Goal: Task Accomplishment & Management: Use online tool/utility

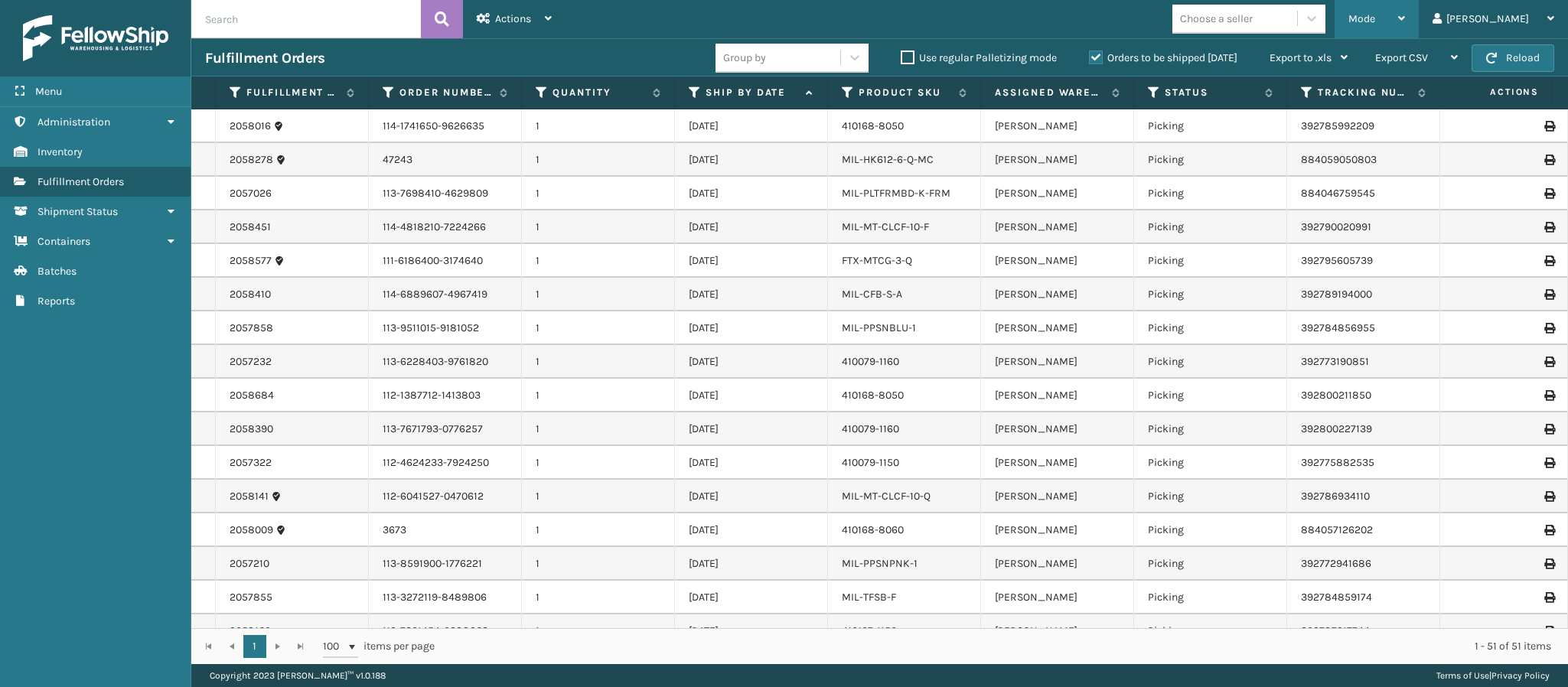
click at [1405, 16] on div "Mode" at bounding box center [1377, 19] width 57 height 38
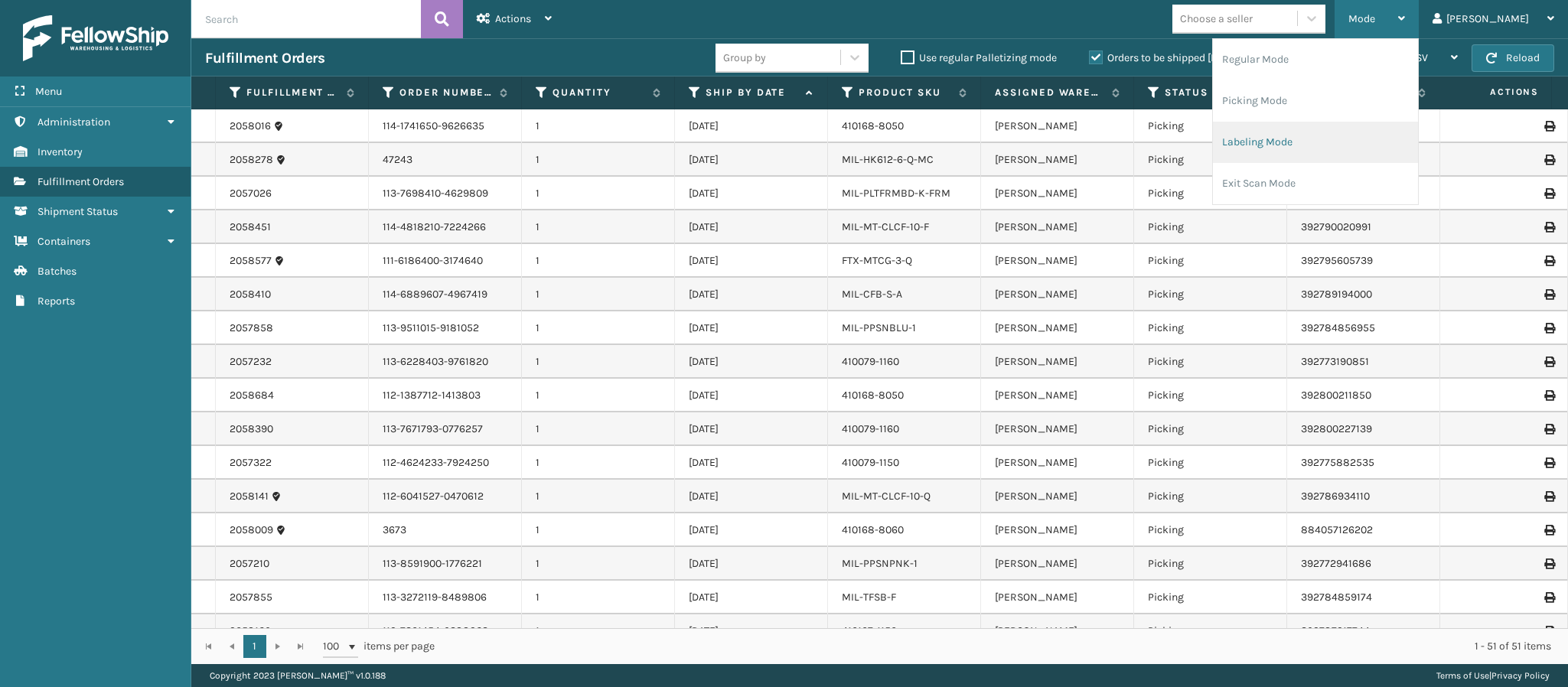
click at [1304, 132] on li "Labeling Mode" at bounding box center [1315, 143] width 205 height 42
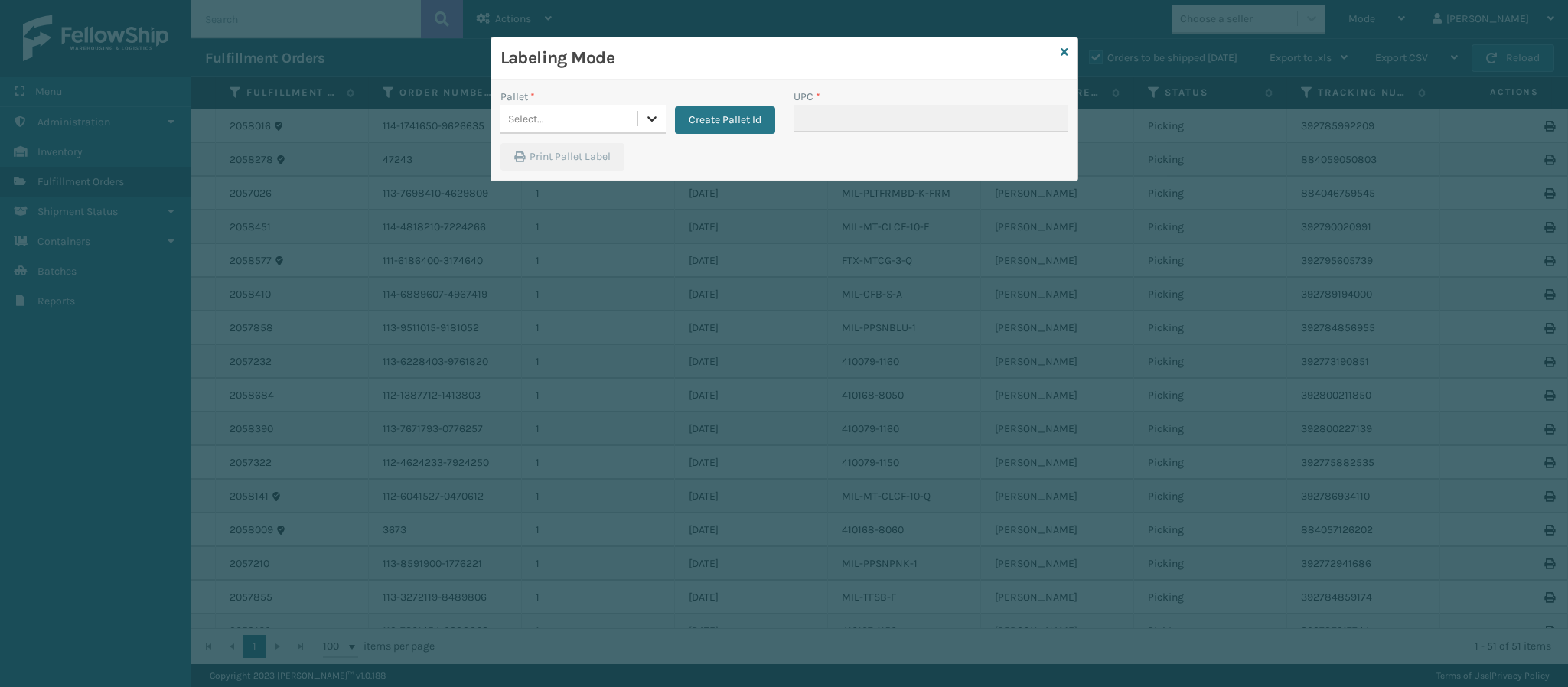
drag, startPoint x: 661, startPoint y: 124, endPoint x: 641, endPoint y: 119, distance: 20.6
click at [641, 119] on div at bounding box center [651, 118] width 28 height 28
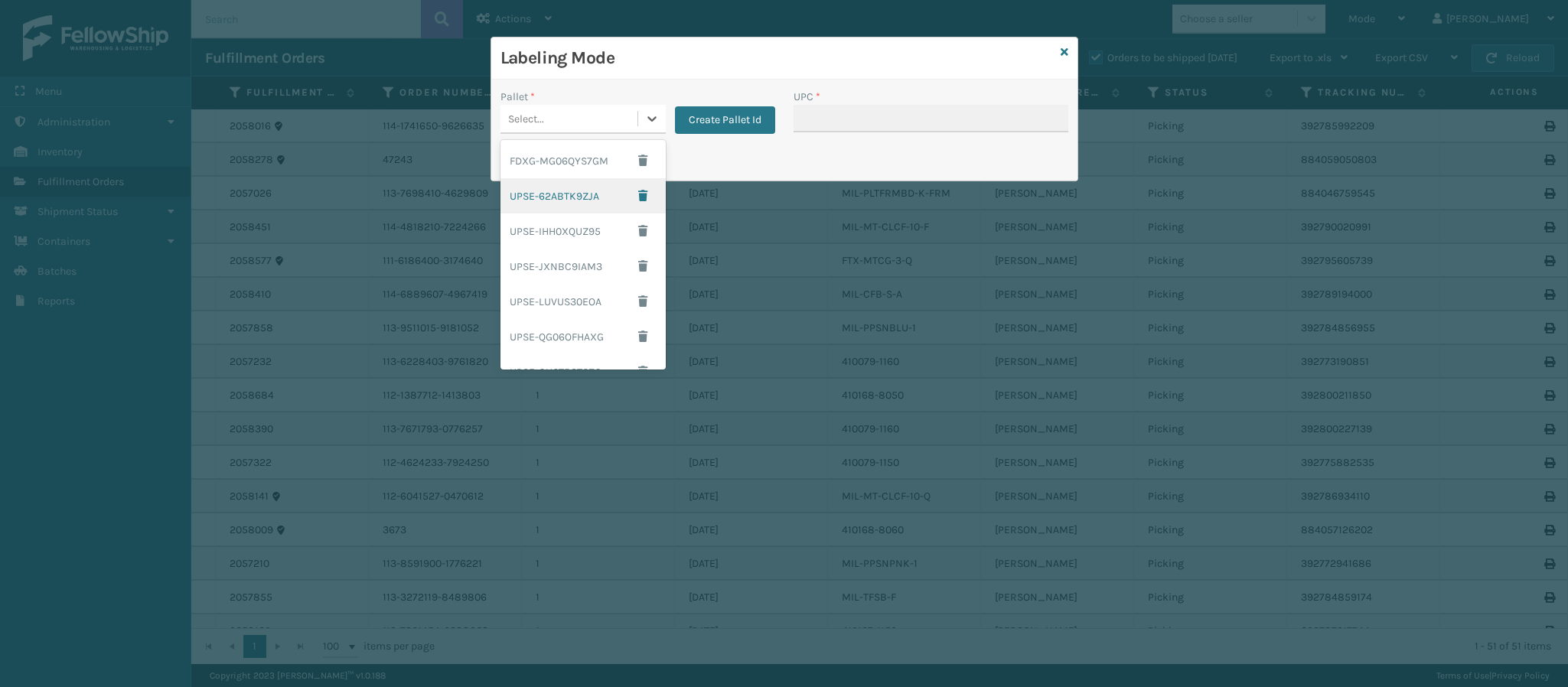
drag, startPoint x: 645, startPoint y: 196, endPoint x: 647, endPoint y: 379, distance: 183.0
click at [647, 379] on div "Labeling Mode Pallet * option UPSE-62ABTK9ZJA focused, 2 of 14. 14 results avai…" at bounding box center [784, 344] width 1568 height 687
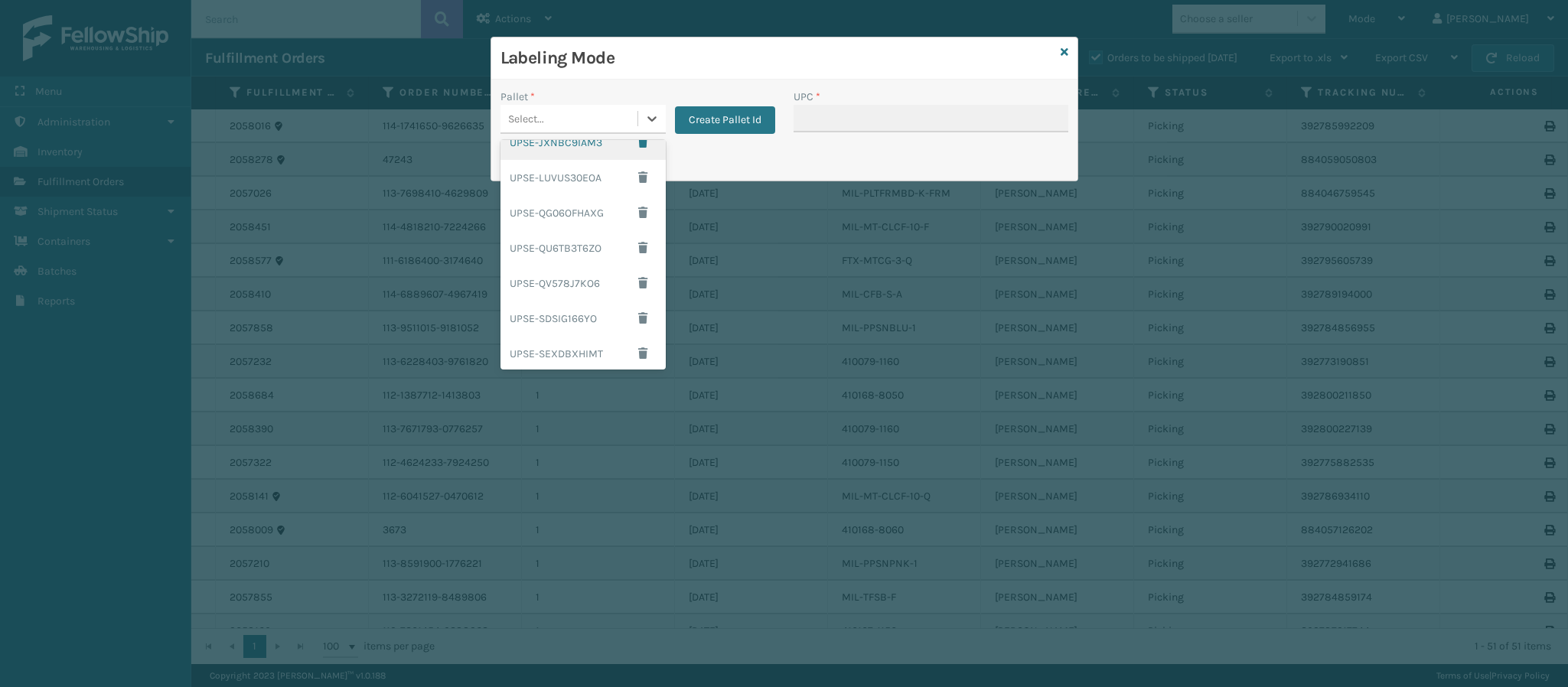
scroll to position [268, 0]
click at [563, 312] on div "UPSG-2TD6CXREI1" at bounding box center [583, 314] width 165 height 35
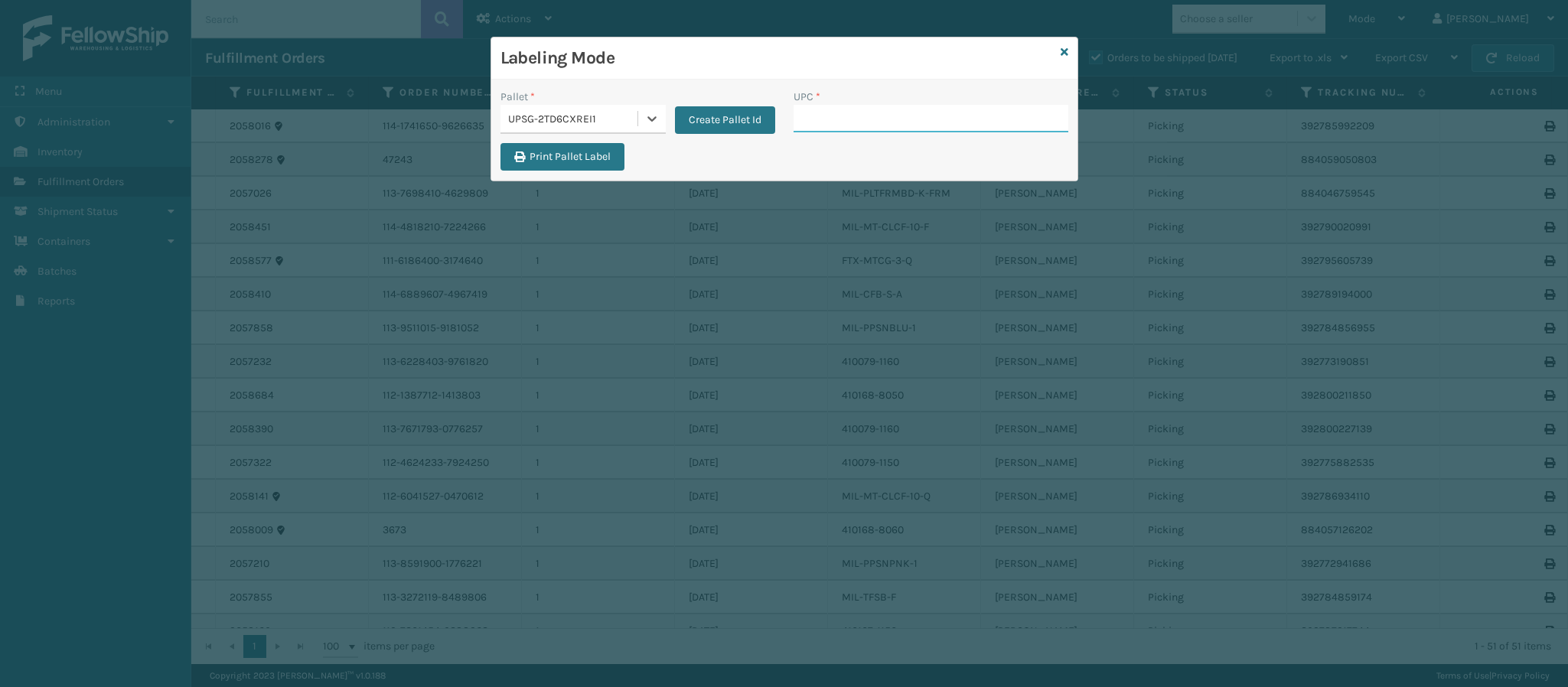
click at [882, 132] on input "UPC *" at bounding box center [930, 118] width 274 height 28
type input "84998600950"
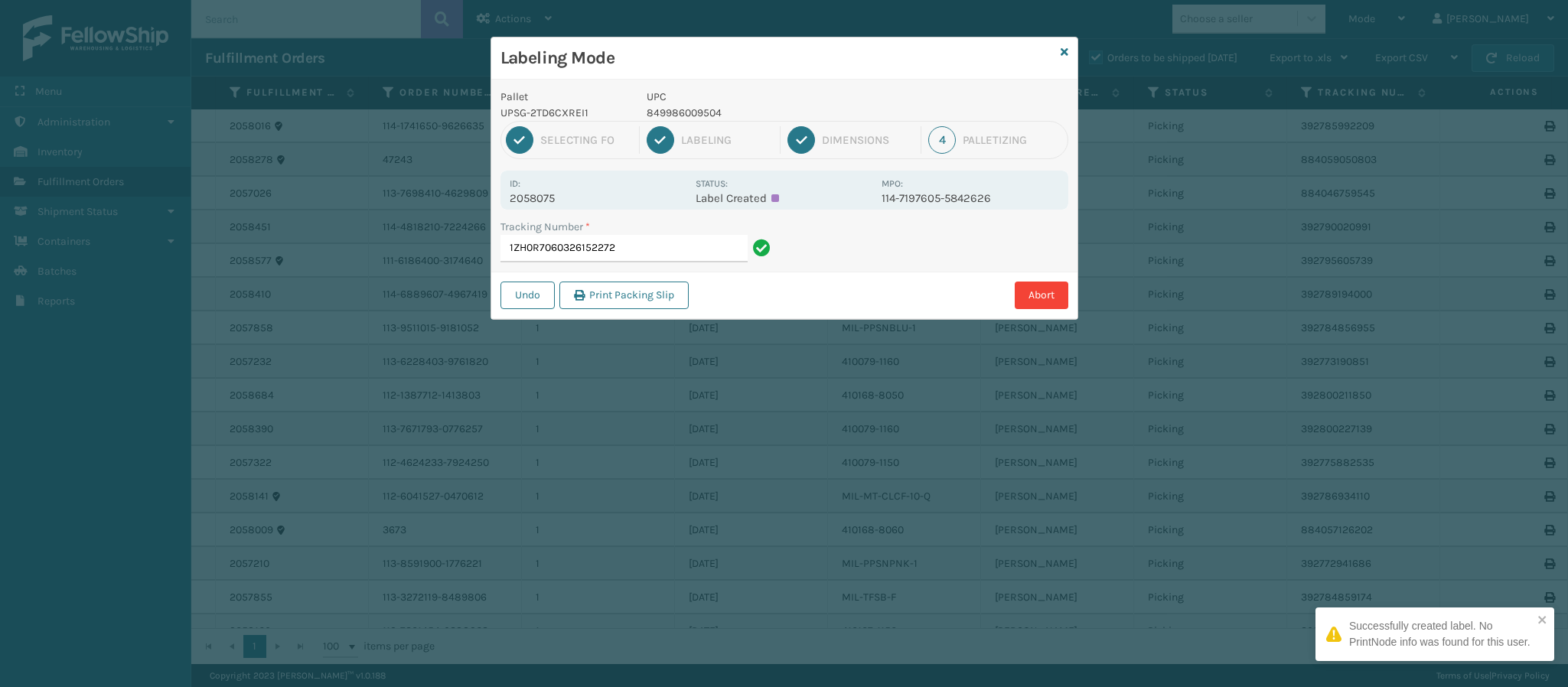
click at [545, 198] on p "2058075" at bounding box center [598, 198] width 177 height 14
copy p "2058075"
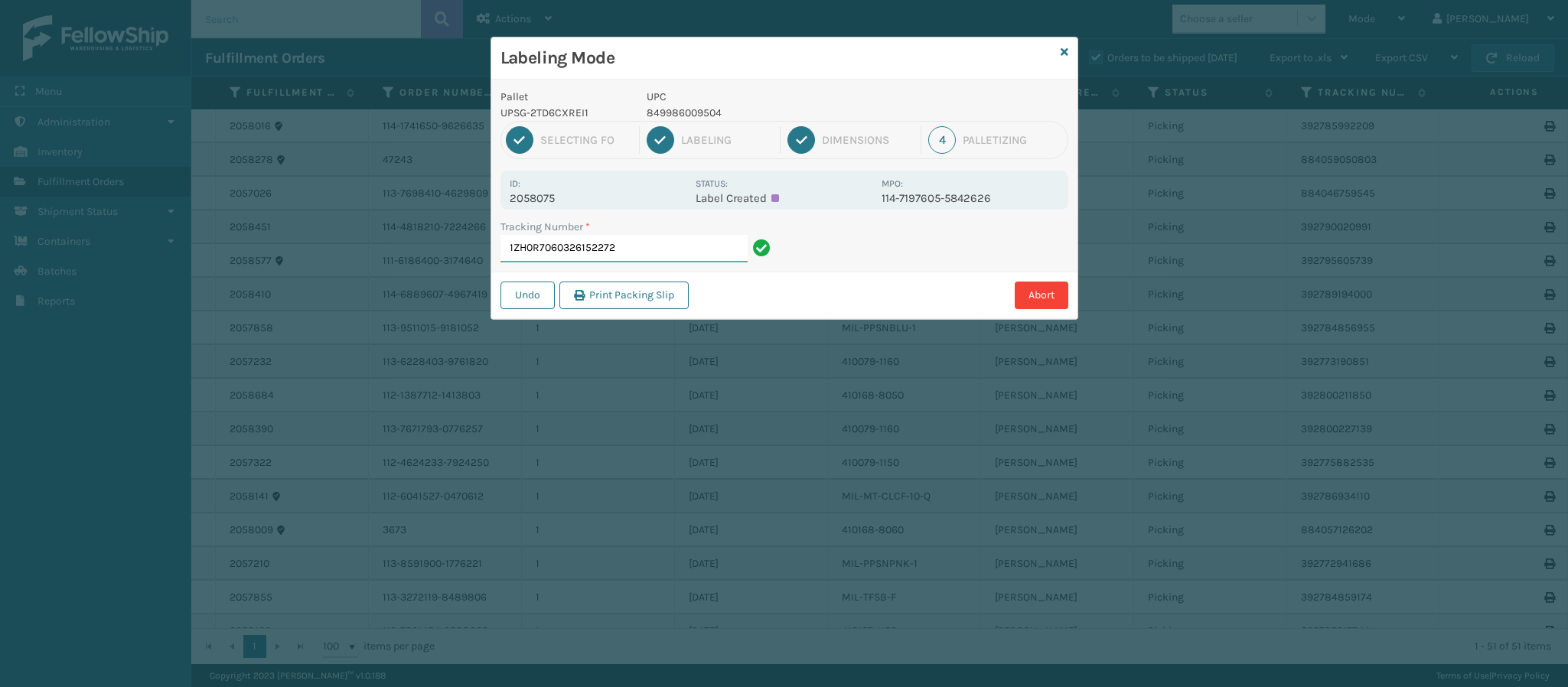
click at [672, 255] on input "1ZH0R7060326152272" at bounding box center [624, 248] width 247 height 28
click at [560, 191] on p "2058075" at bounding box center [598, 198] width 177 height 14
copy p "2058075"
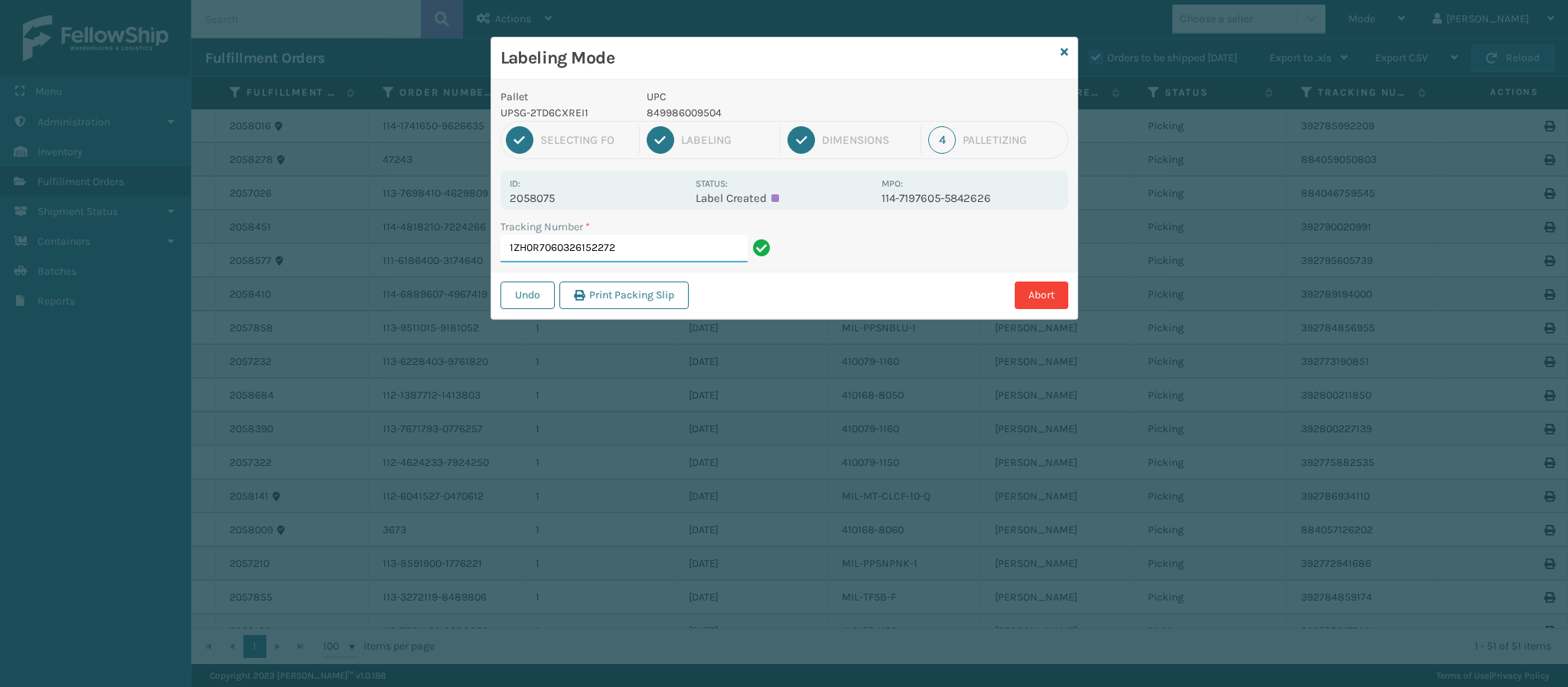
click at [651, 250] on input "1ZH0R7060326152272" at bounding box center [624, 248] width 247 height 28
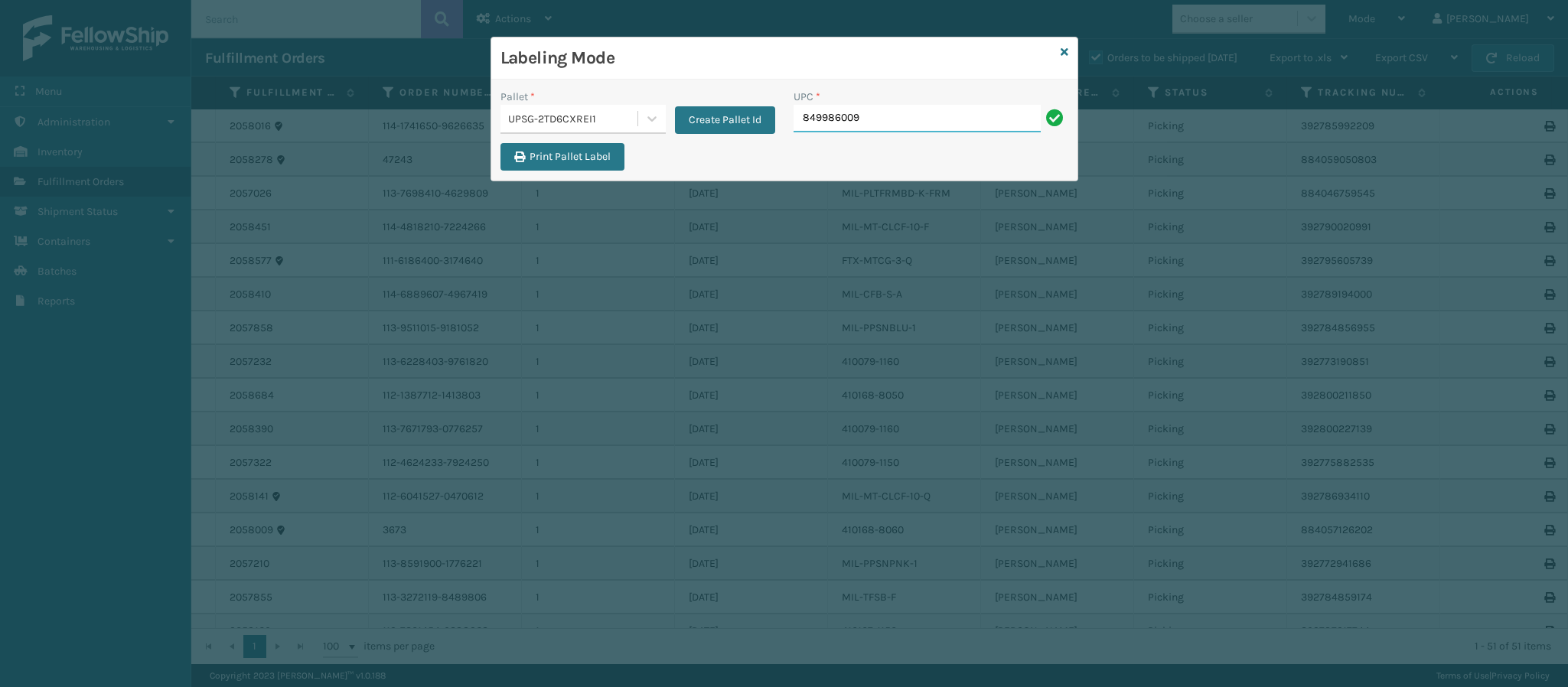
type input "8499860095"
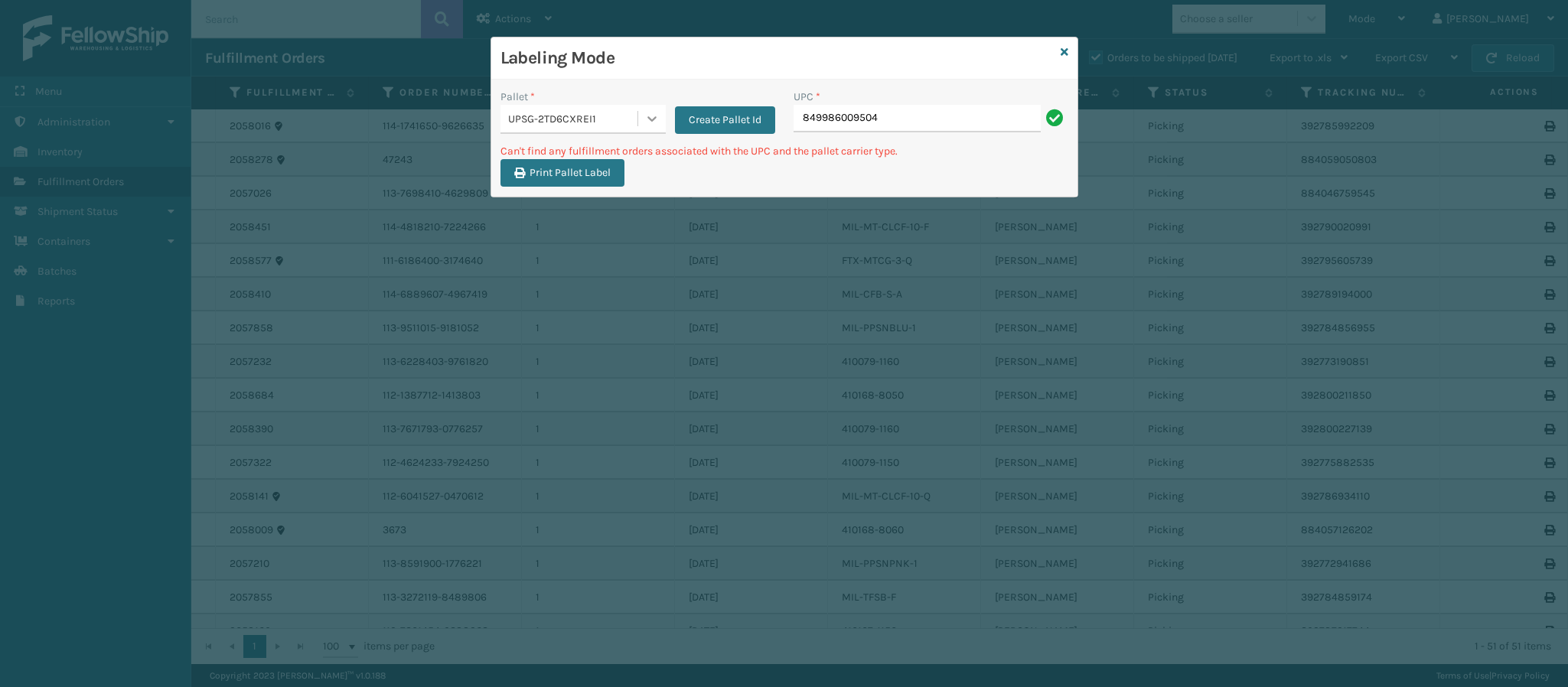
click at [657, 125] on icon at bounding box center [651, 118] width 15 height 15
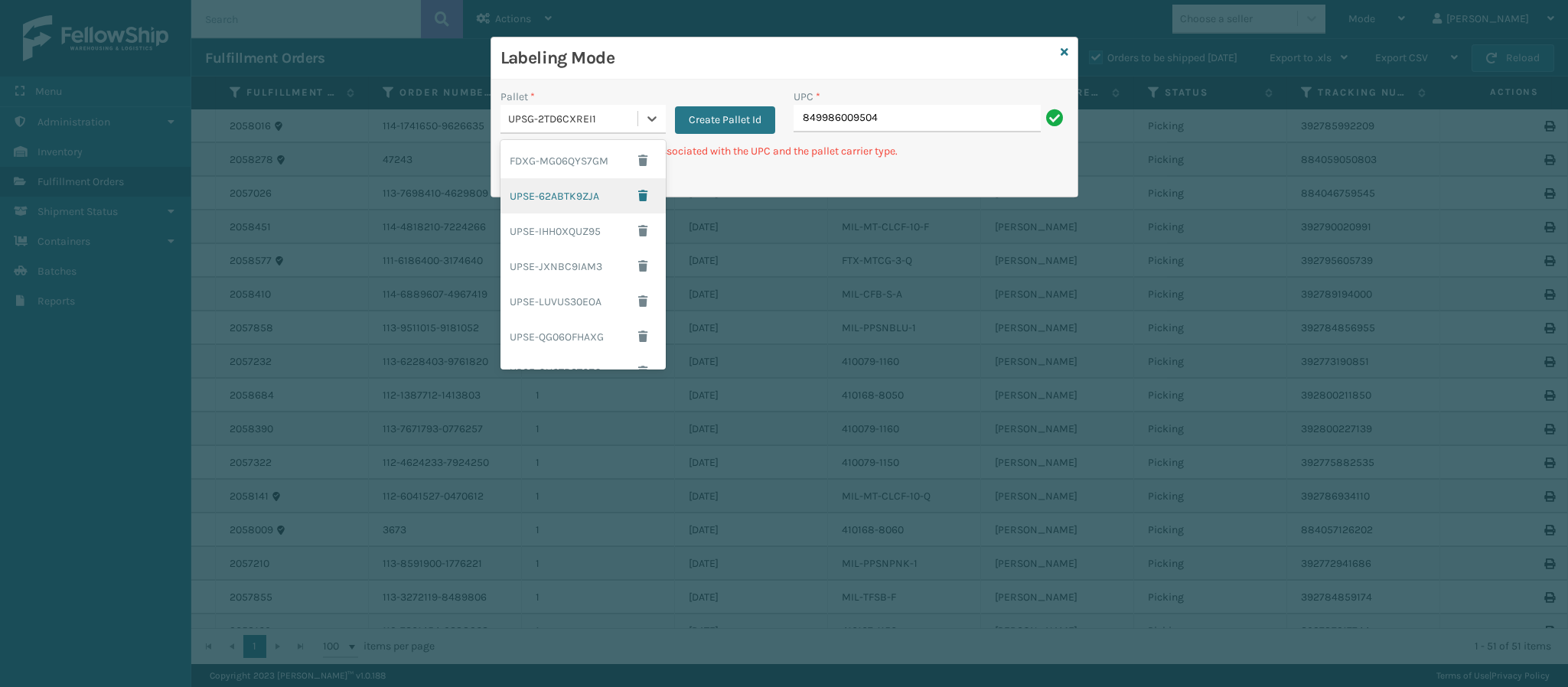
click at [602, 187] on div "UPSE-62ABTK9ZJA" at bounding box center [583, 196] width 165 height 35
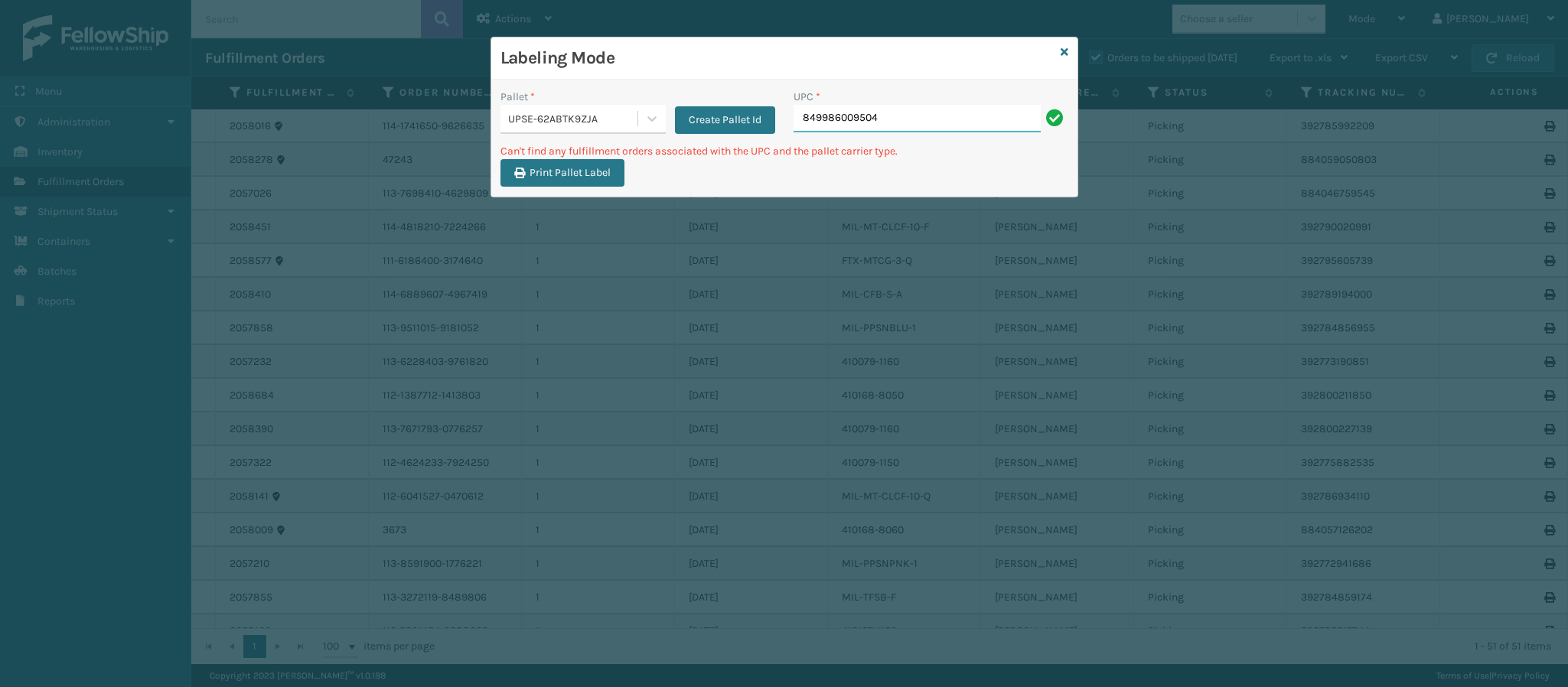
click at [916, 117] on input "849986009504" at bounding box center [917, 118] width 247 height 28
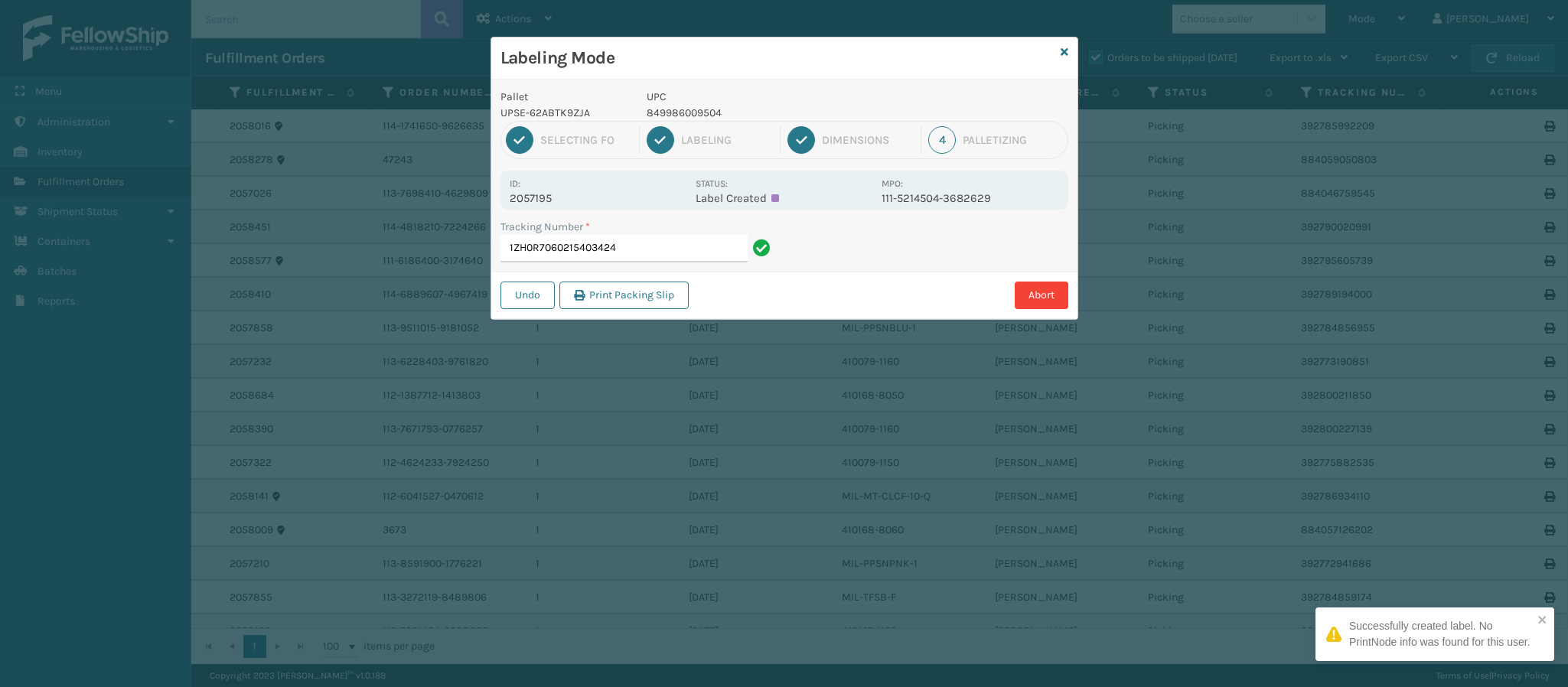
click at [560, 198] on p "2057195" at bounding box center [598, 198] width 177 height 14
copy p "2057195"
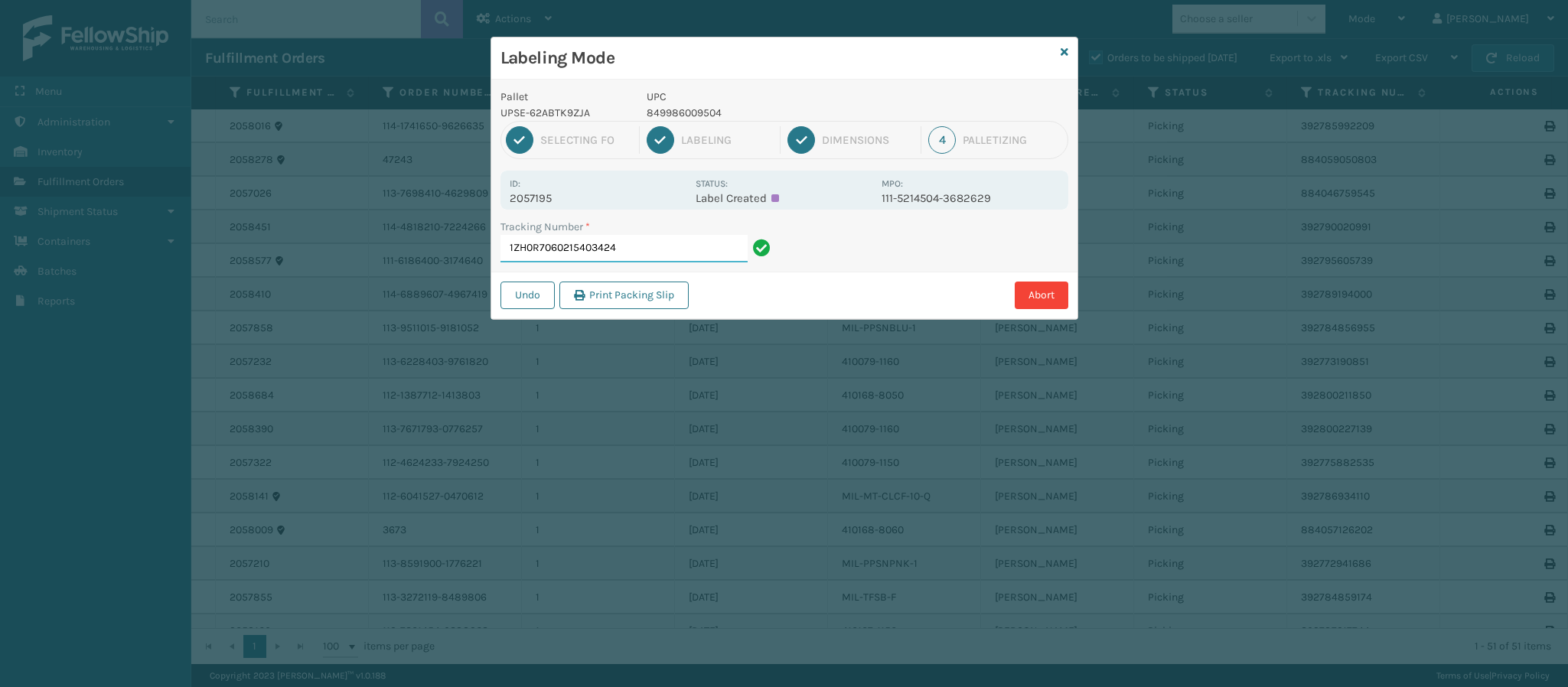
click at [657, 241] on input "1ZH0R7060215403424" at bounding box center [624, 248] width 247 height 28
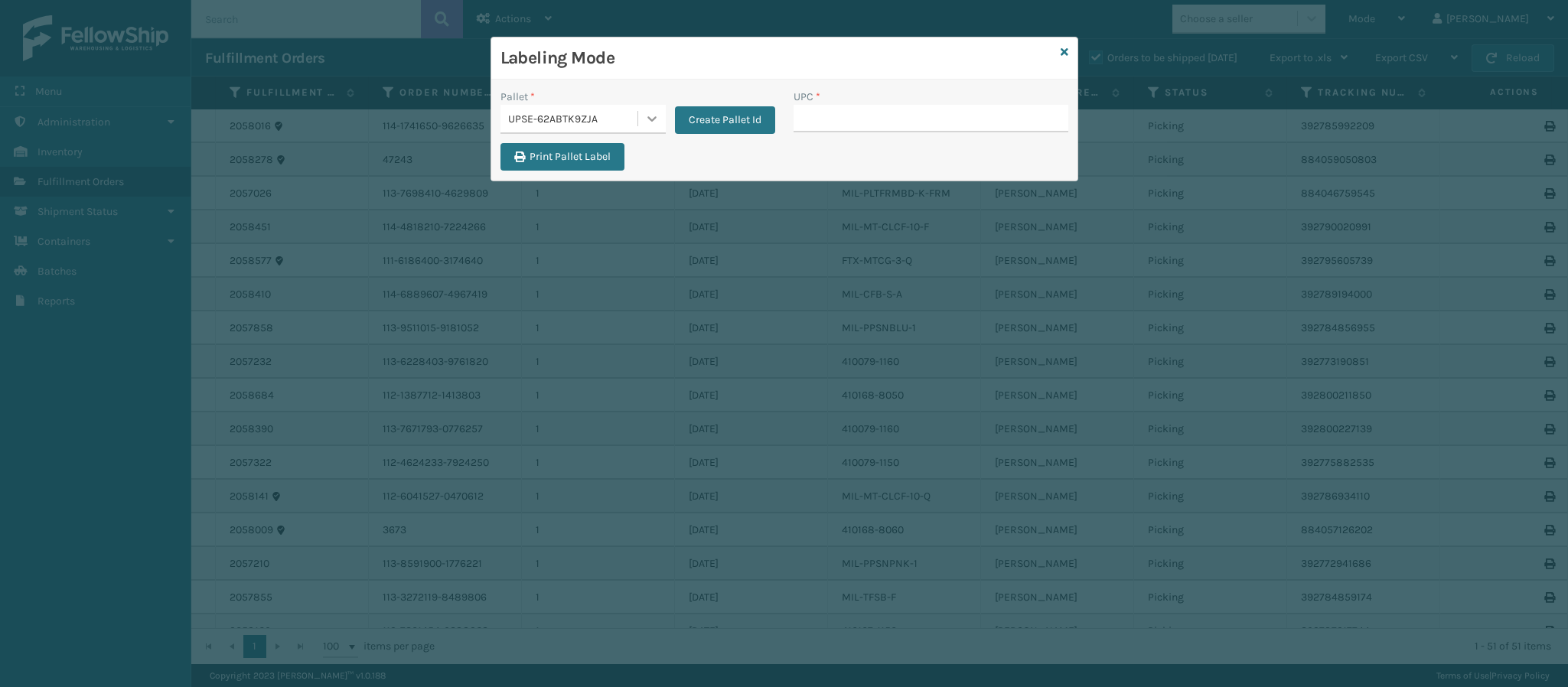
click at [650, 125] on icon at bounding box center [651, 118] width 15 height 15
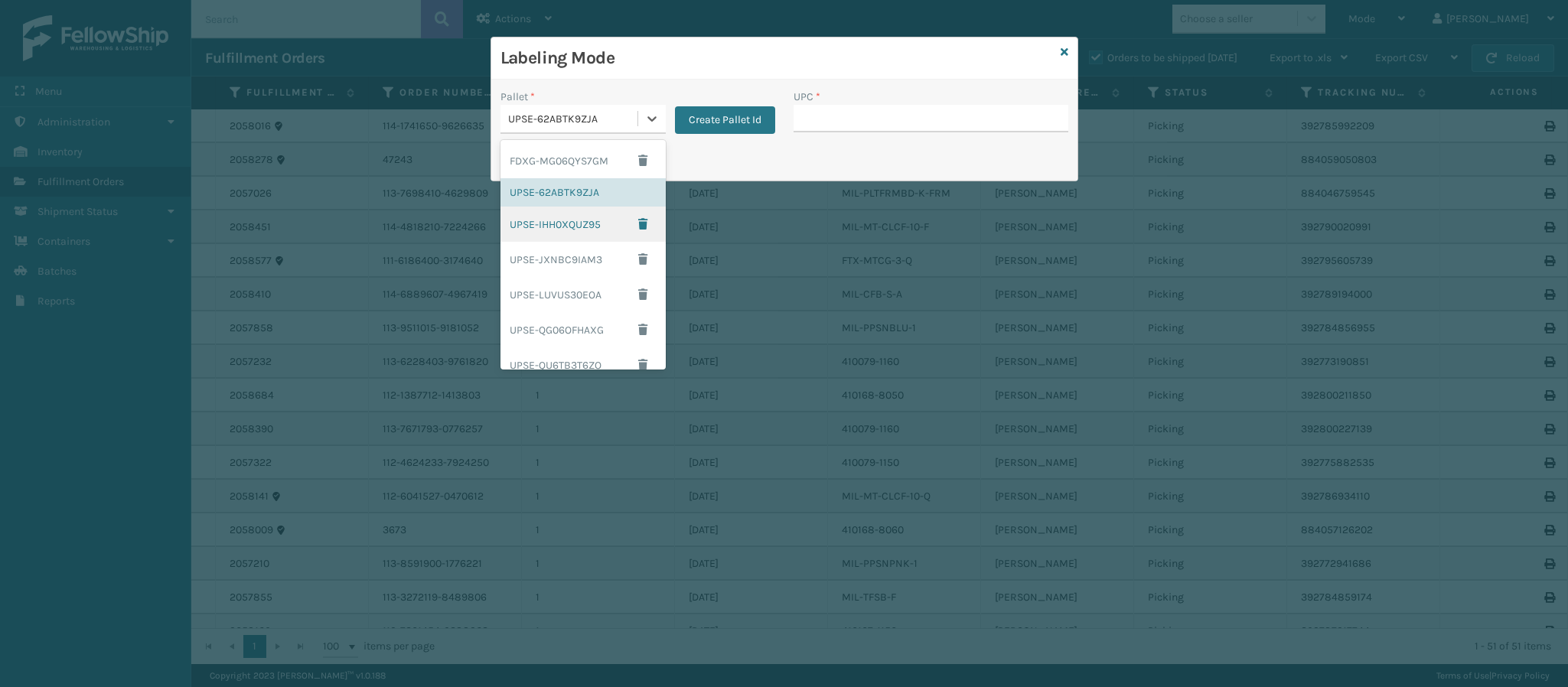
scroll to position [255, 0]
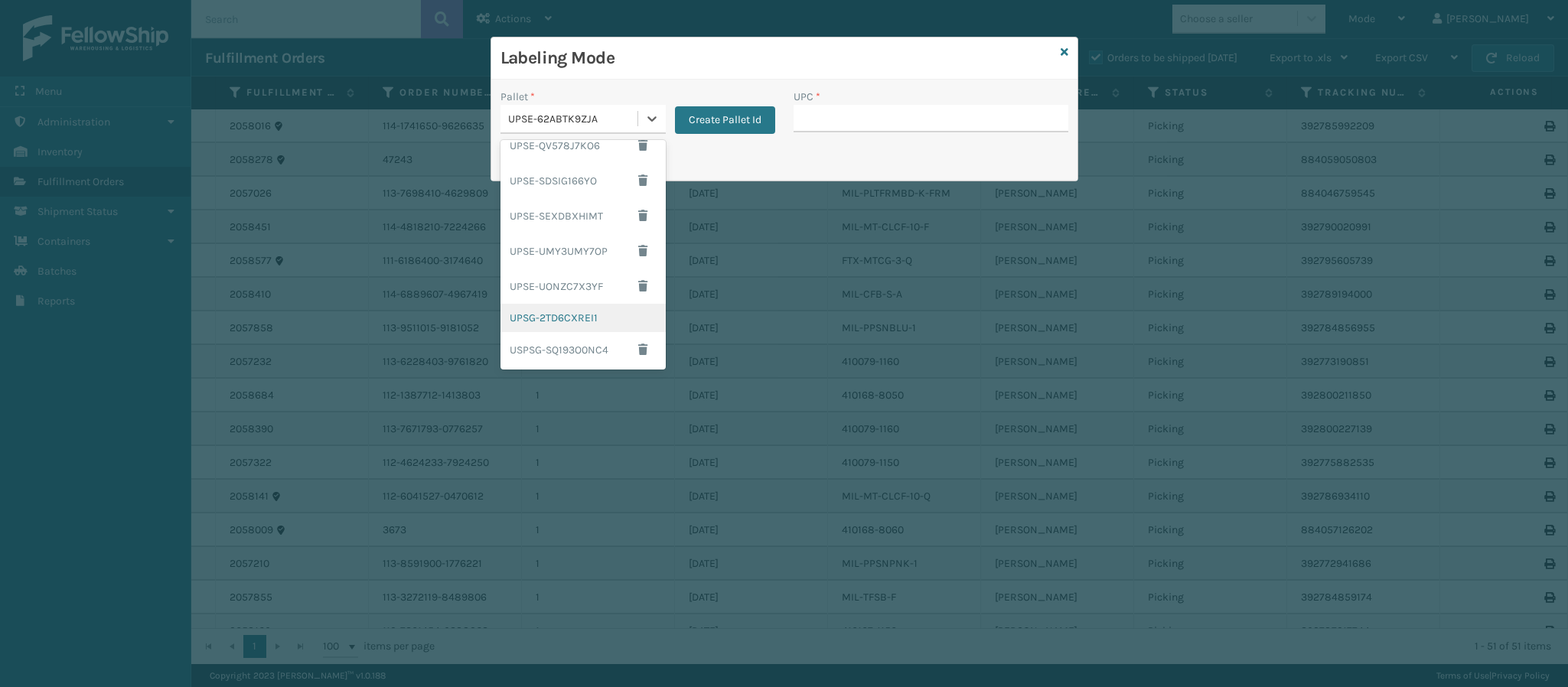
click at [596, 313] on div "UPSG-2TD6CXREI1" at bounding box center [583, 318] width 165 height 28
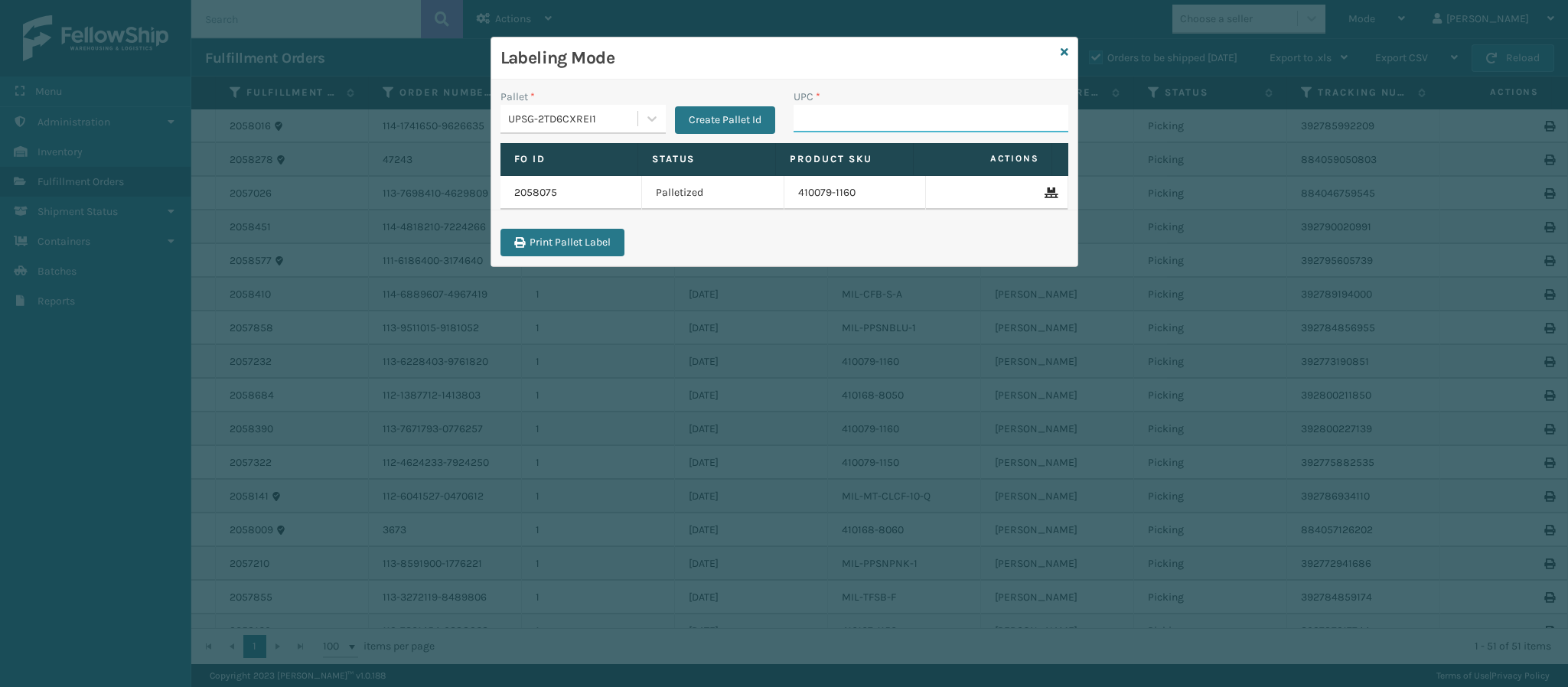
click at [870, 126] on input "UPC *" at bounding box center [930, 118] width 274 height 28
type input "849986033899"
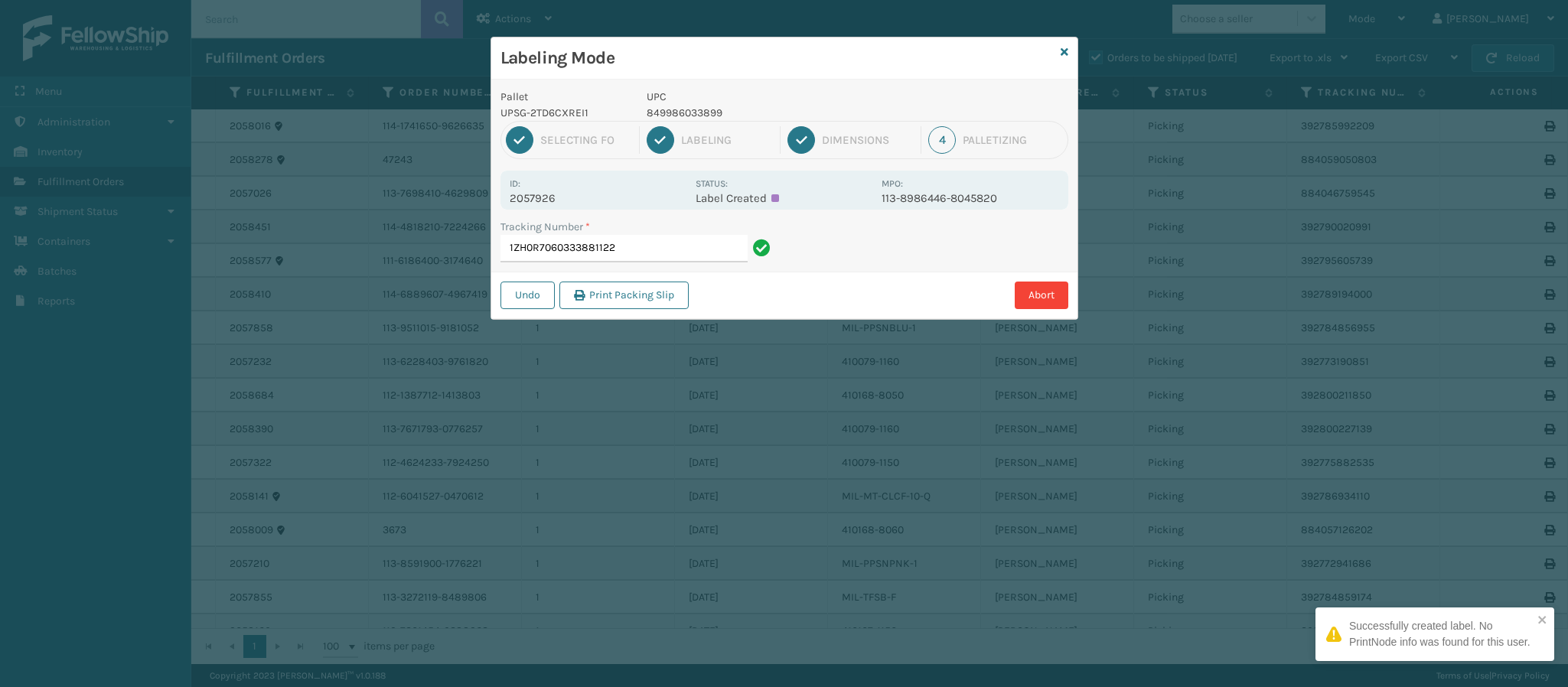
click at [554, 199] on p "2057926" at bounding box center [598, 198] width 177 height 14
copy p "2057926"
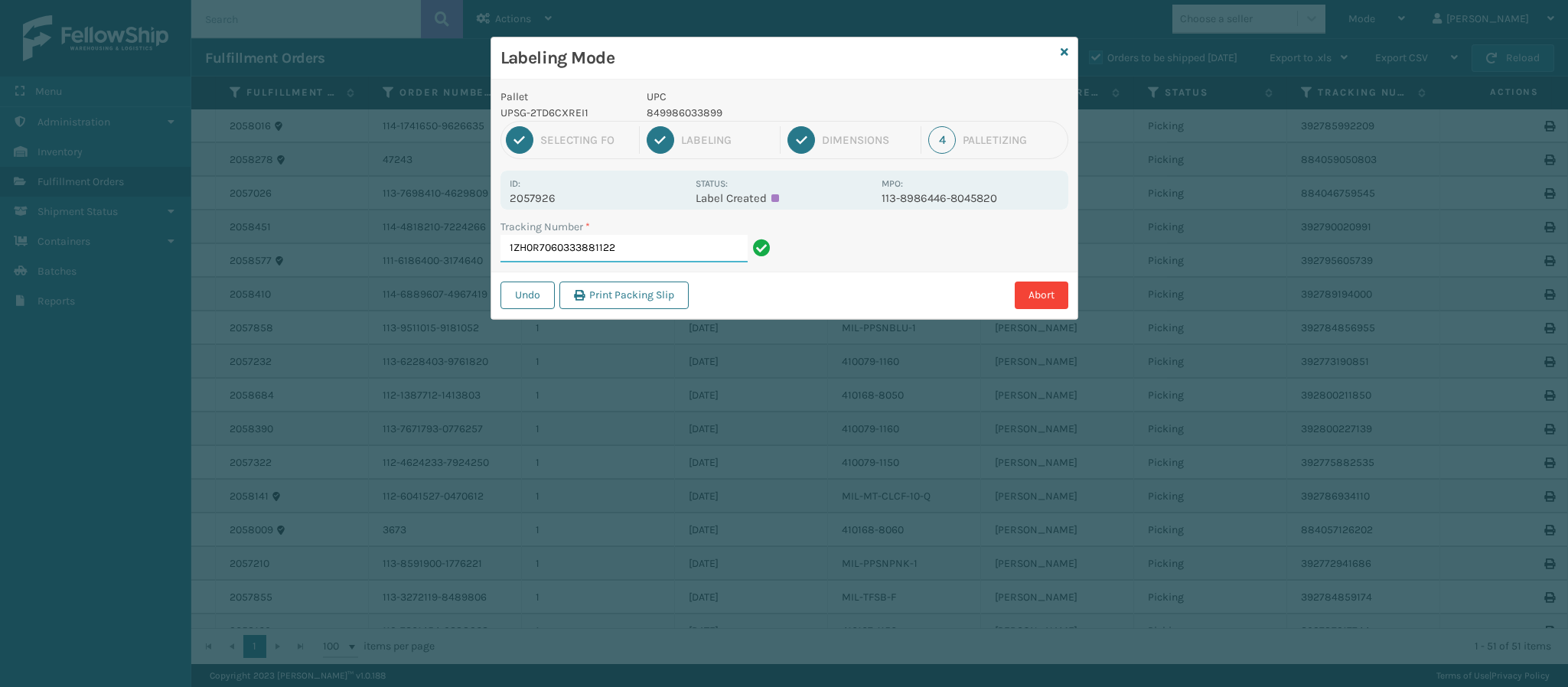
click at [677, 246] on input "1ZH0R7060333881122" at bounding box center [624, 248] width 247 height 28
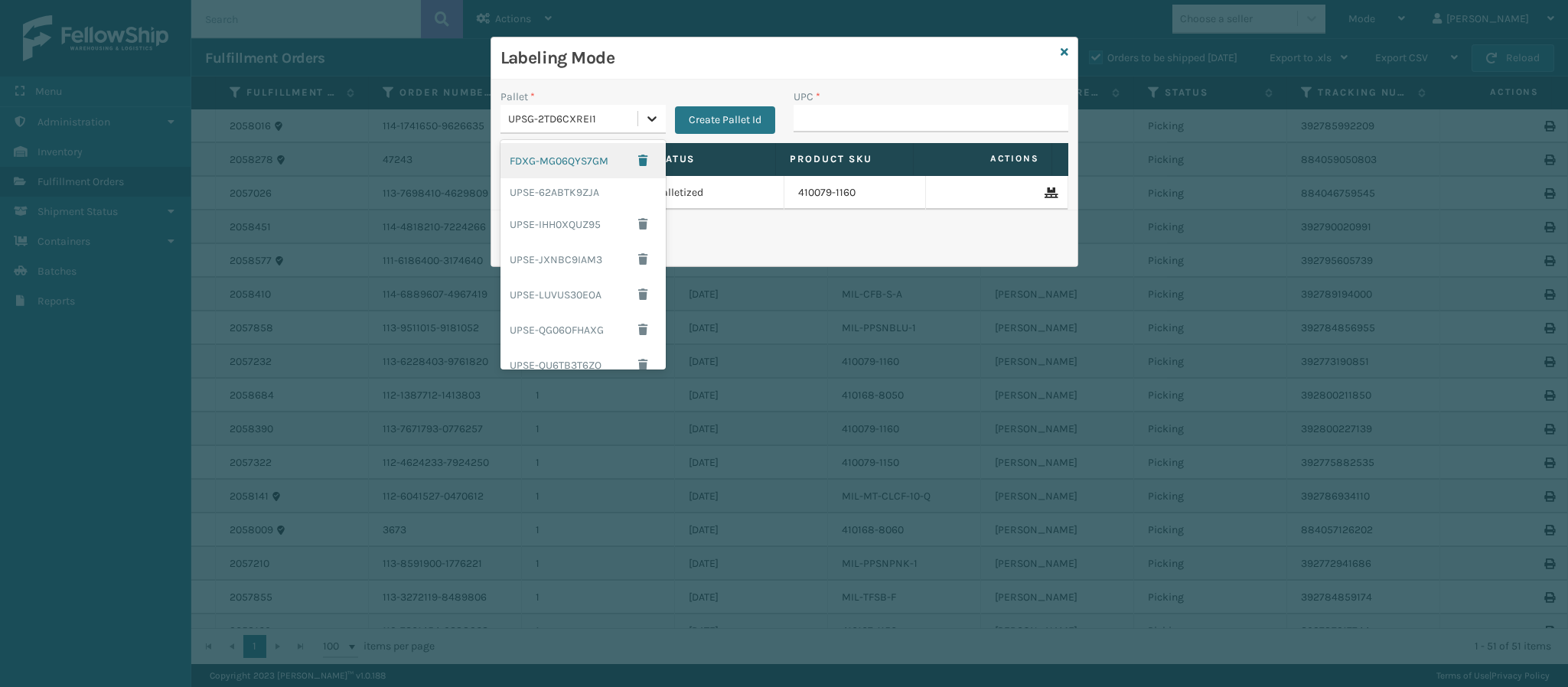
click at [645, 113] on icon at bounding box center [651, 118] width 15 height 15
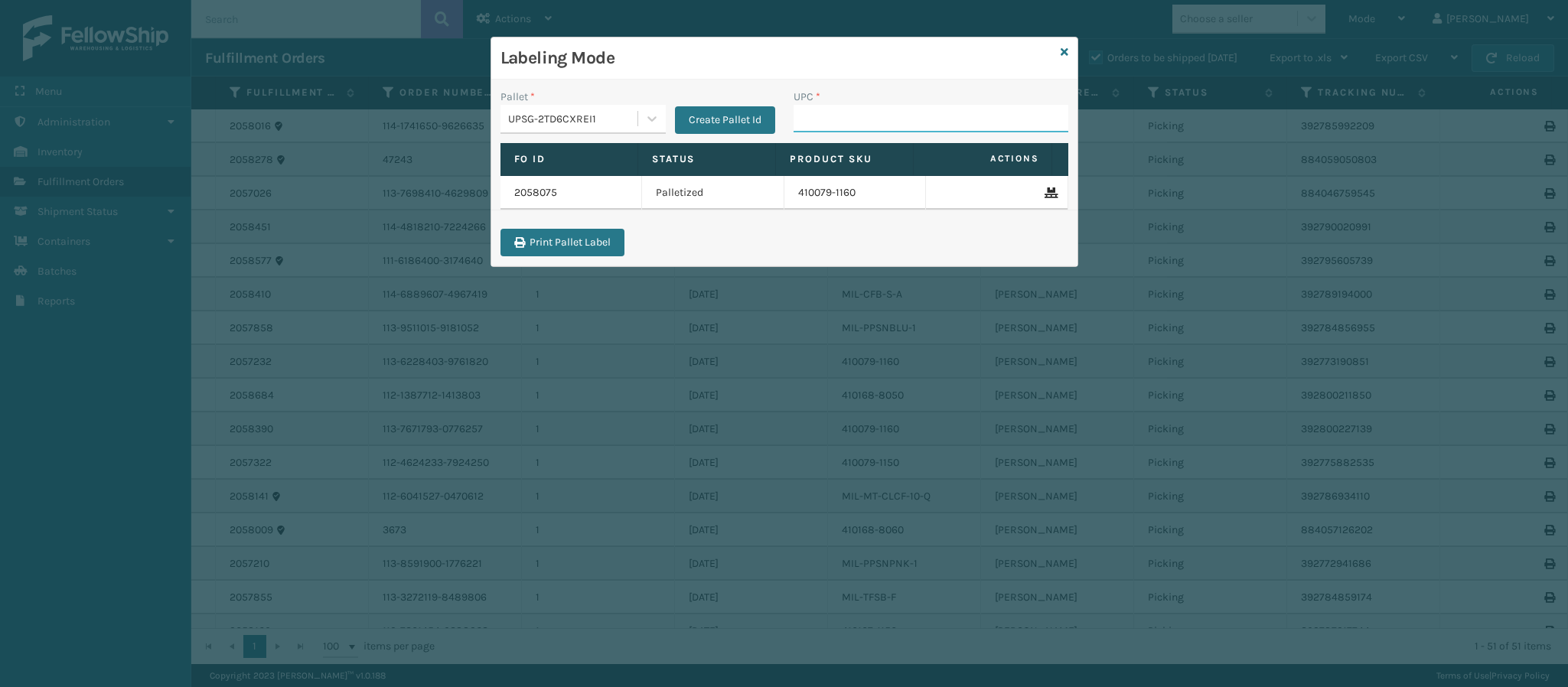
click at [861, 119] on input "UPC *" at bounding box center [930, 118] width 274 height 28
type input "410168-8060"
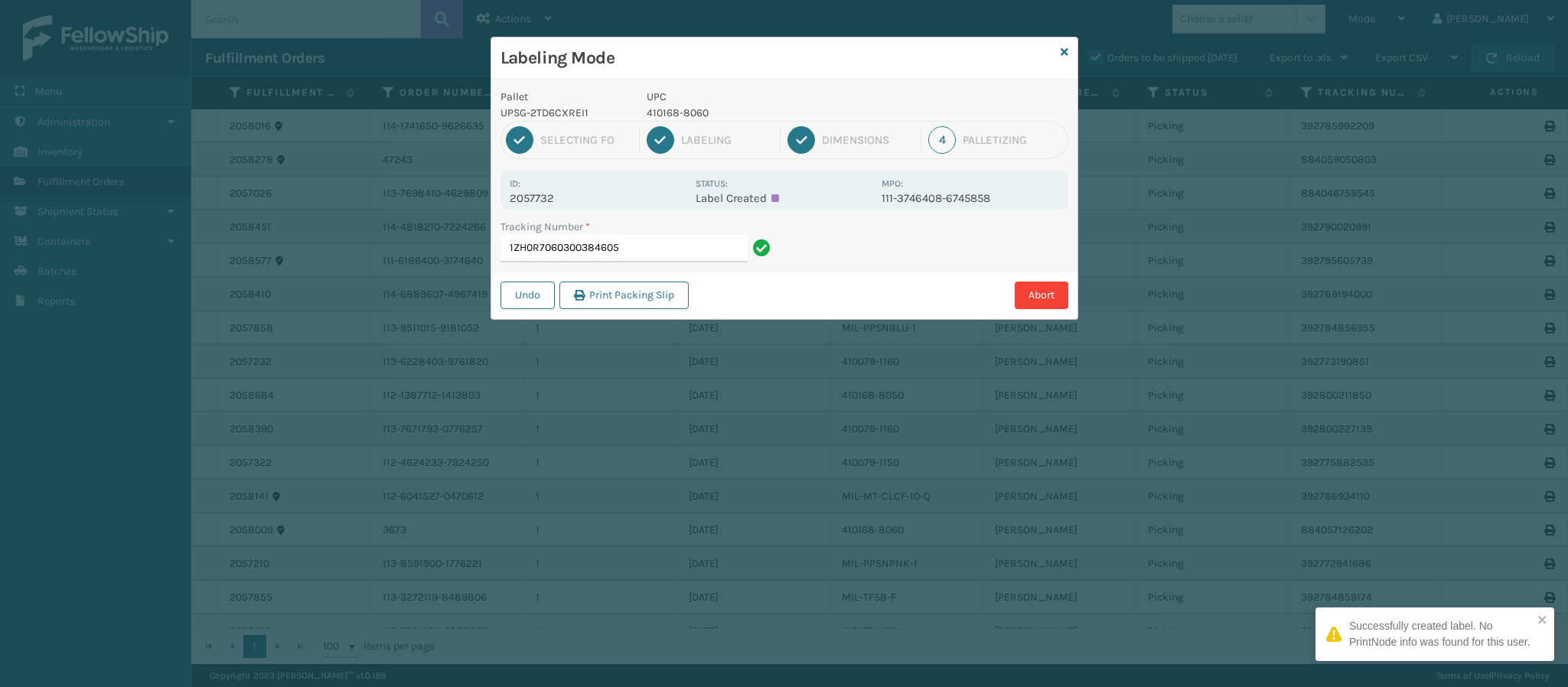
click at [560, 199] on p "2057732" at bounding box center [598, 198] width 177 height 14
copy p "2057732"
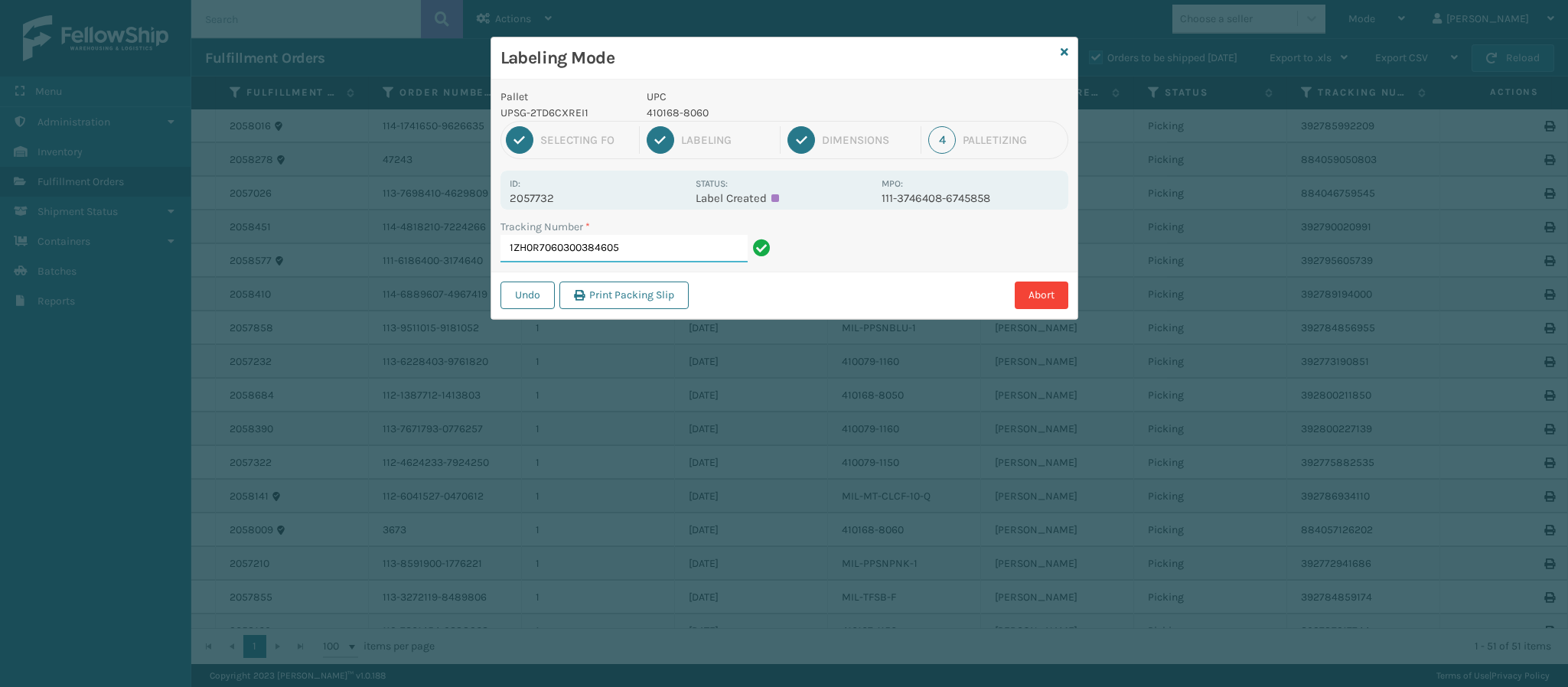
click at [689, 245] on input "1ZH0R7060300384605" at bounding box center [624, 248] width 247 height 28
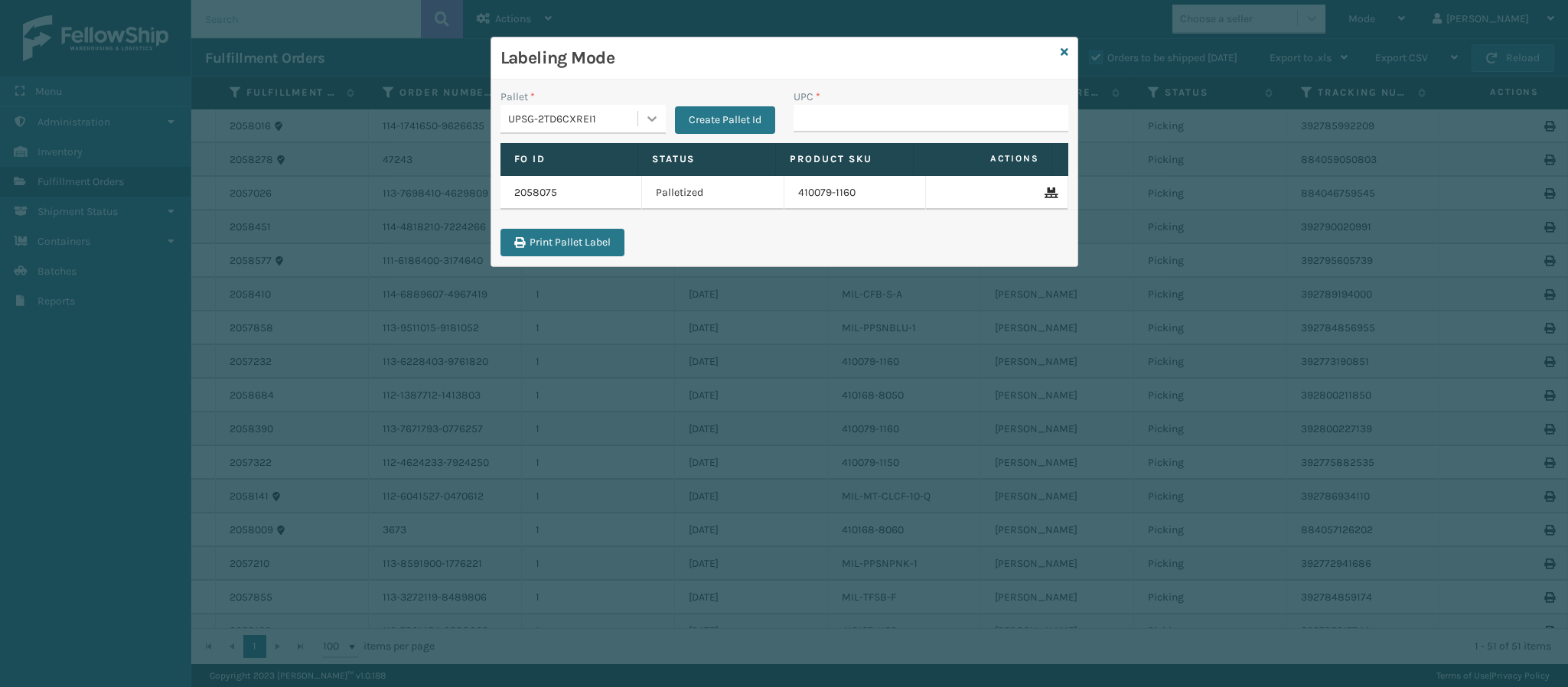
click at [653, 123] on icon at bounding box center [651, 118] width 15 height 15
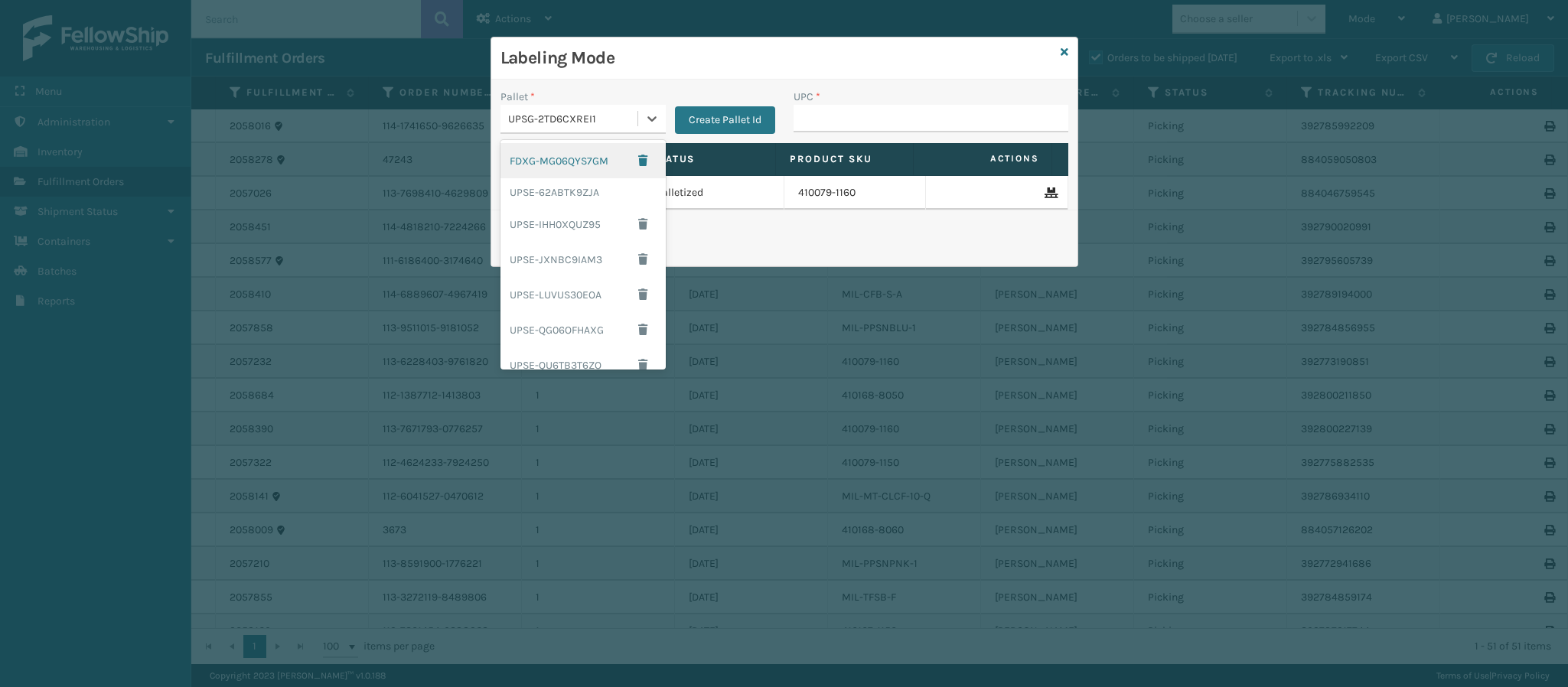
click at [558, 163] on div "FDXG-MG06QYS7GM" at bounding box center [583, 161] width 165 height 35
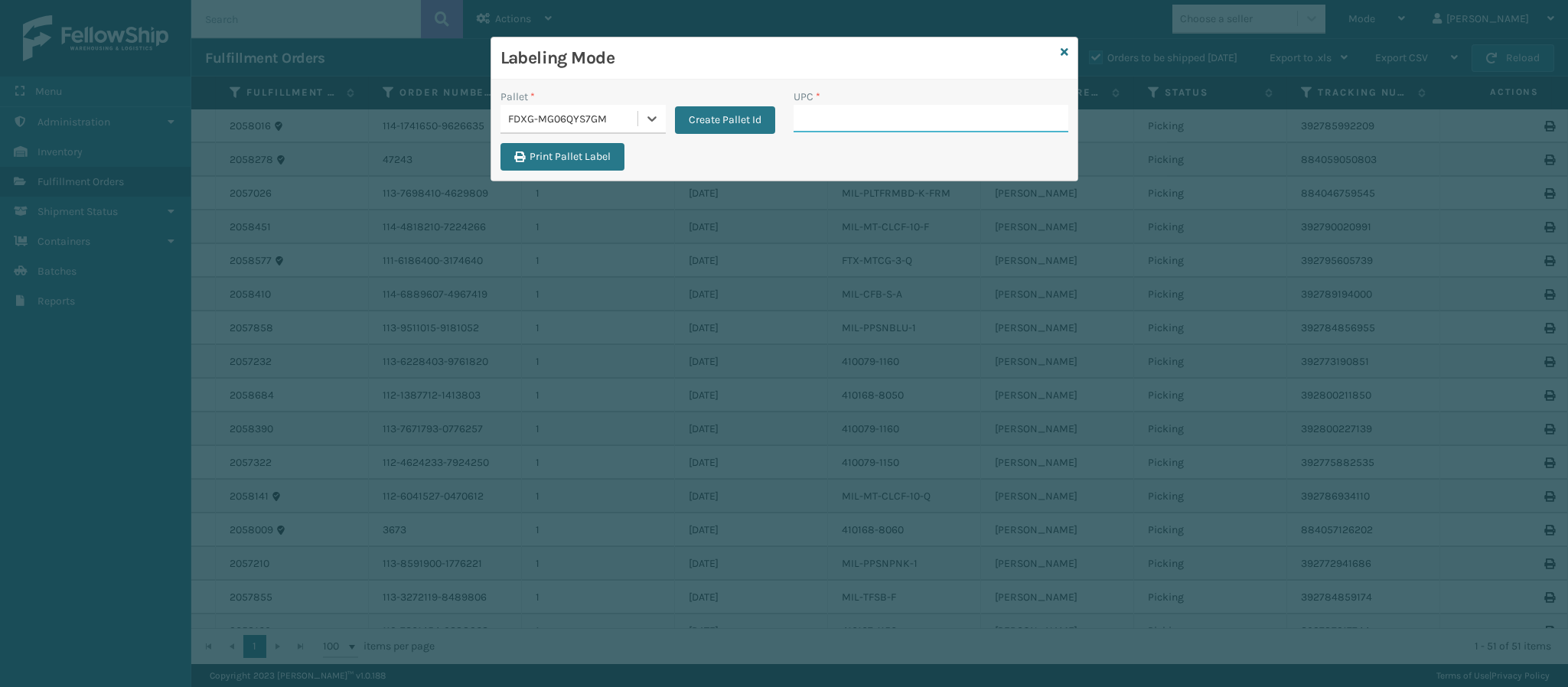
click at [846, 124] on input "UPC *" at bounding box center [930, 118] width 274 height 28
type input "849986033899"
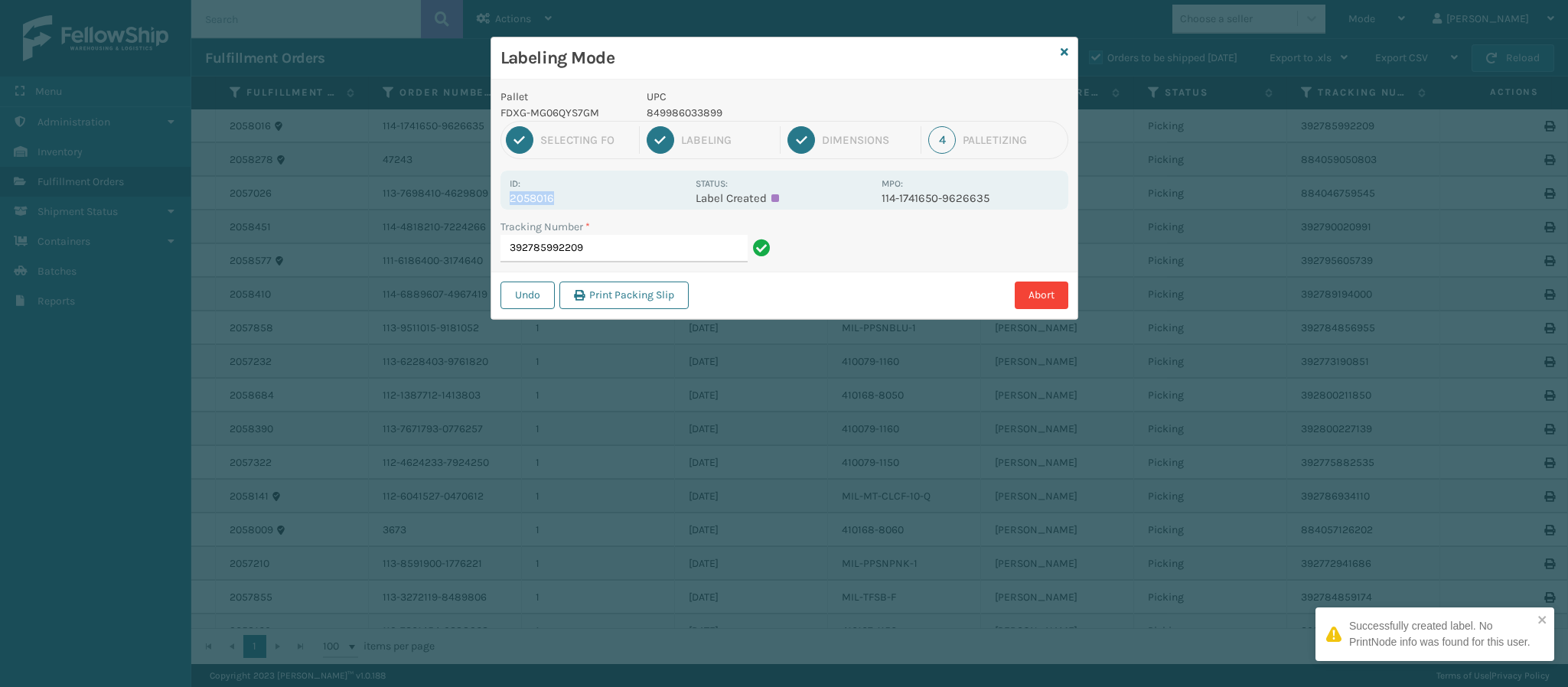
click at [565, 191] on div "Id: 2058016" at bounding box center [598, 190] width 177 height 30
click at [565, 191] on p "2058016" at bounding box center [598, 198] width 177 height 14
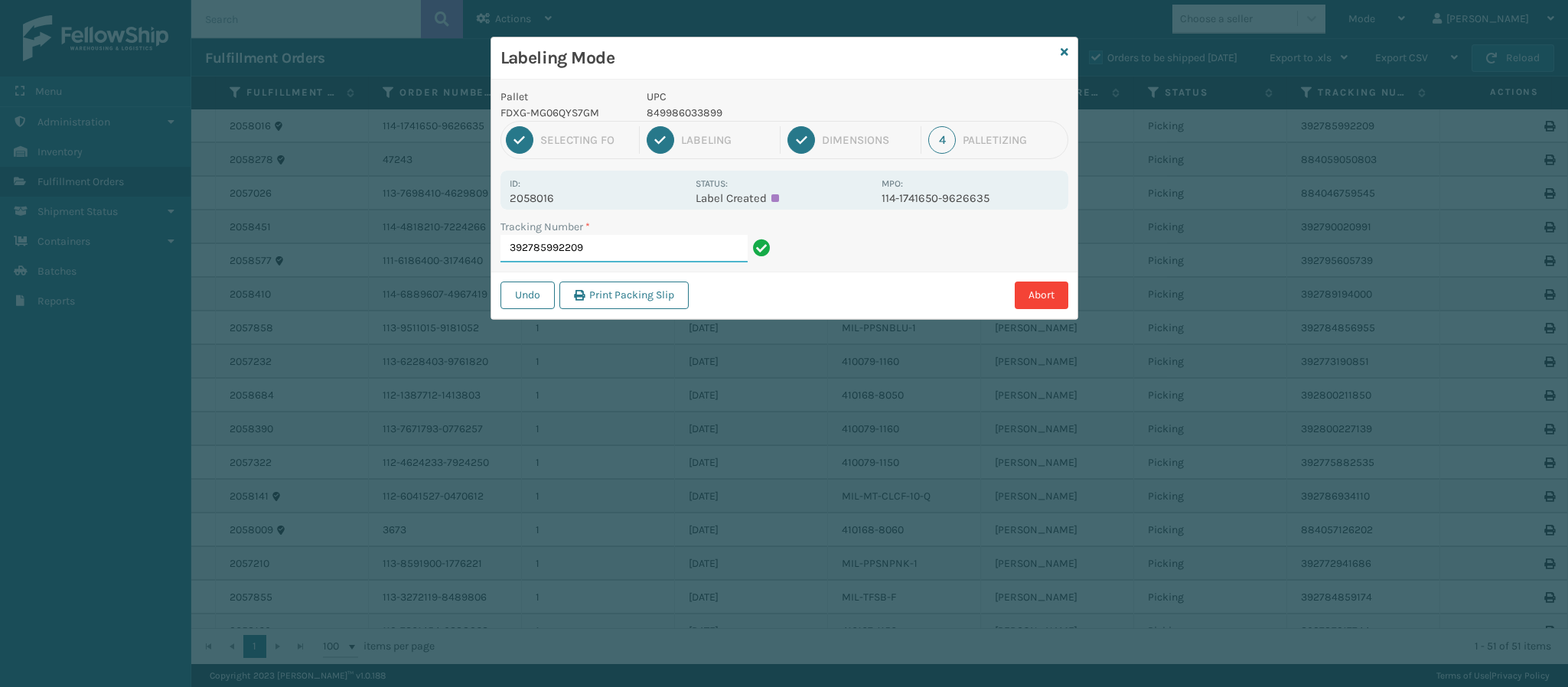
click at [626, 245] on input "392785992209" at bounding box center [624, 248] width 247 height 28
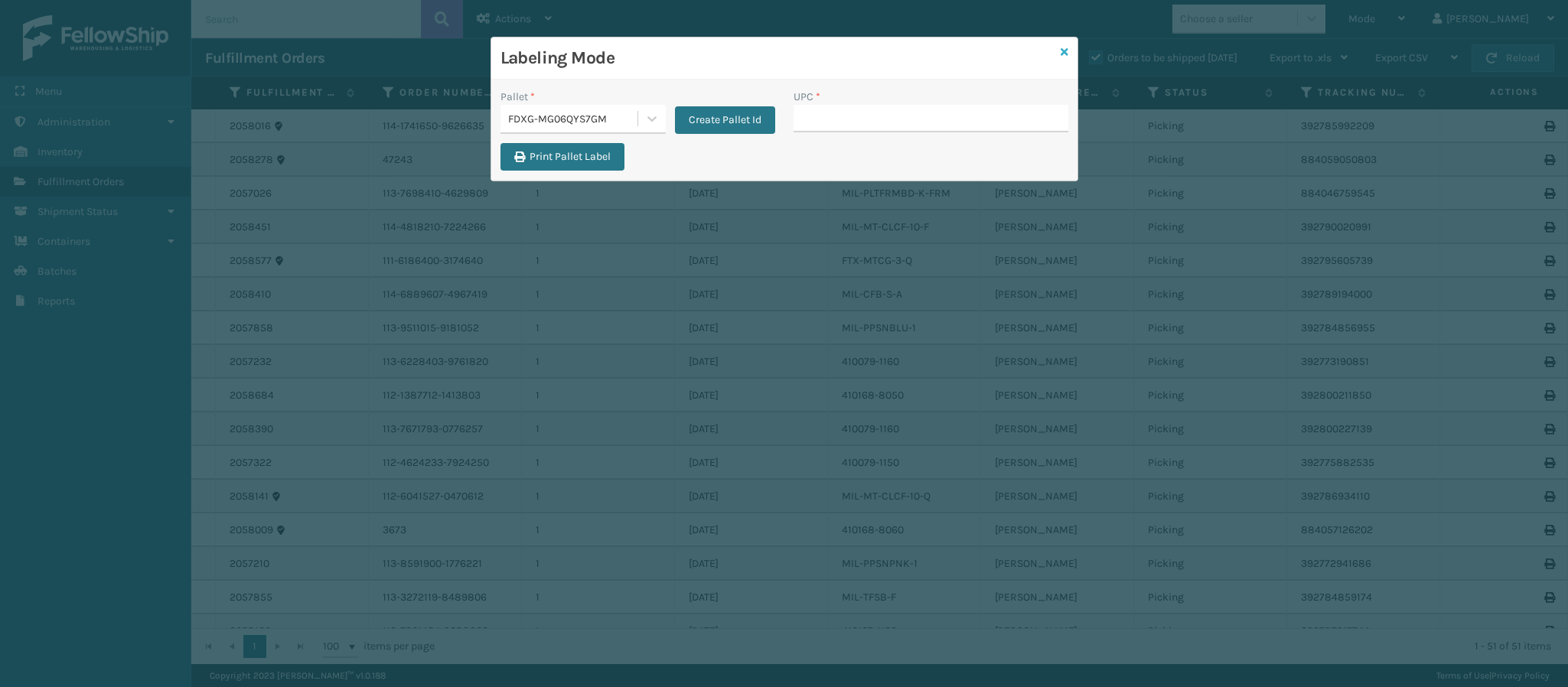
click at [1063, 51] on icon at bounding box center [1064, 52] width 8 height 11
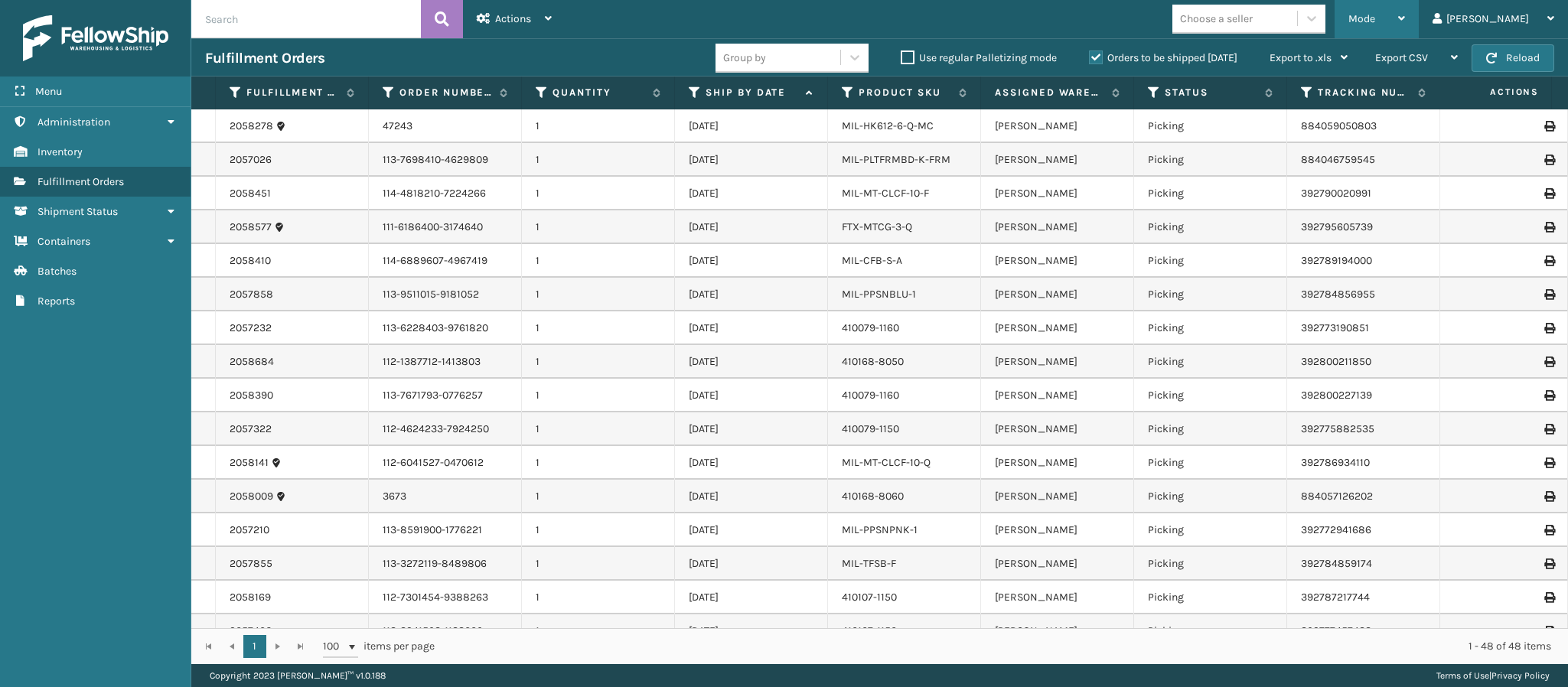
click at [1405, 23] on div "Mode" at bounding box center [1377, 19] width 57 height 38
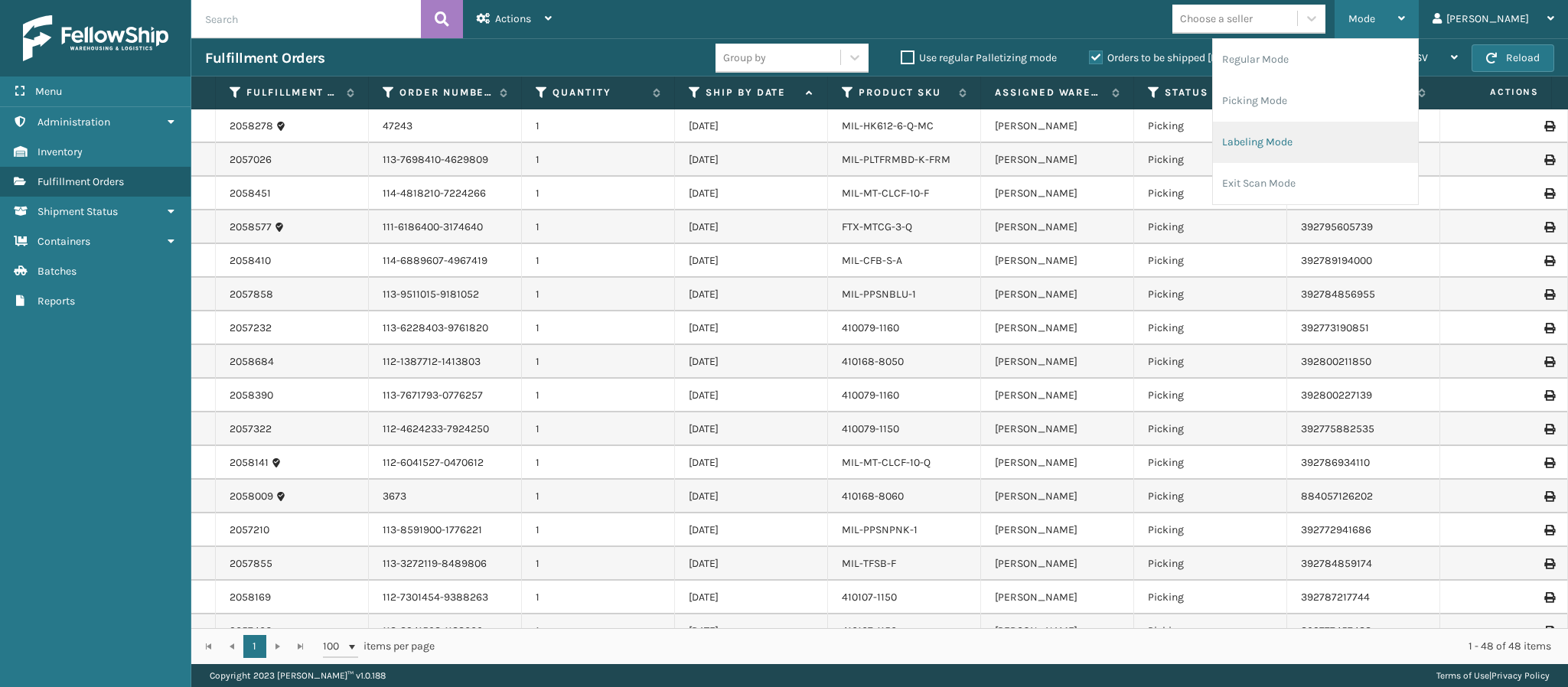
click at [1334, 152] on li "Labeling Mode" at bounding box center [1315, 143] width 205 height 42
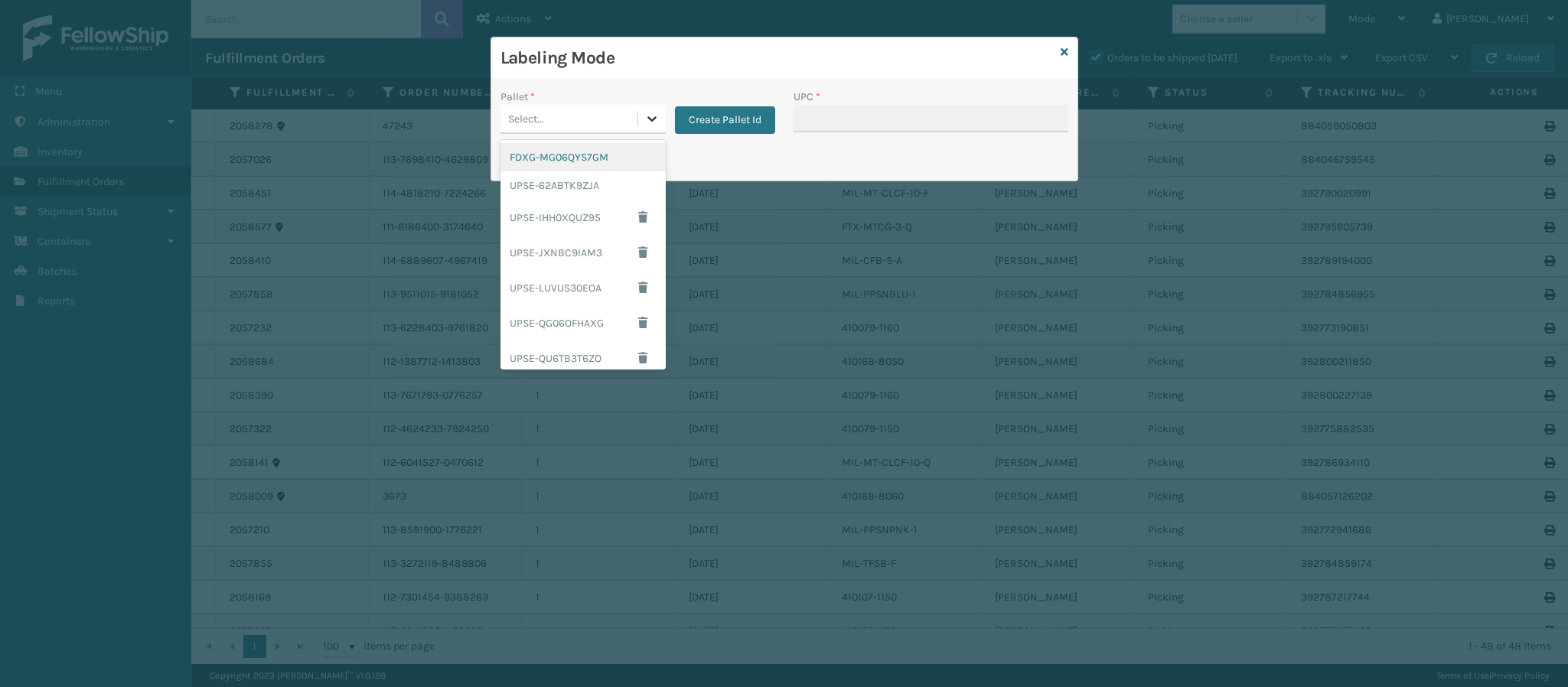
click at [655, 124] on icon at bounding box center [651, 118] width 15 height 15
click at [609, 162] on div "FDXG-MG06QYS7GM" at bounding box center [583, 158] width 165 height 28
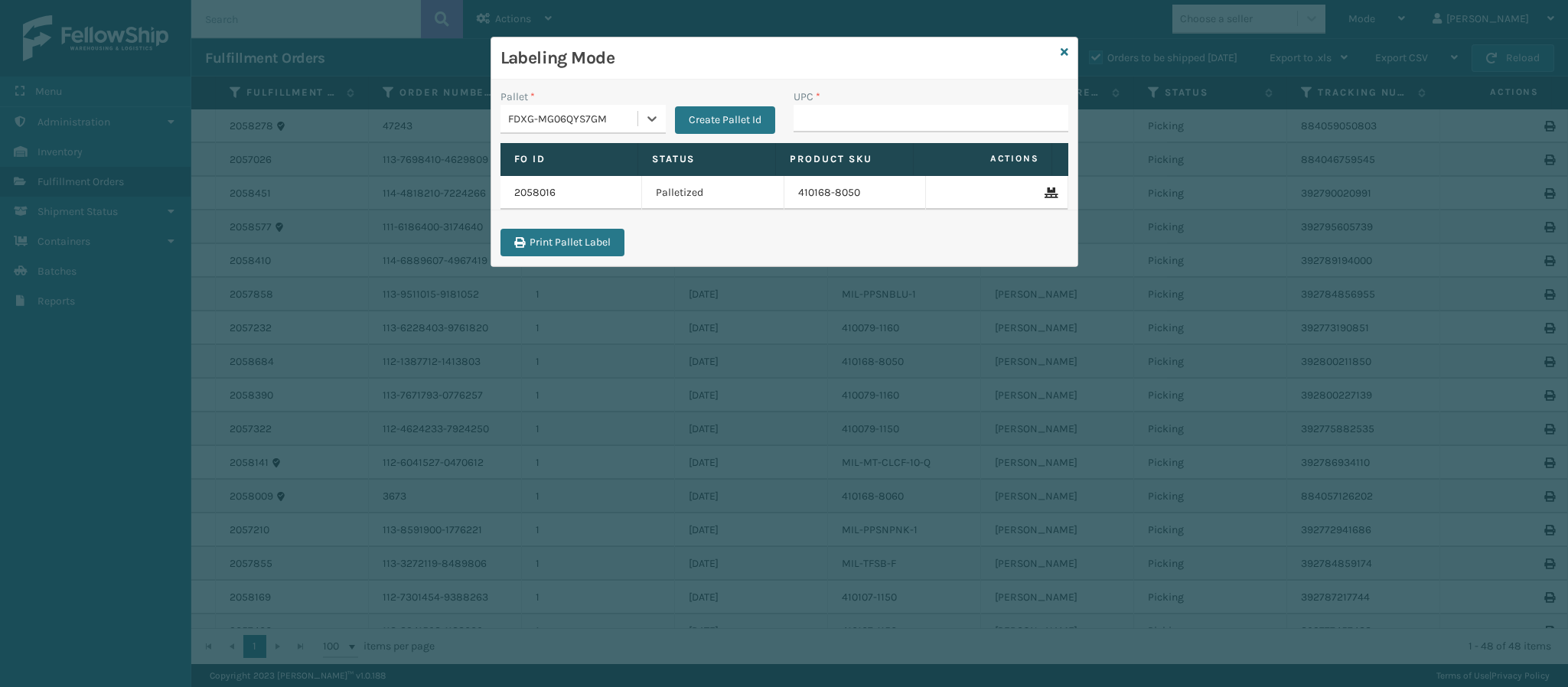
drag, startPoint x: 575, startPoint y: 191, endPoint x: 567, endPoint y: 193, distance: 8.2
click at [571, 193] on div "2058016" at bounding box center [571, 193] width 114 height 15
drag, startPoint x: 567, startPoint y: 193, endPoint x: 505, endPoint y: 195, distance: 62.0
click at [505, 195] on td "2058016" at bounding box center [571, 193] width 143 height 33
copy link "2058016"
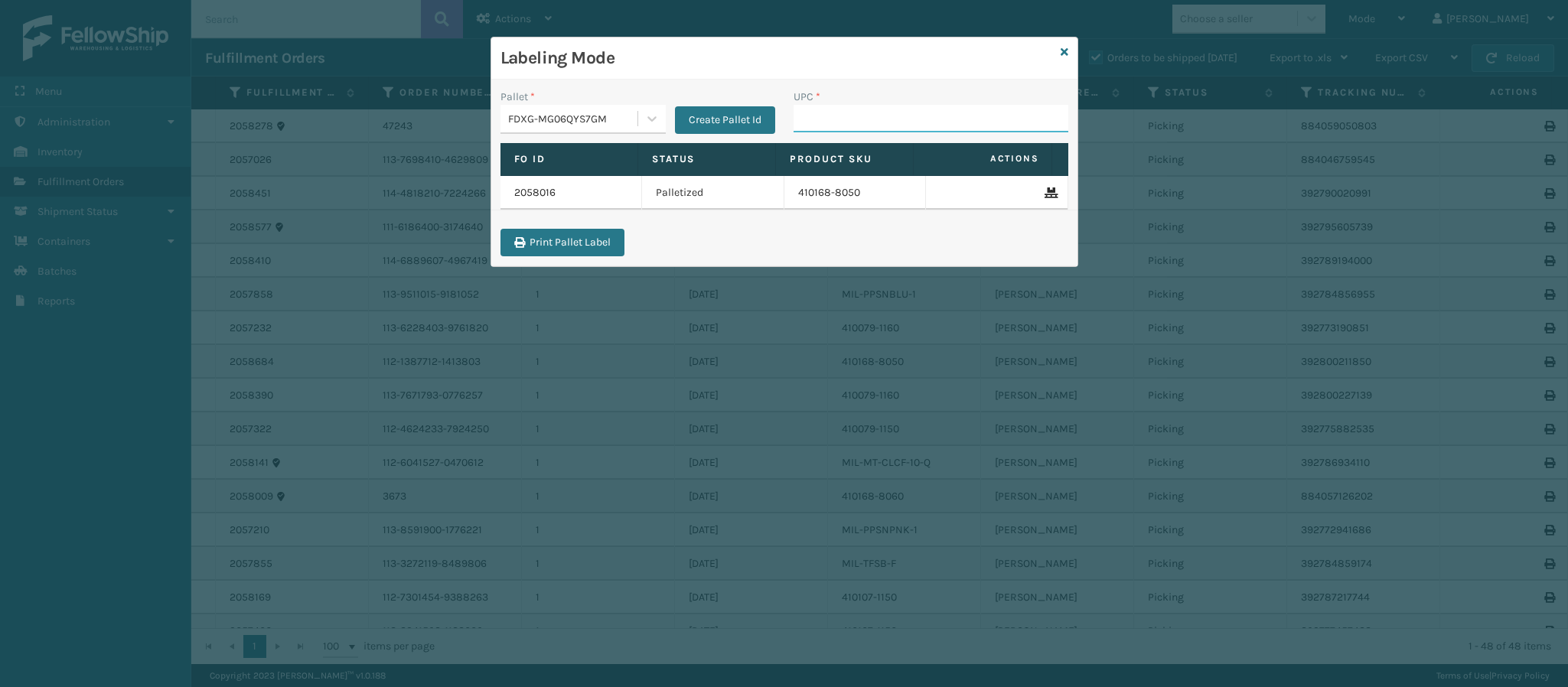
click at [857, 128] on input "UPC *" at bounding box center [930, 118] width 274 height 28
type input "849986033899"
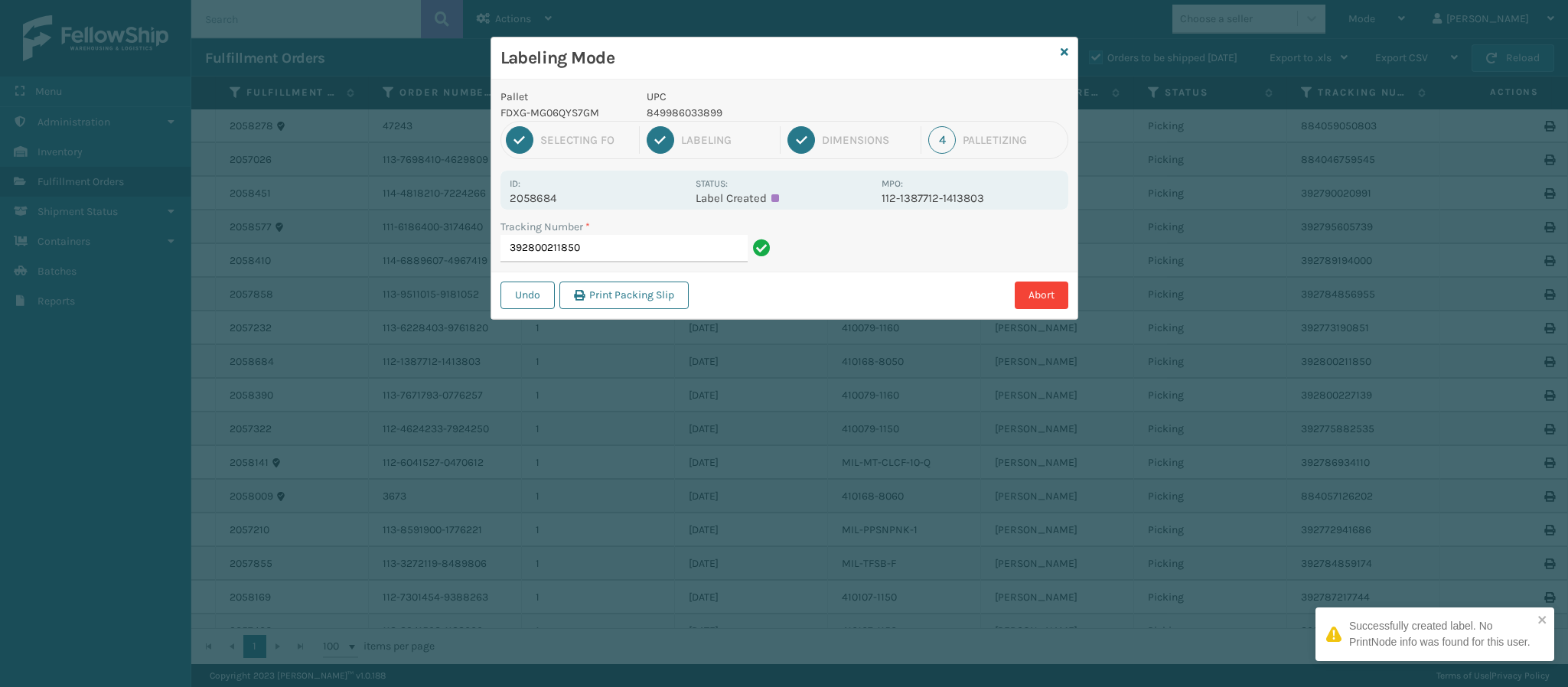
click at [570, 193] on p "2058684" at bounding box center [598, 198] width 177 height 14
copy p "2058684"
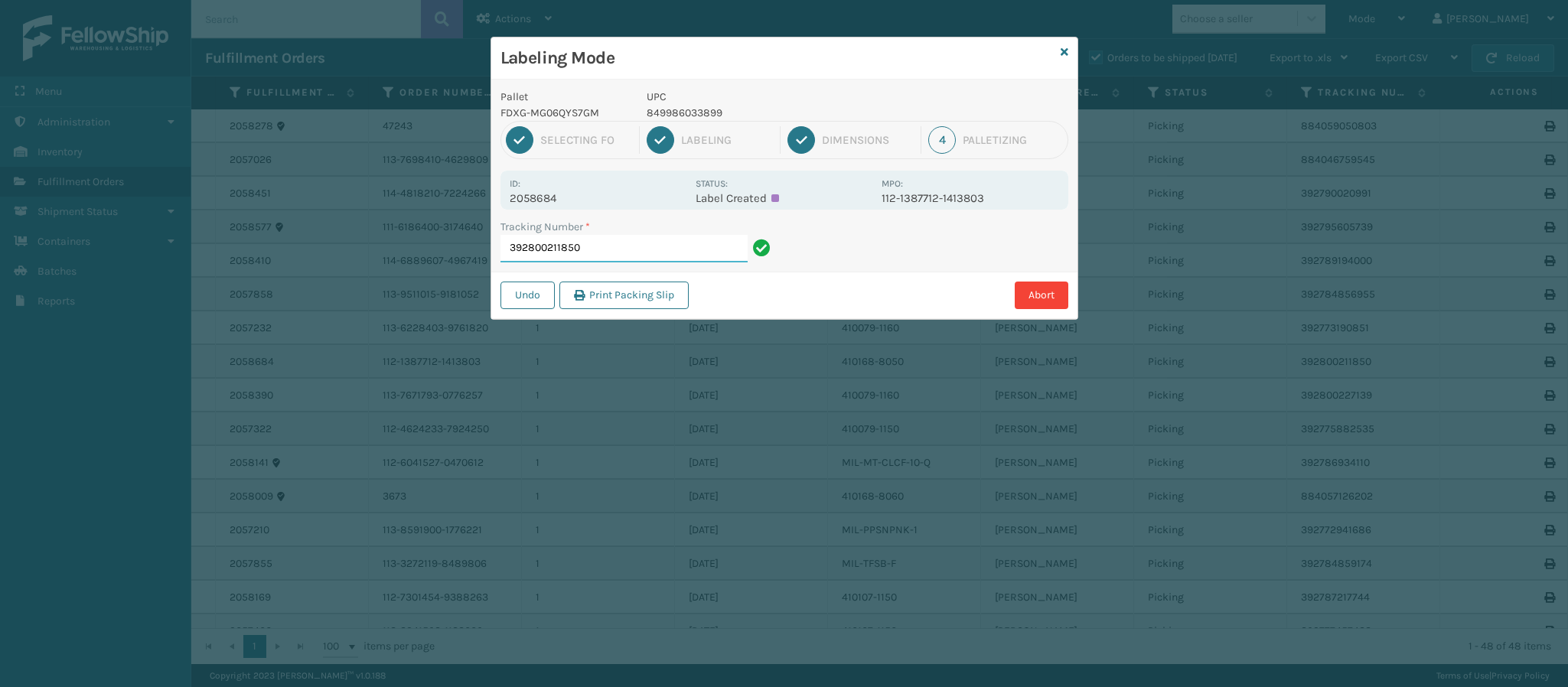
click at [634, 250] on input "392800211850" at bounding box center [624, 248] width 247 height 28
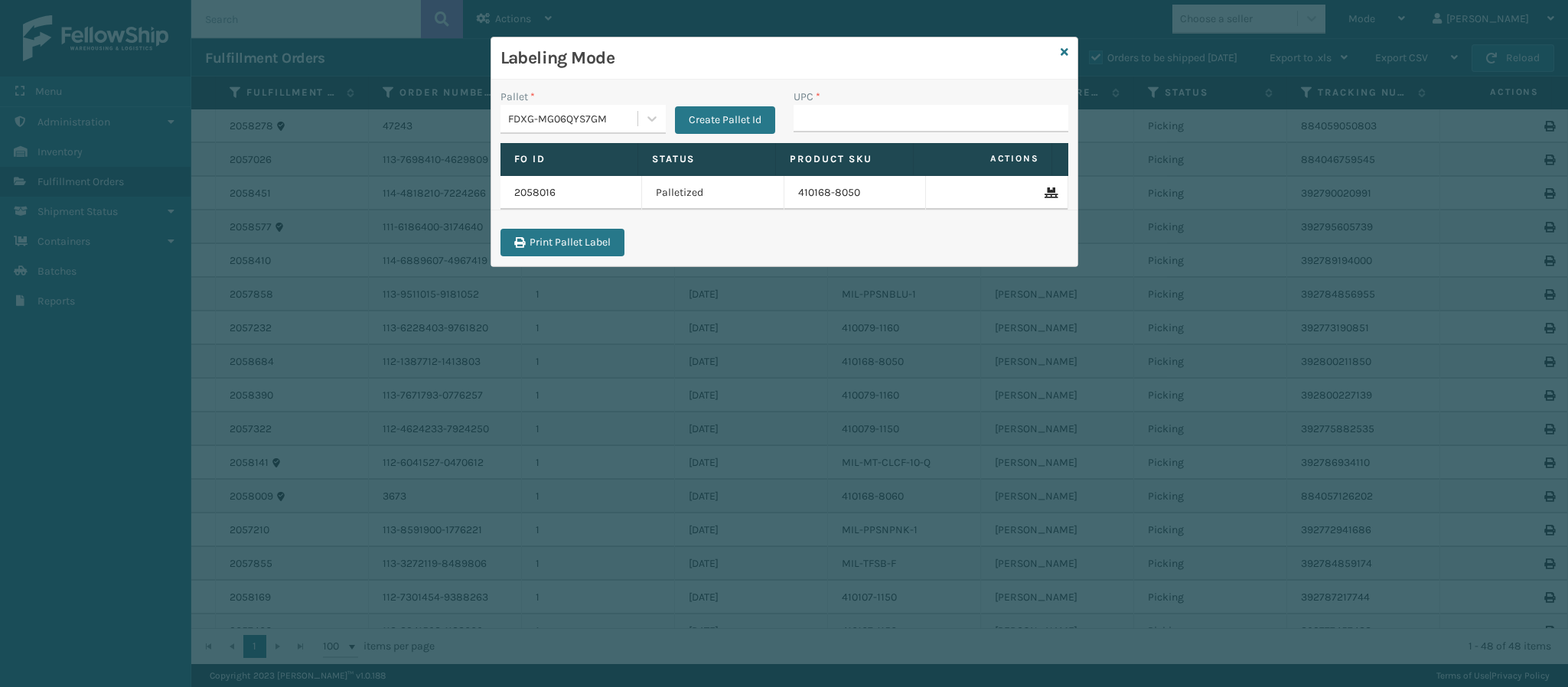
click at [829, 129] on input "UPC *" at bounding box center [930, 118] width 274 height 28
type input "84998603389"
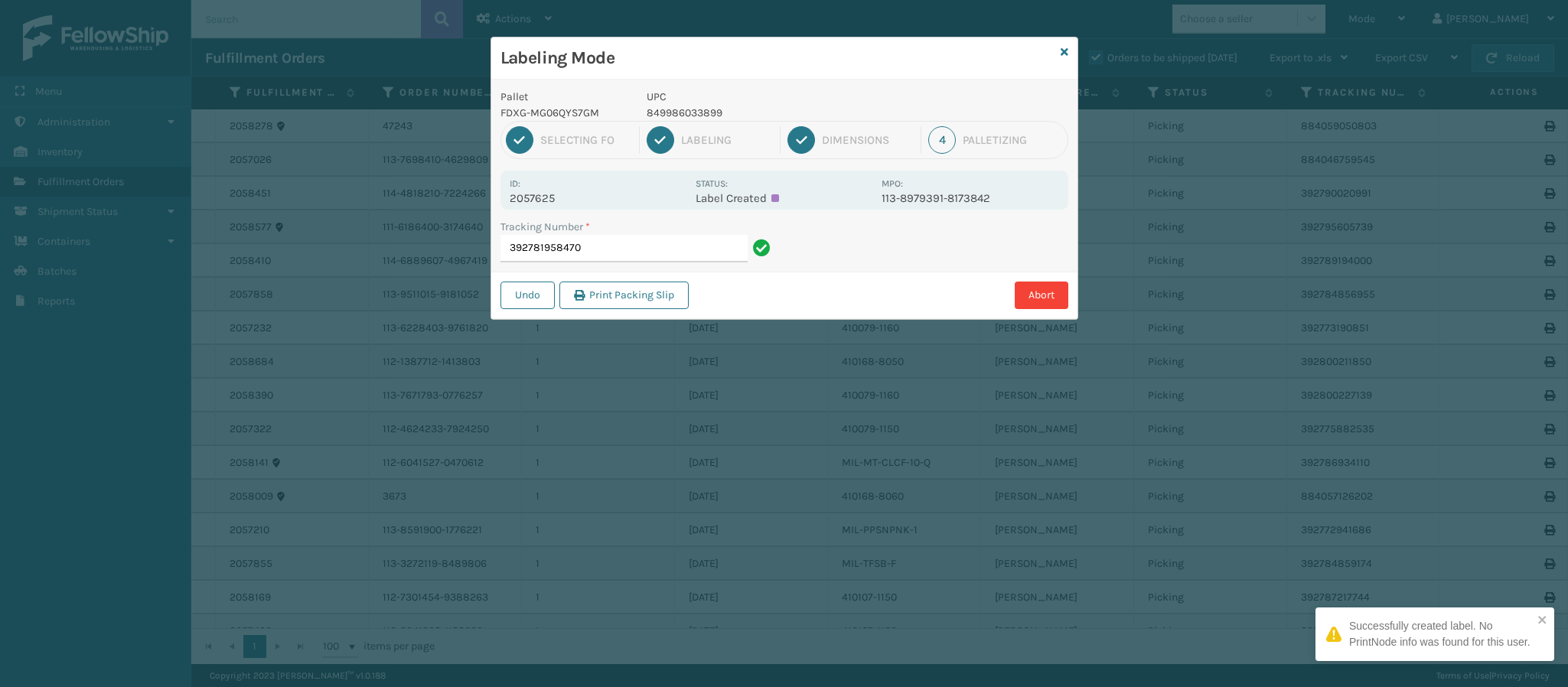
click at [556, 198] on p "2057625" at bounding box center [598, 198] width 177 height 14
copy p "2057625"
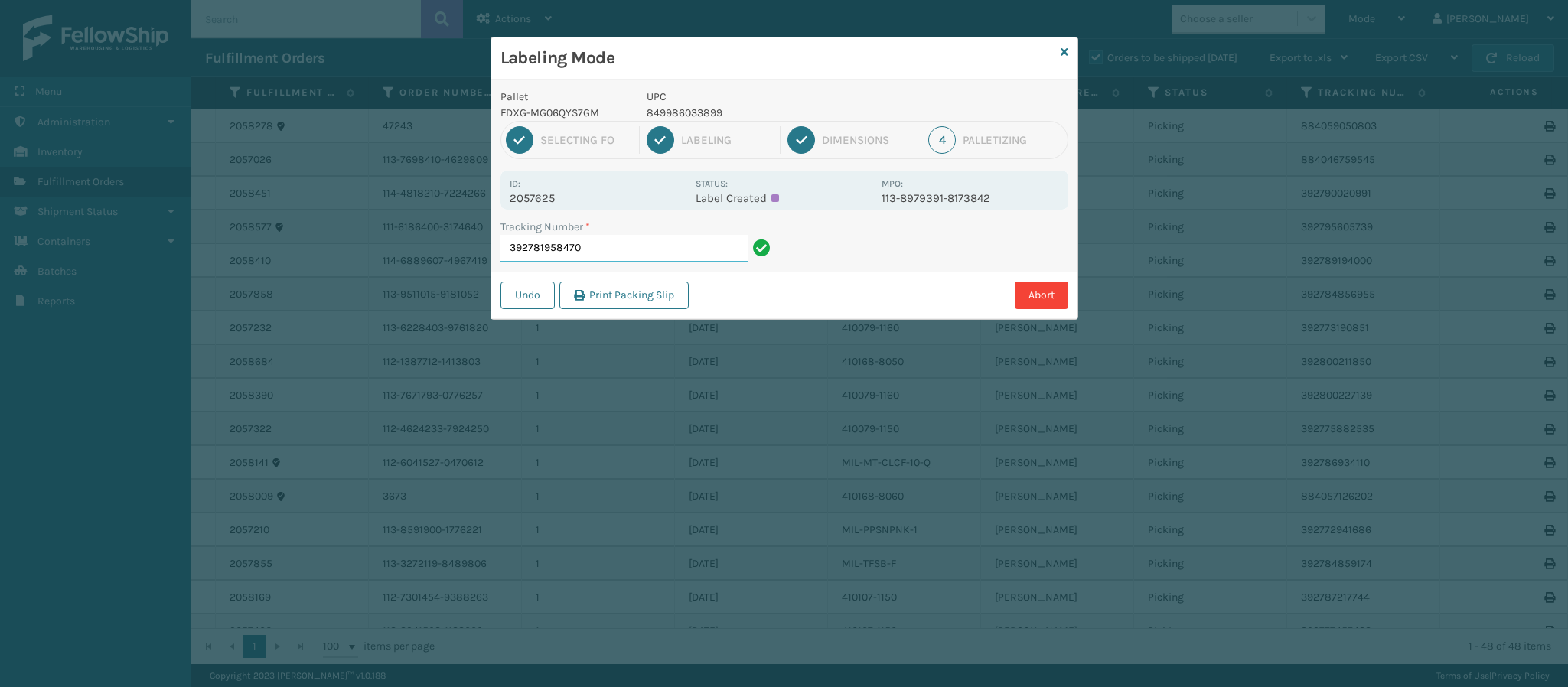
click at [613, 255] on input "392781958470" at bounding box center [624, 248] width 247 height 28
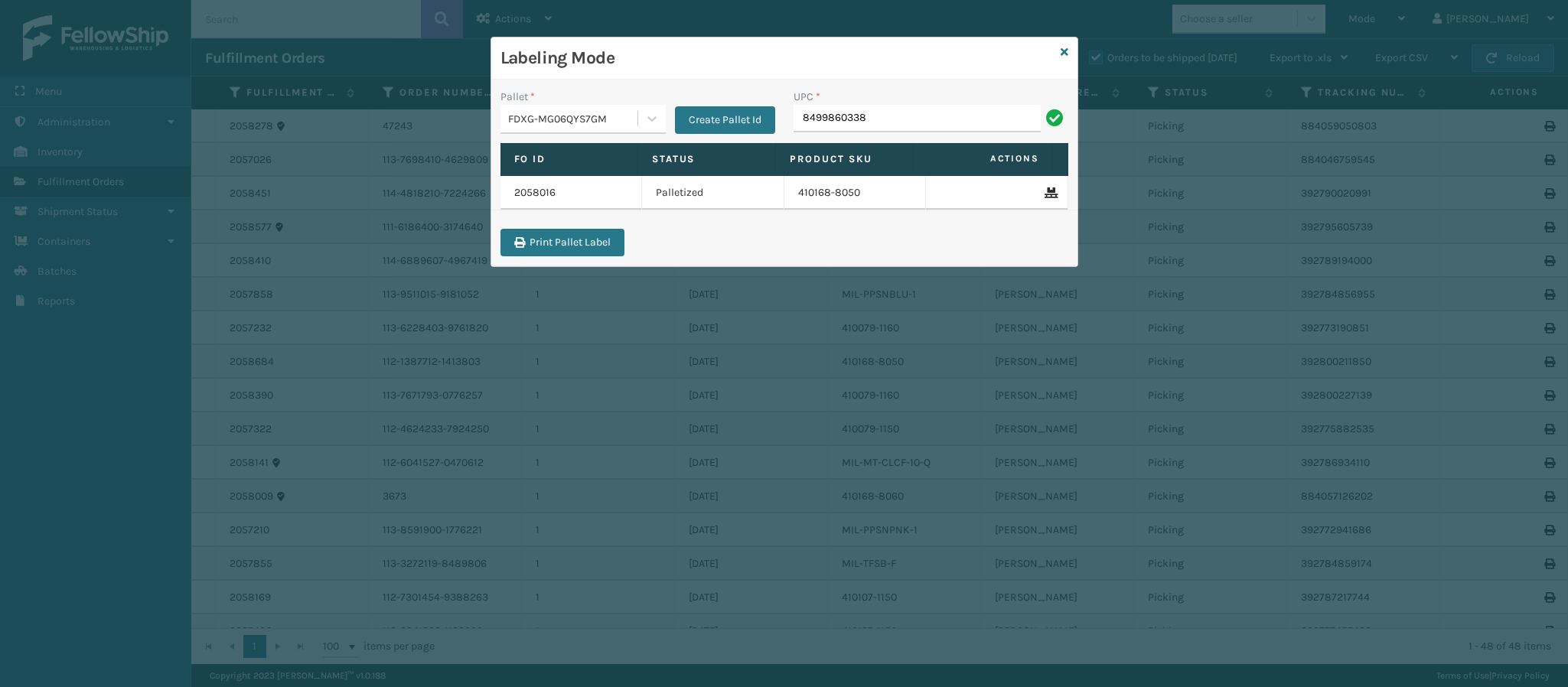
type input "84998603389"
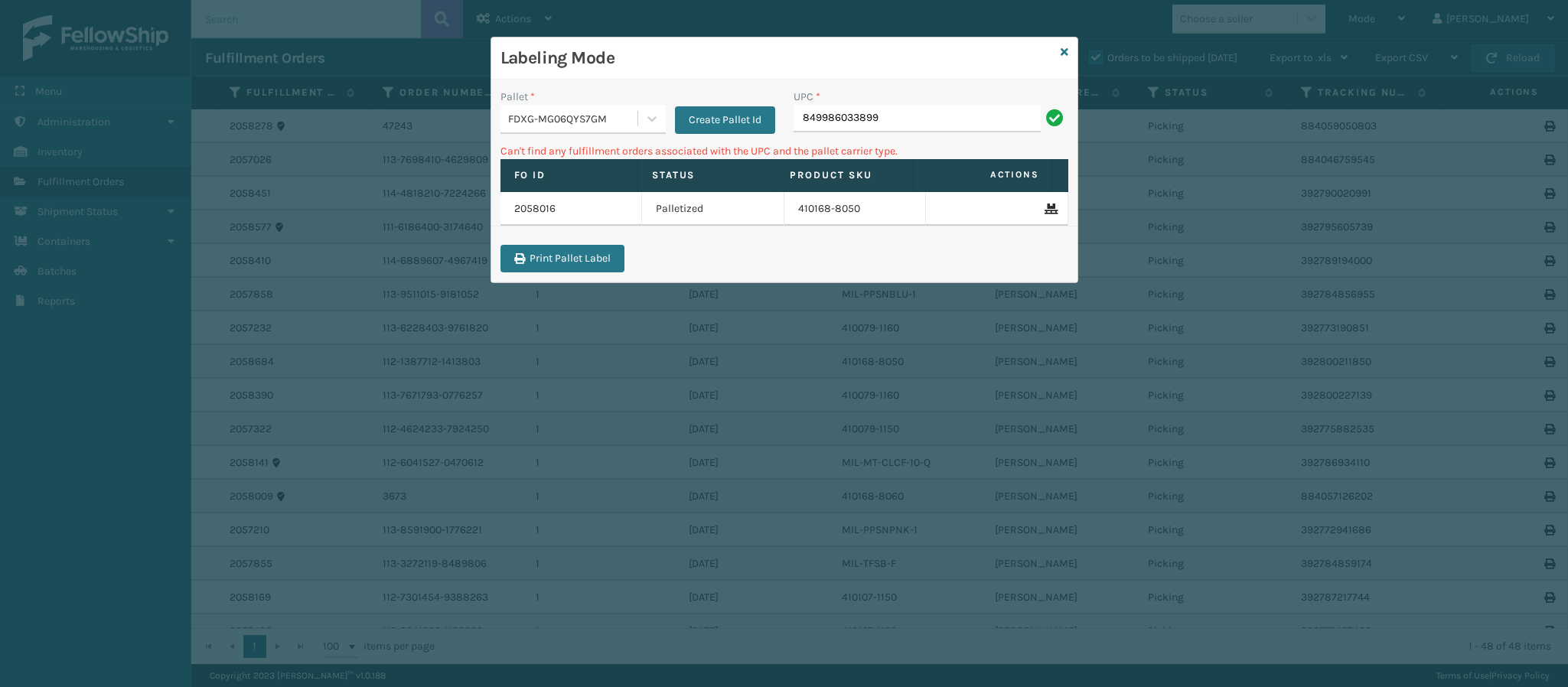
click at [884, 122] on input "849986033899" at bounding box center [917, 118] width 247 height 28
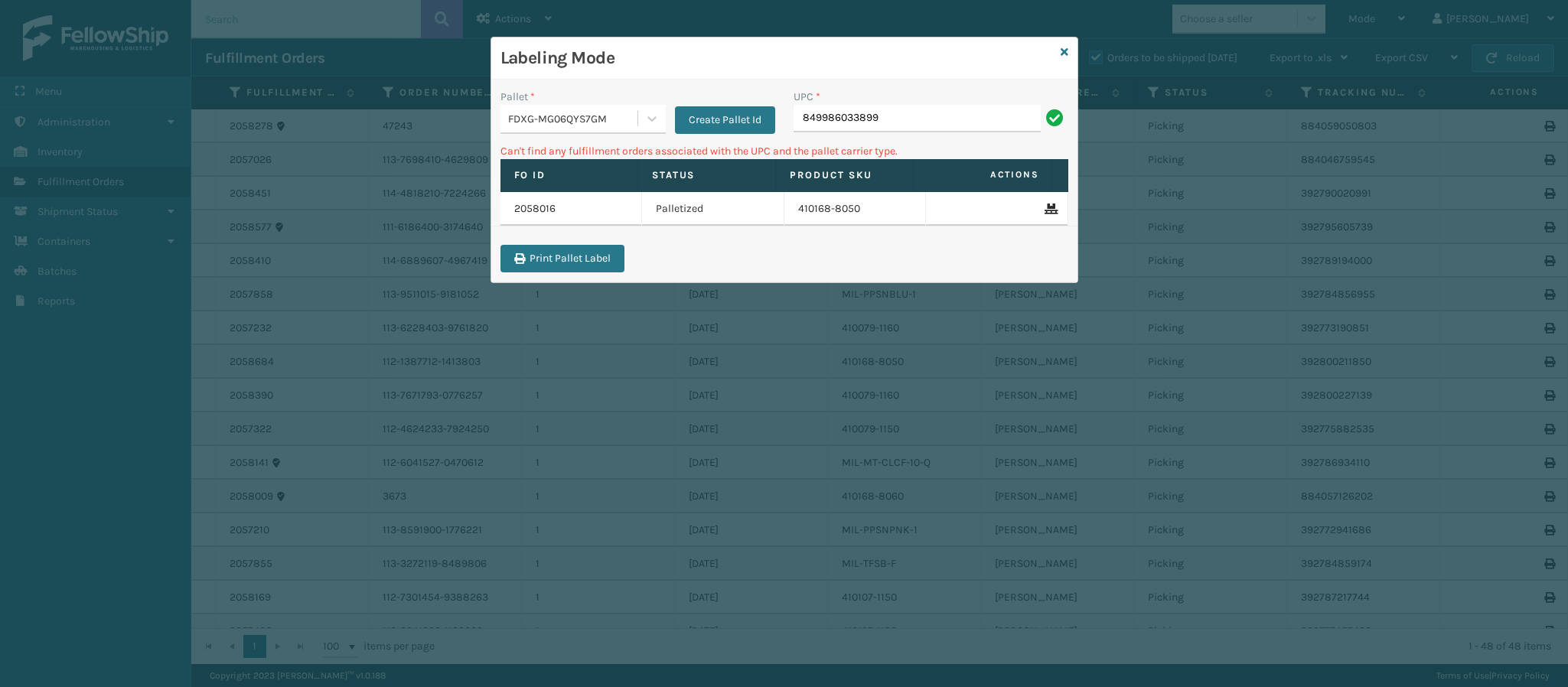
click at [884, 122] on input "849986033899" at bounding box center [917, 118] width 247 height 28
type input "84998603388"
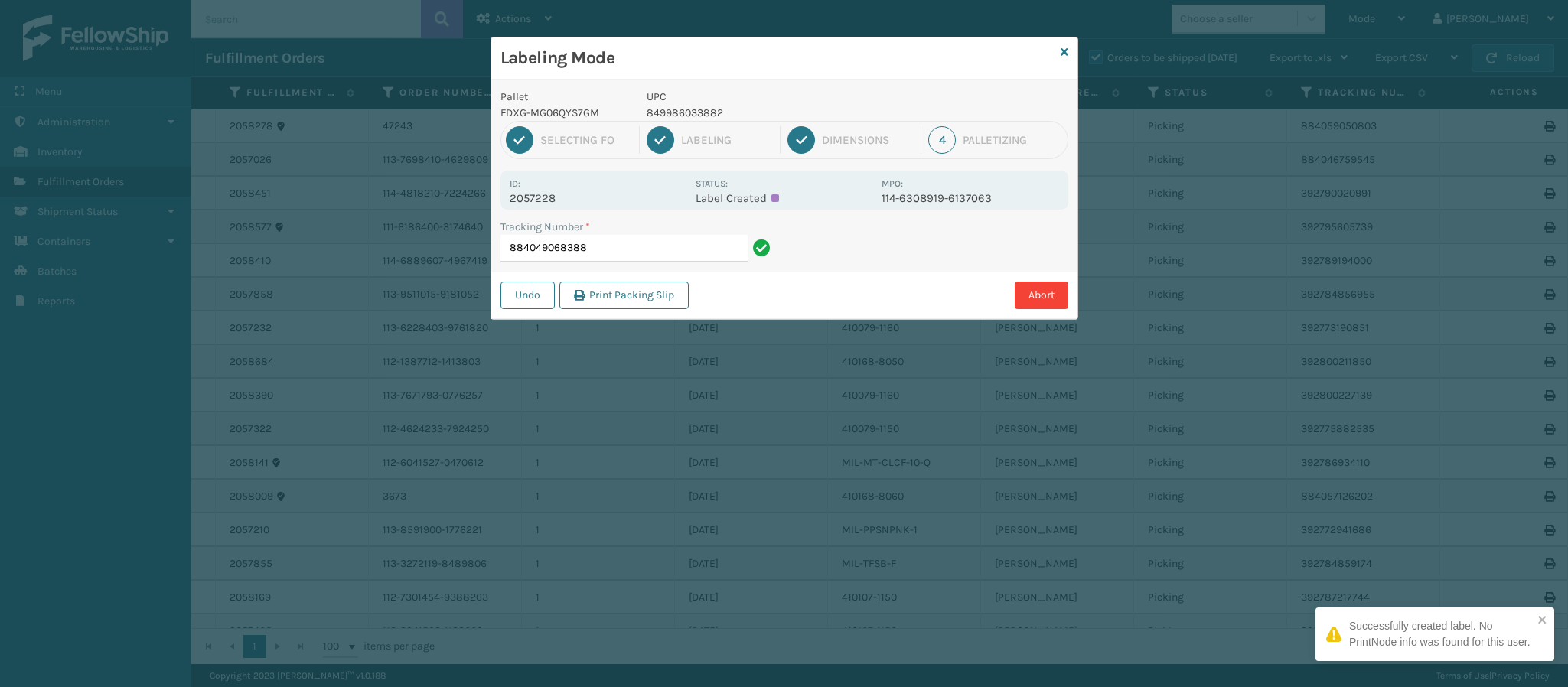
click at [562, 196] on p "2057228" at bounding box center [598, 198] width 177 height 14
copy p "2057228"
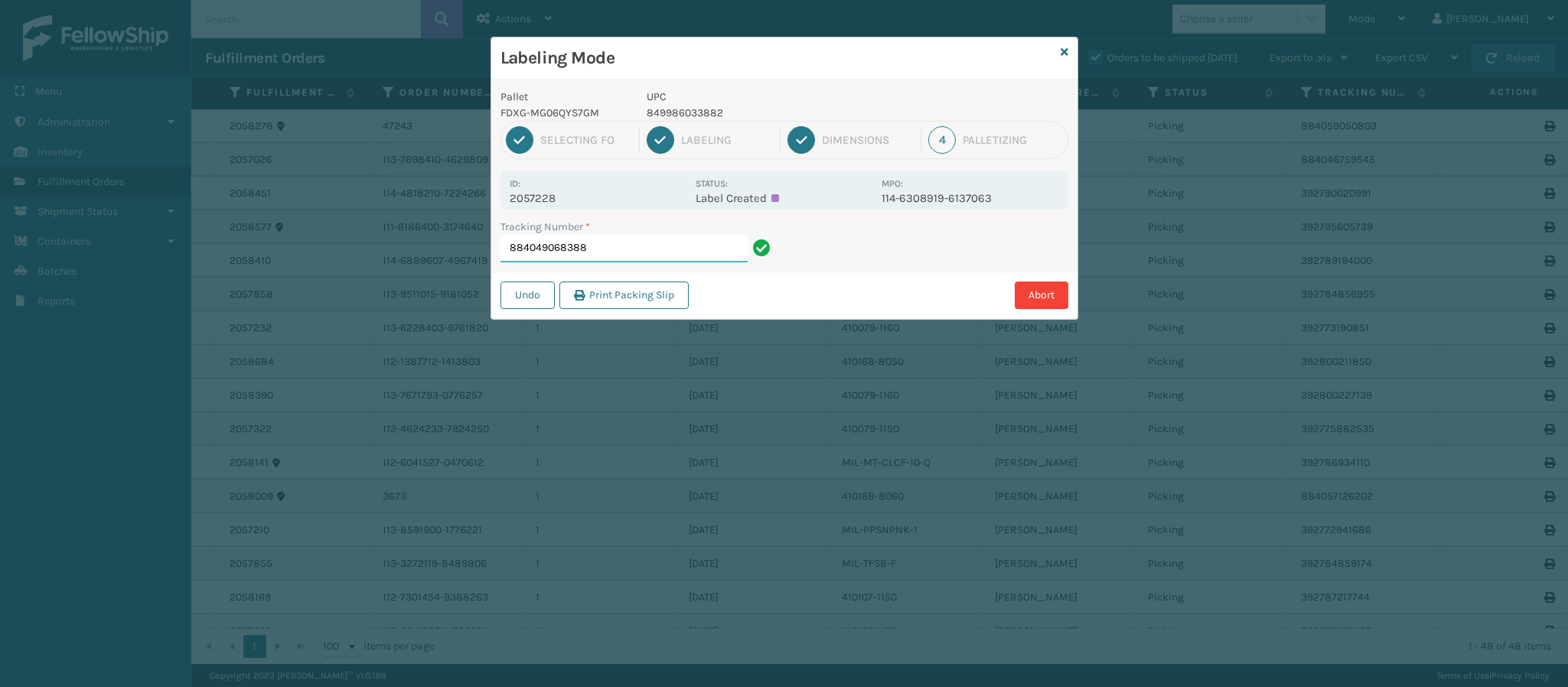
click at [626, 239] on input "884049068388" at bounding box center [624, 248] width 247 height 28
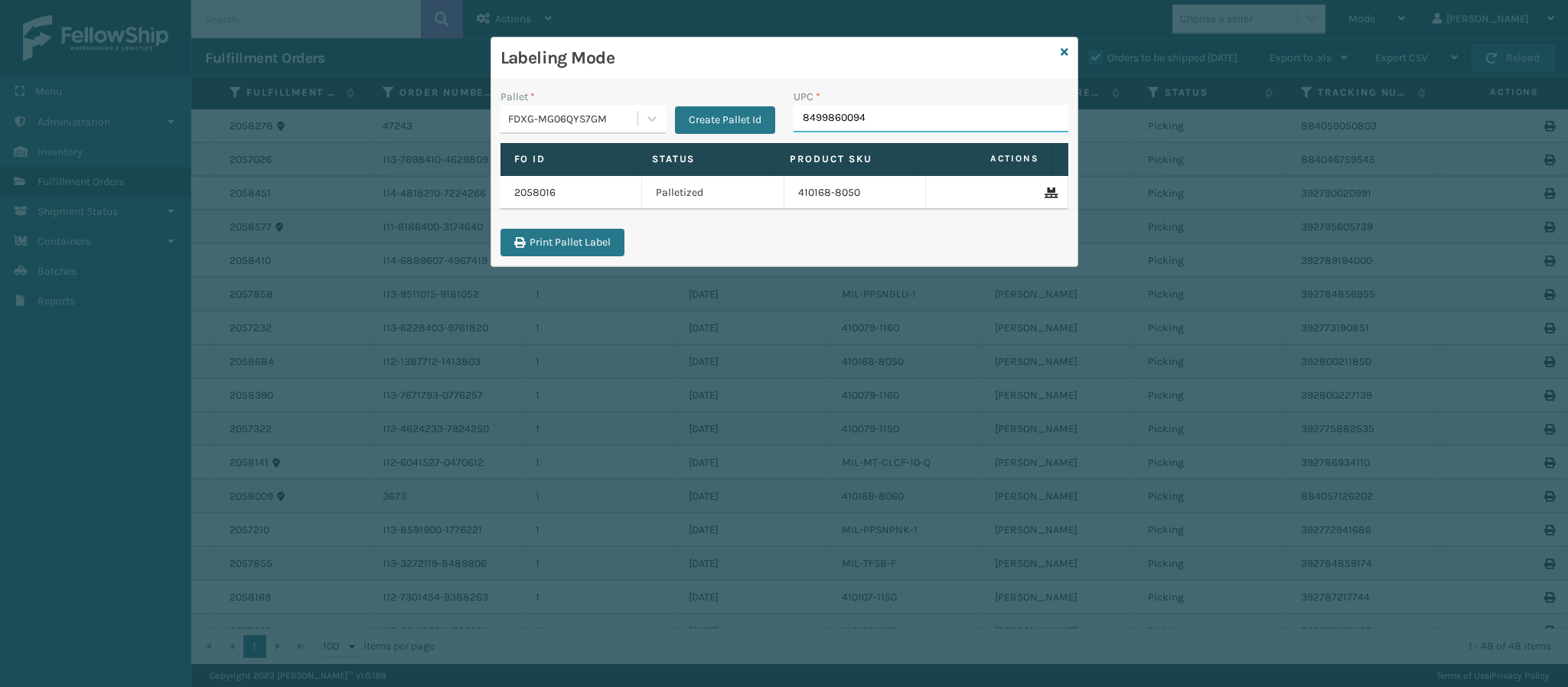
type input "84998600949"
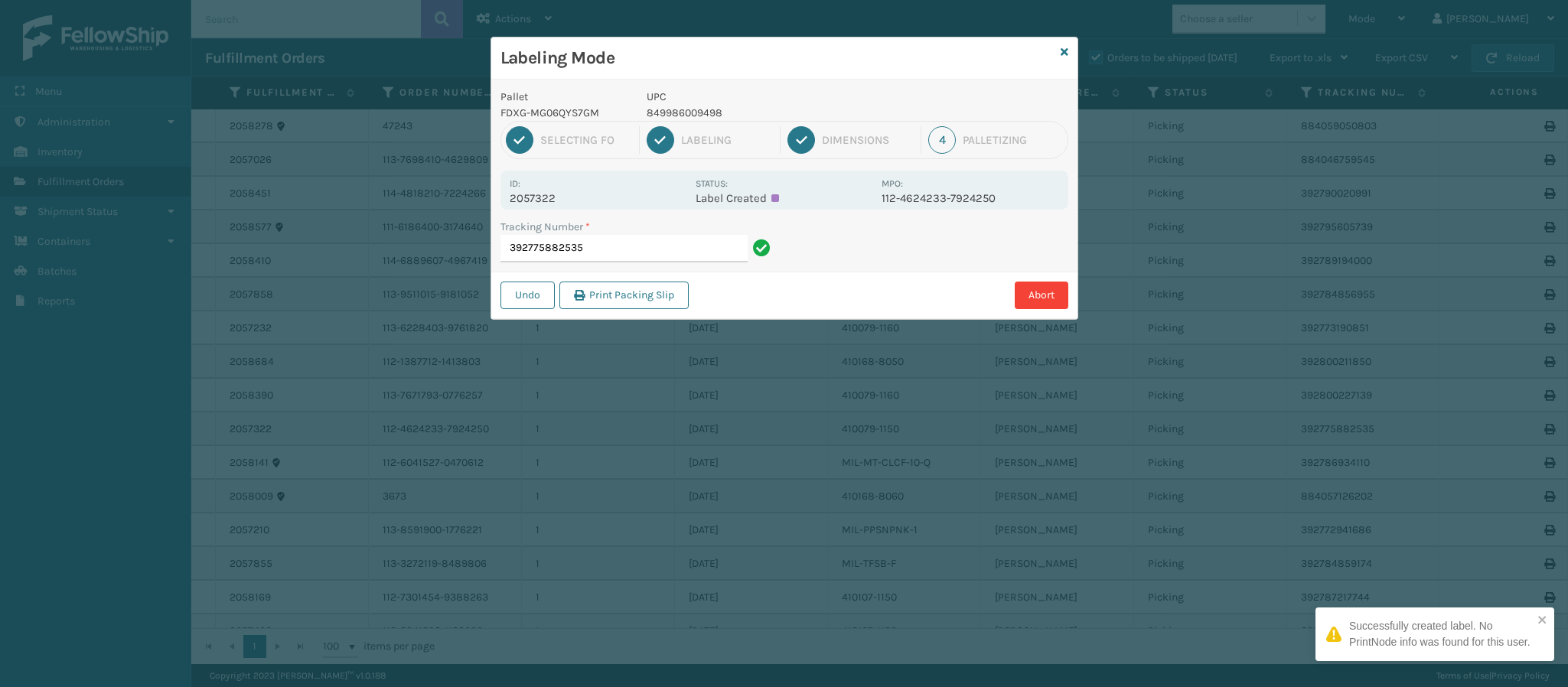
click at [553, 196] on p "2057322" at bounding box center [598, 198] width 177 height 14
copy p "2057322"
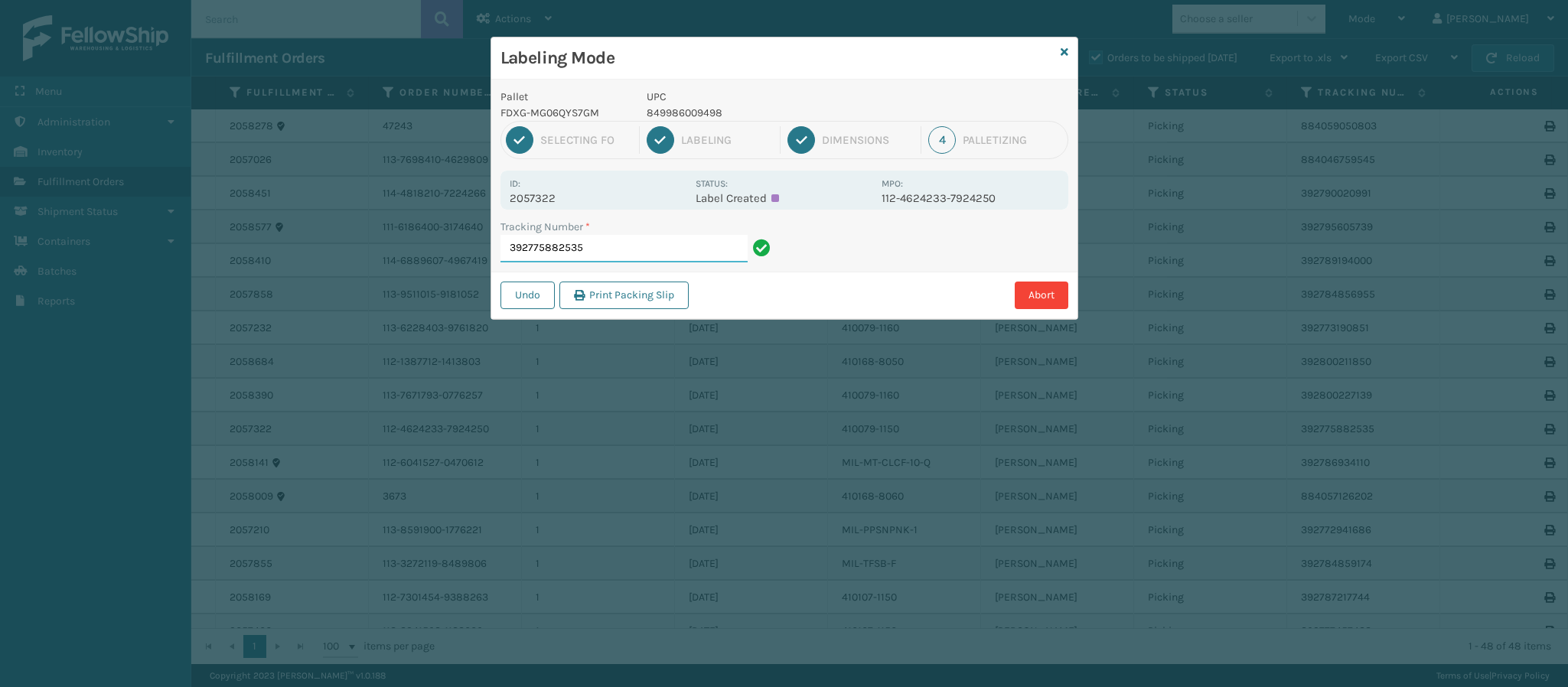
click at [681, 251] on input "392775882535" at bounding box center [624, 248] width 247 height 28
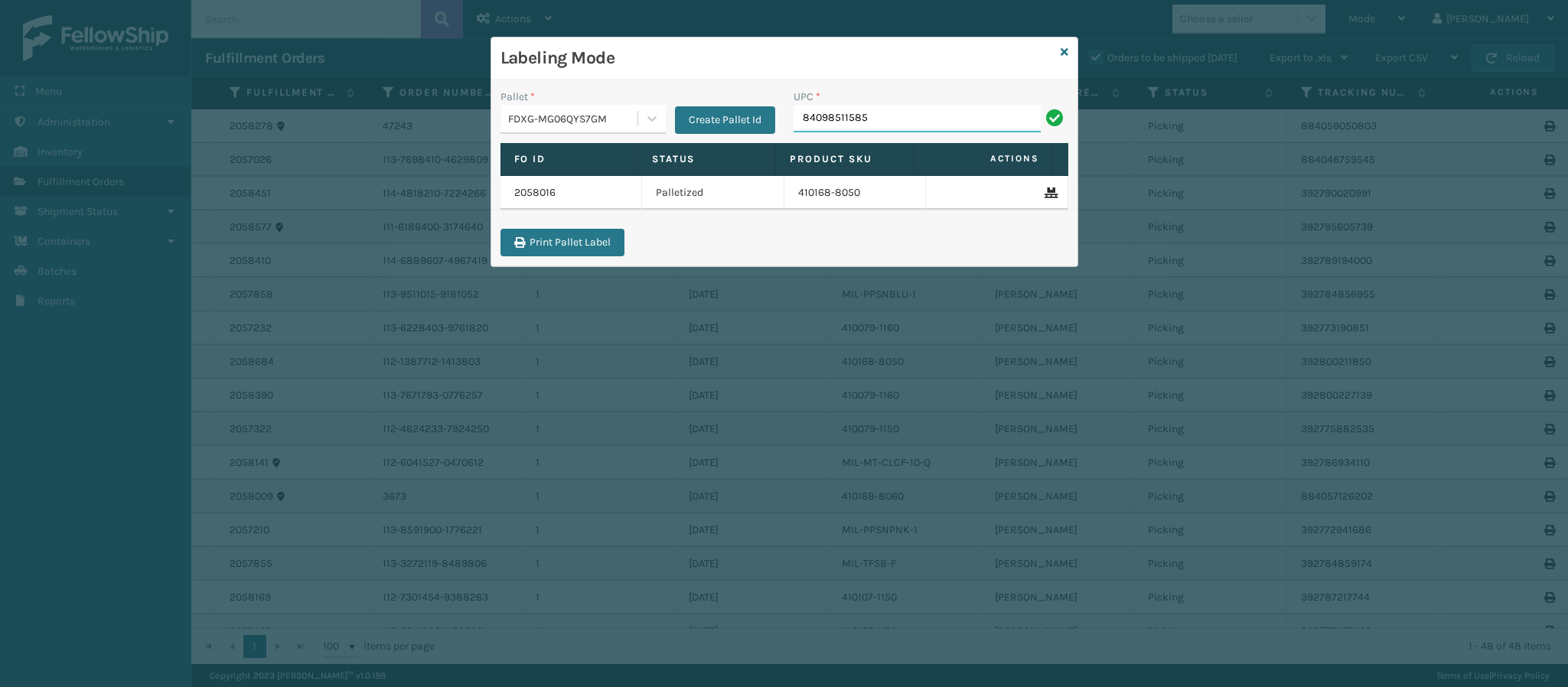
type input "840985115852"
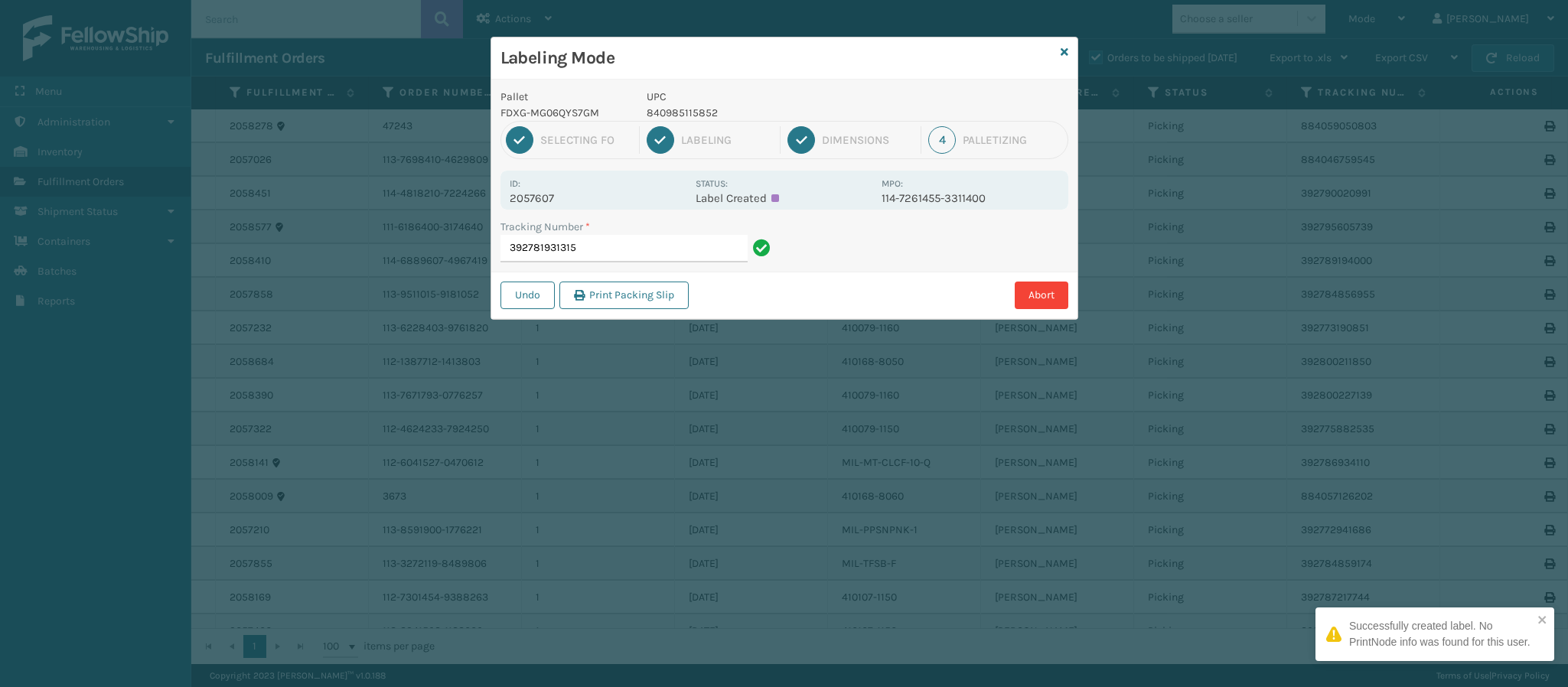
click at [562, 200] on p "2057607" at bounding box center [598, 198] width 177 height 14
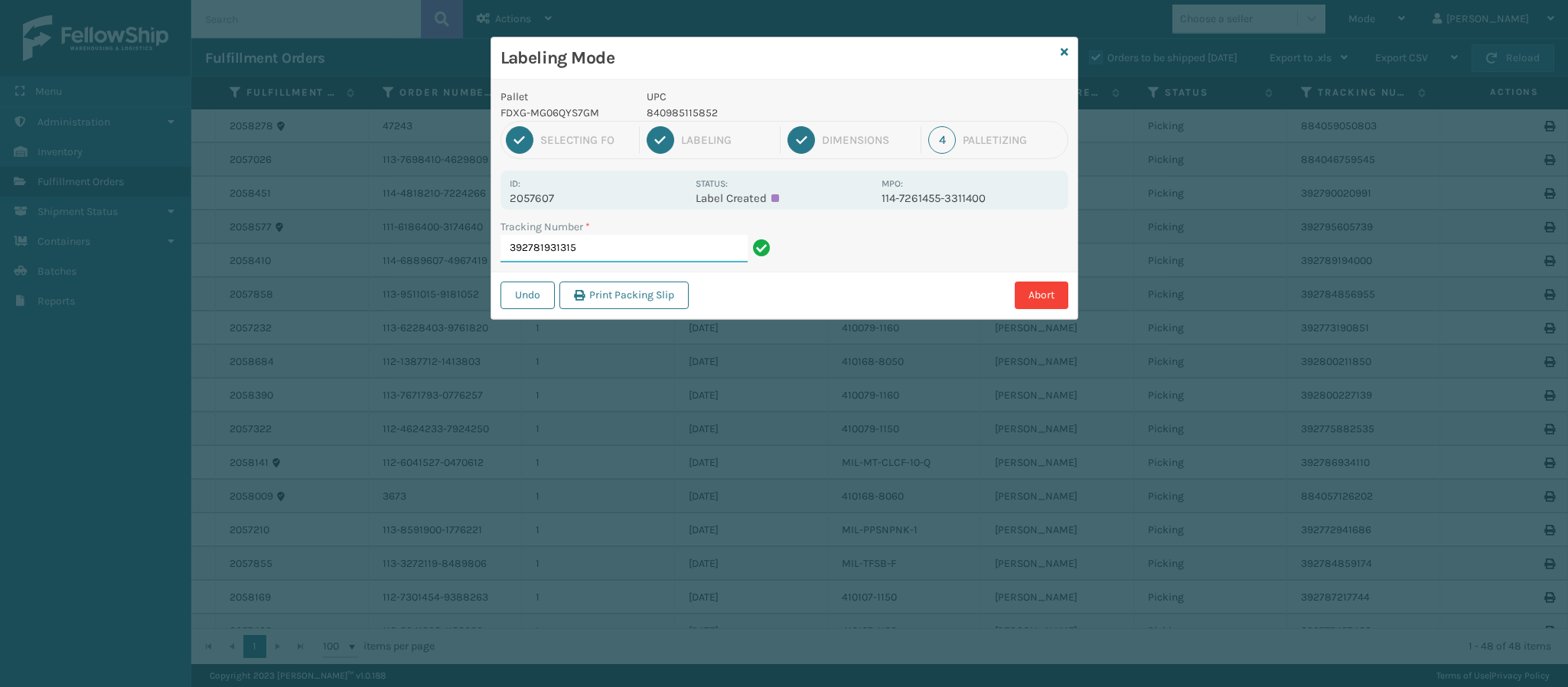
click at [620, 248] on input "392781931315" at bounding box center [624, 248] width 247 height 28
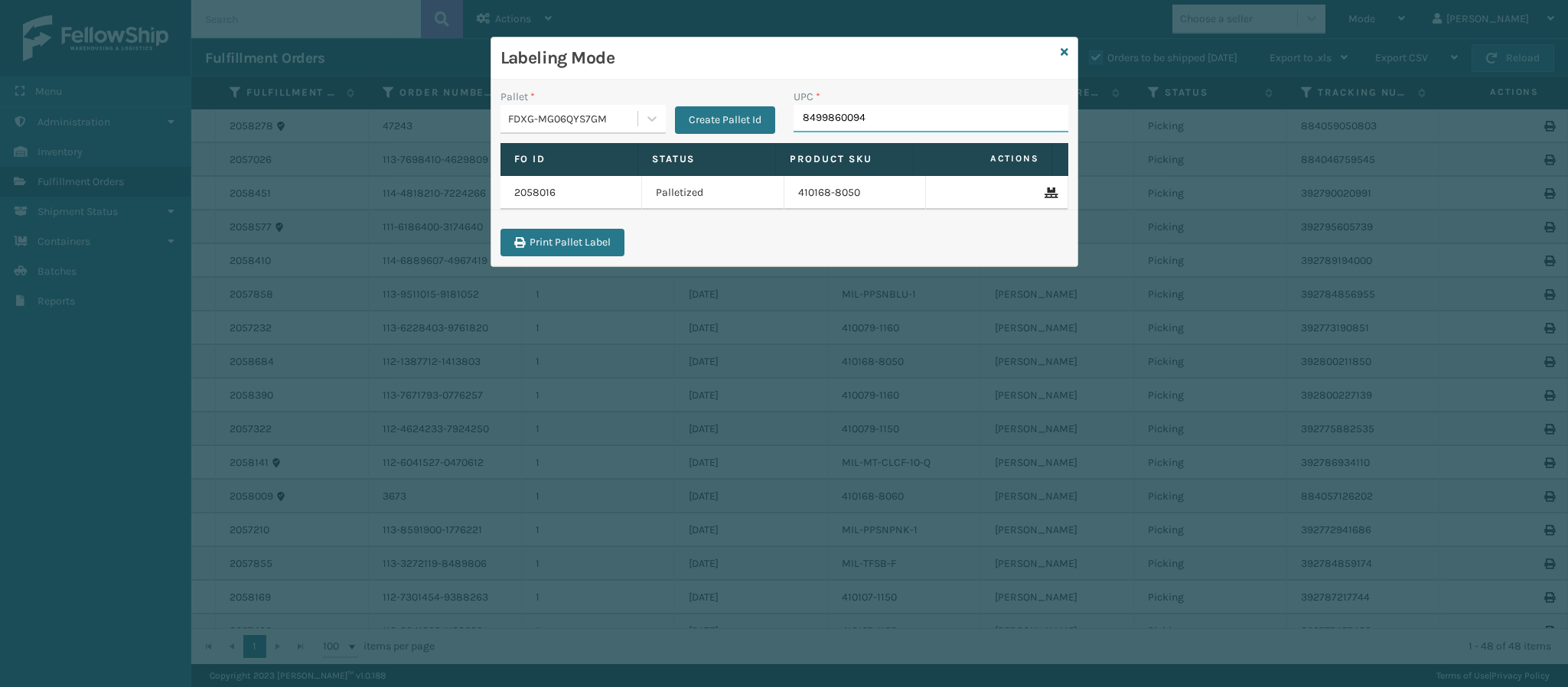
type input "84998600947"
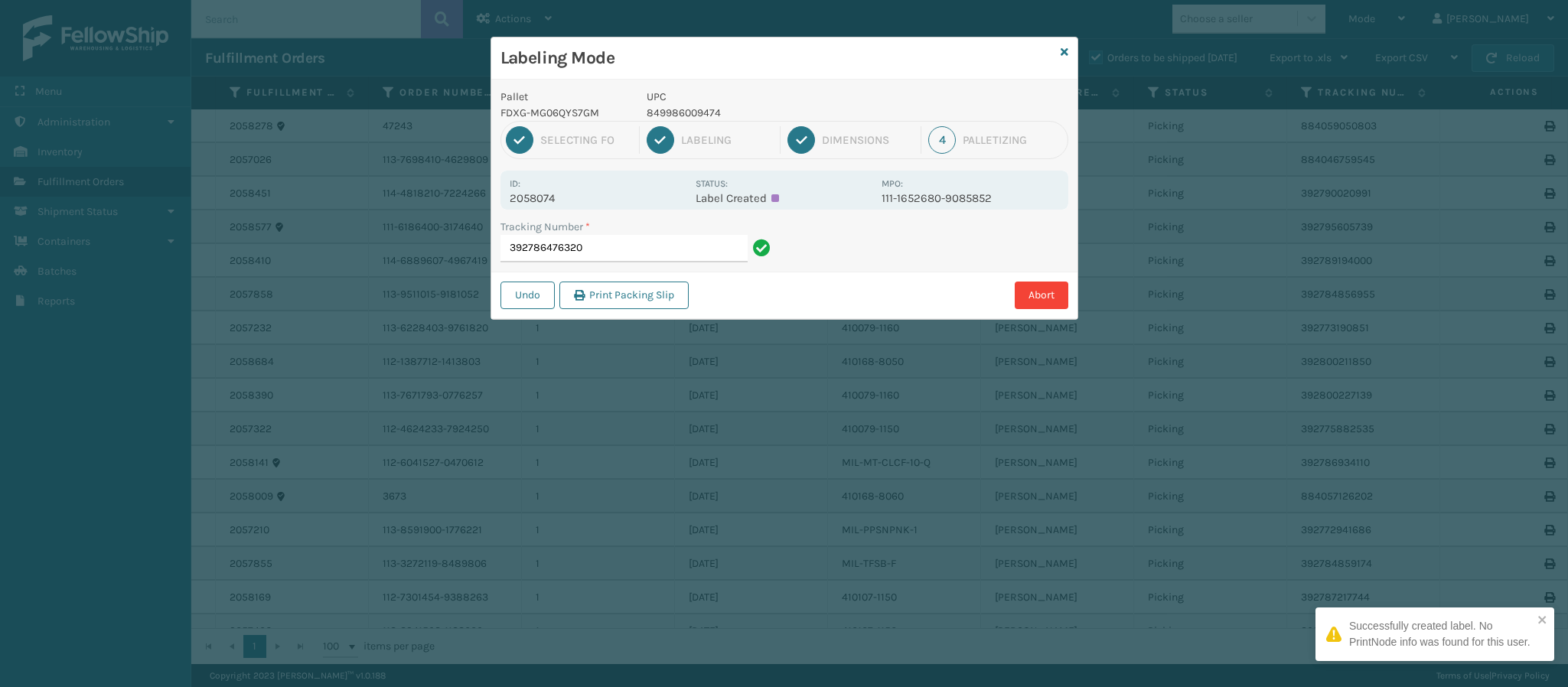
click at [545, 199] on p "2058074" at bounding box center [598, 198] width 177 height 14
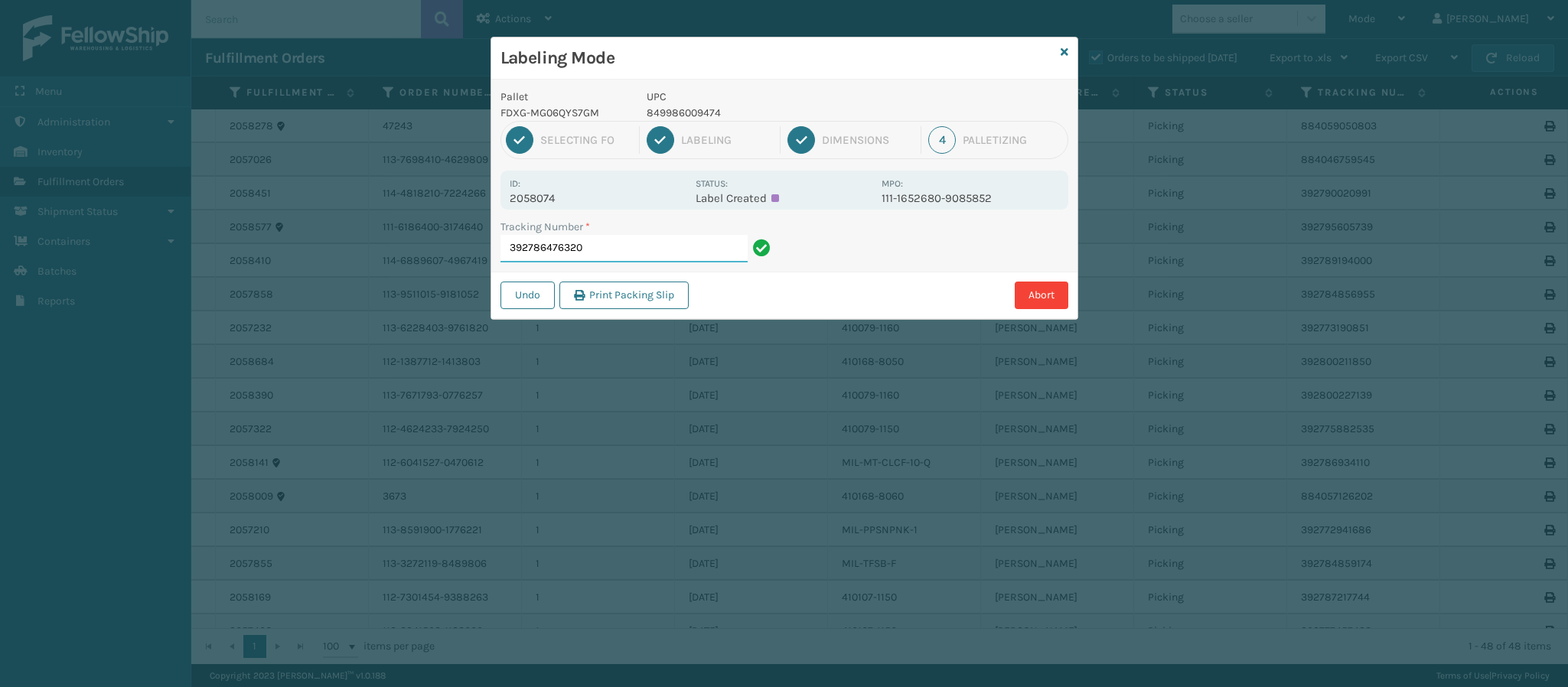
click at [662, 239] on input "392786476320" at bounding box center [624, 248] width 247 height 28
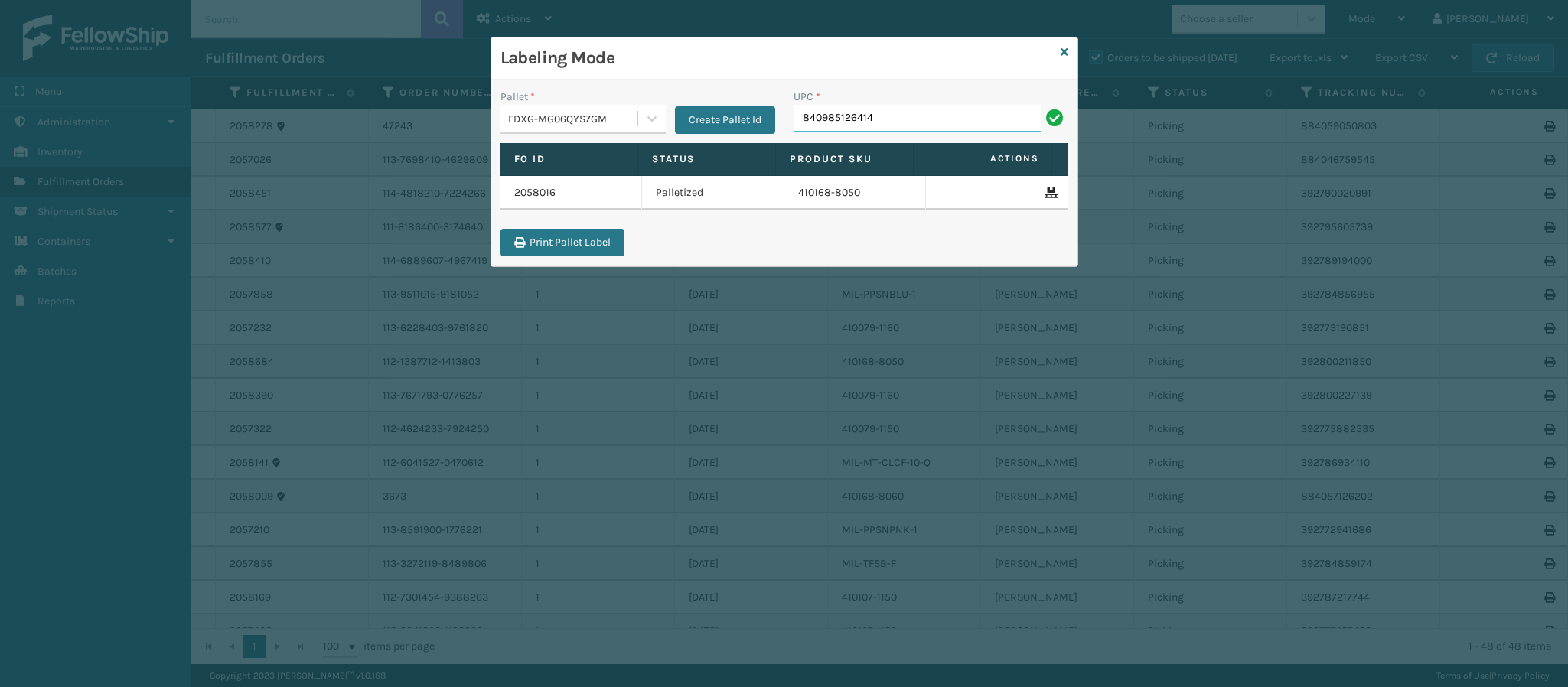
type input "840985126414"
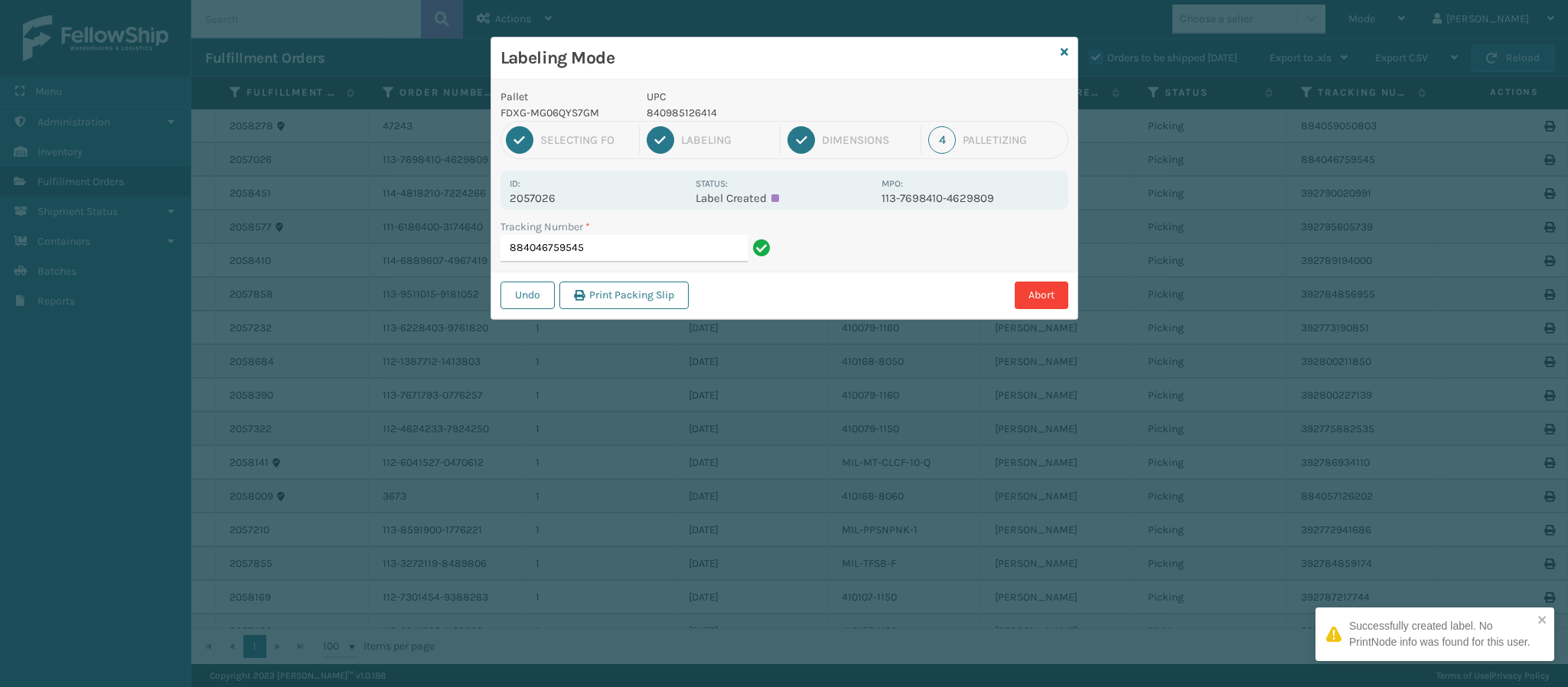
click at [560, 198] on p "2057026" at bounding box center [598, 198] width 177 height 14
click at [551, 199] on p "2057026" at bounding box center [598, 198] width 177 height 14
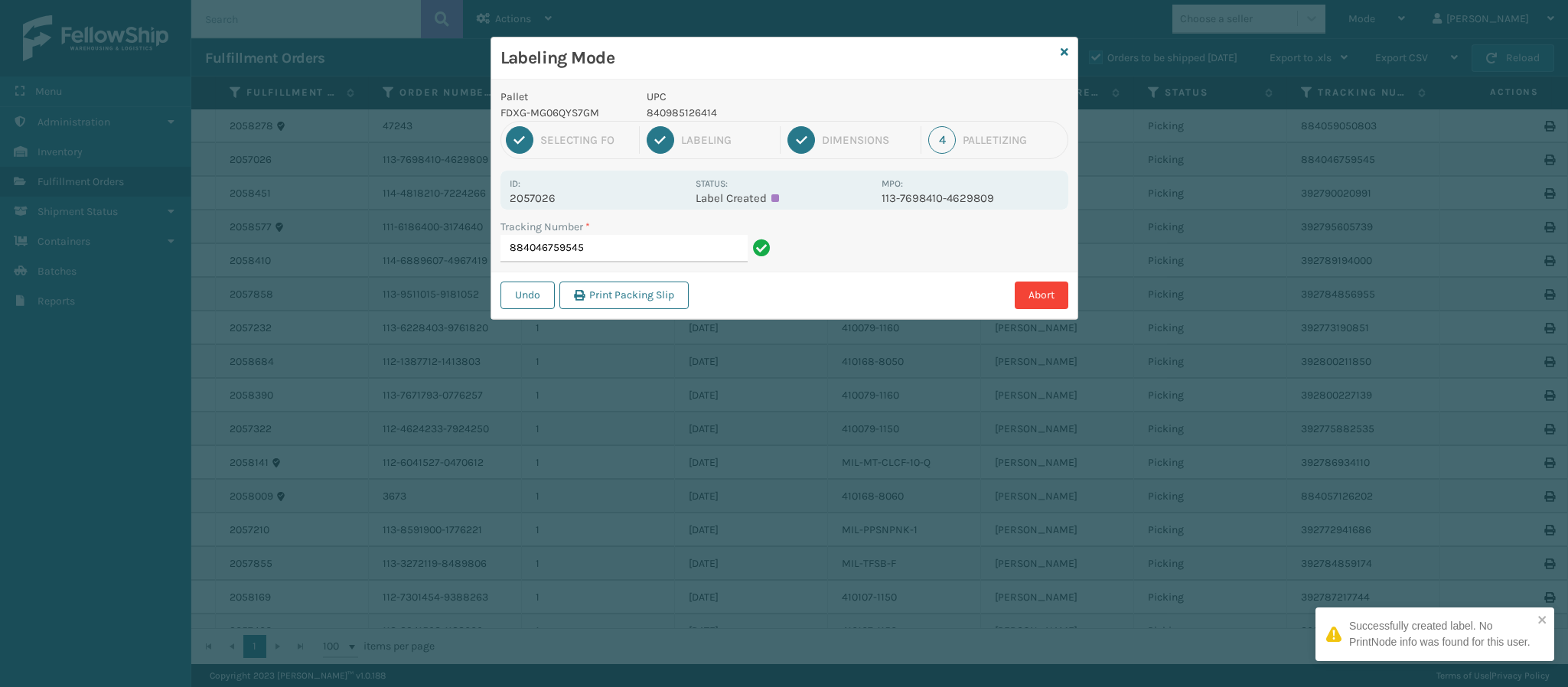
click at [551, 199] on p "2057026" at bounding box center [598, 198] width 177 height 14
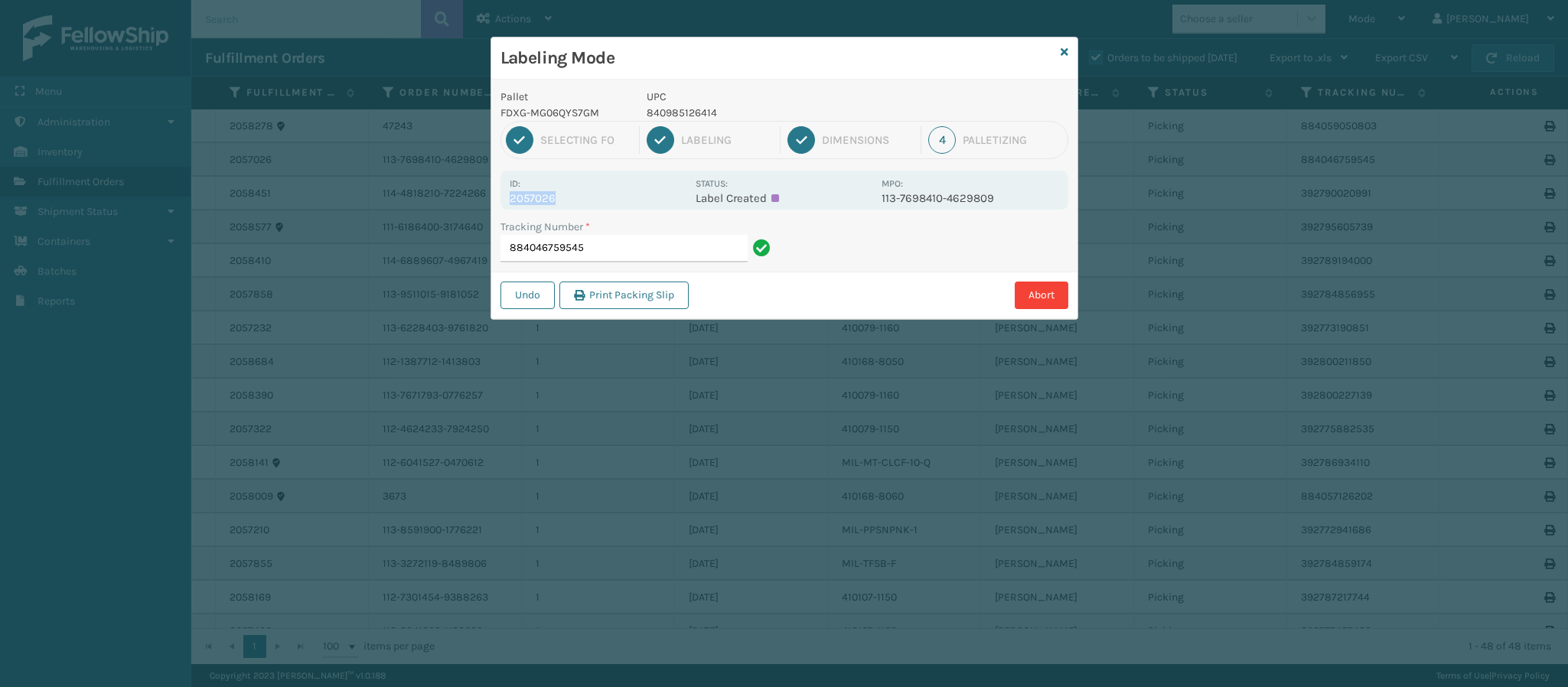
click at [551, 199] on p "2057026" at bounding box center [598, 198] width 177 height 14
click at [654, 257] on input "884046759545" at bounding box center [624, 248] width 247 height 28
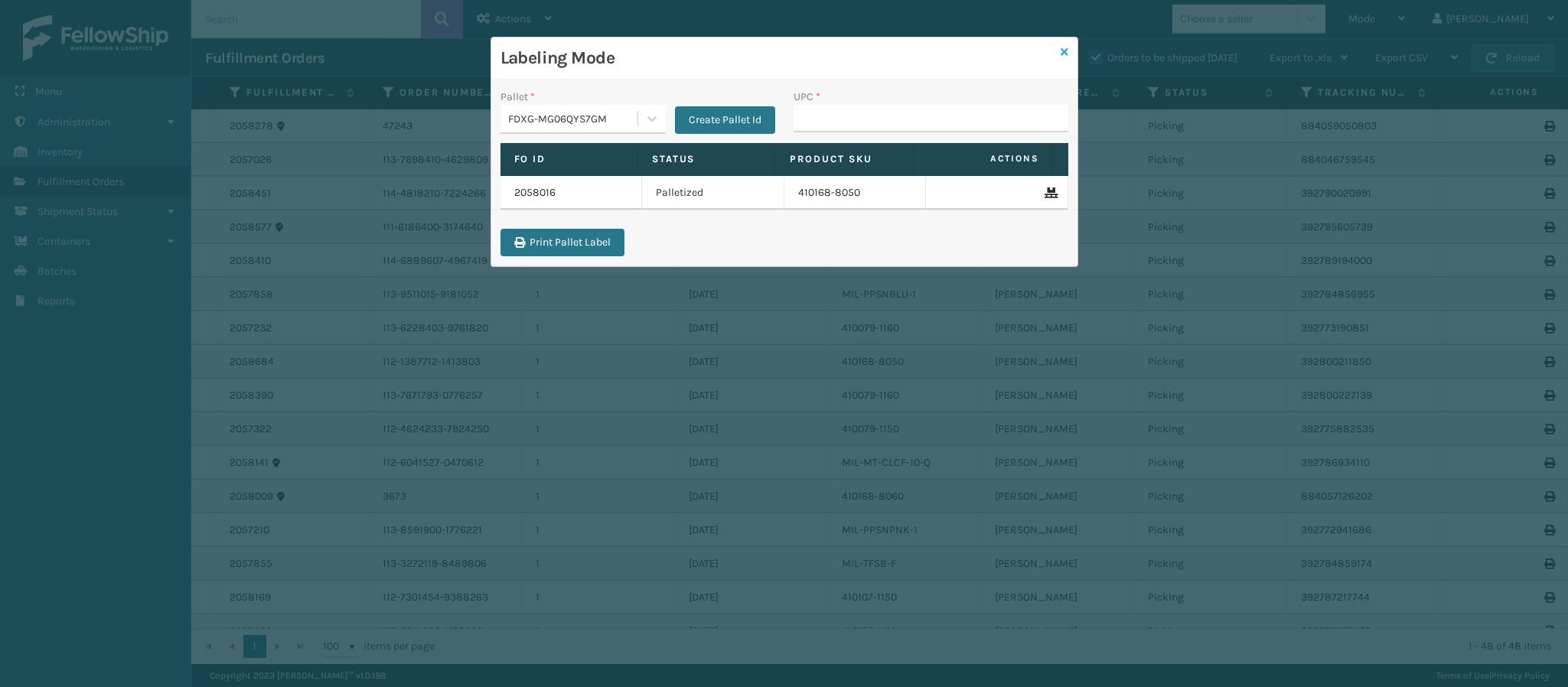
click at [1061, 51] on icon at bounding box center [1064, 52] width 8 height 11
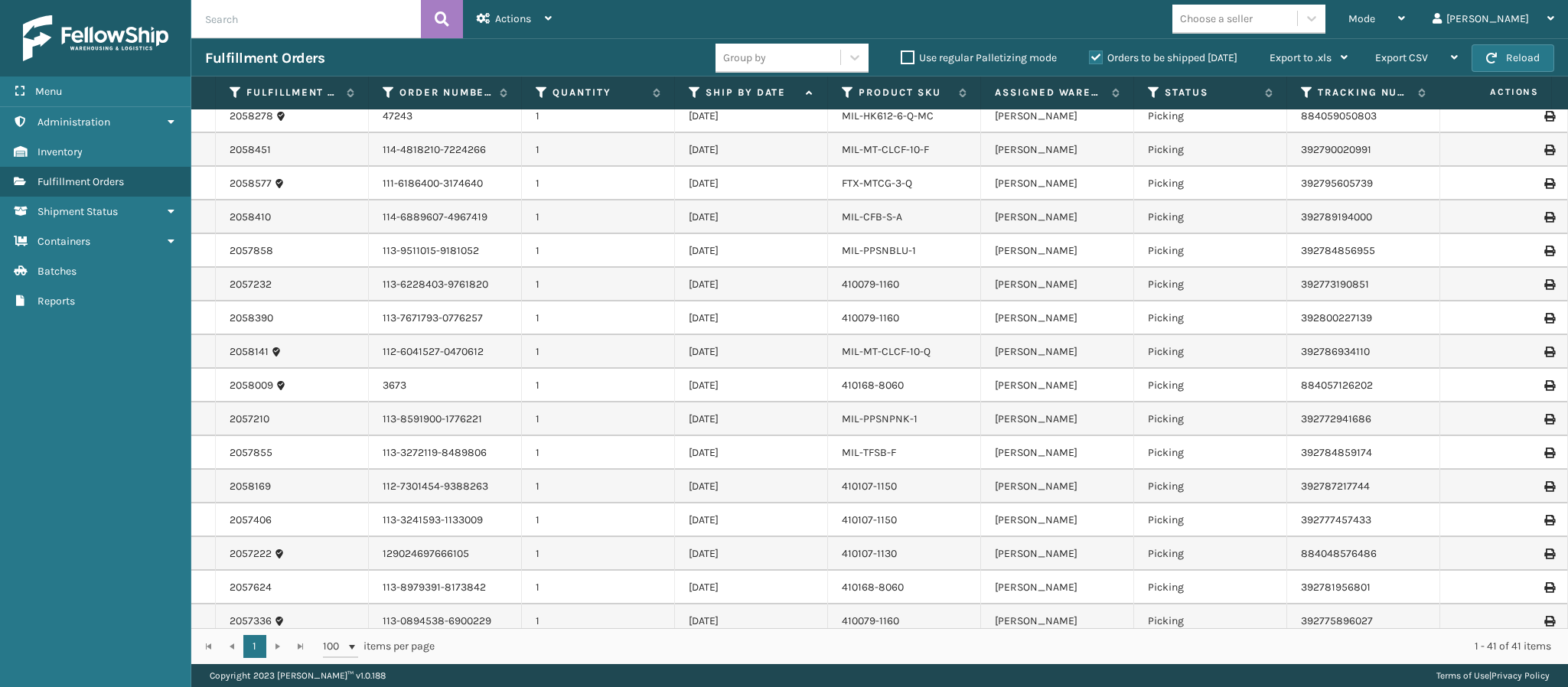
scroll to position [0, 0]
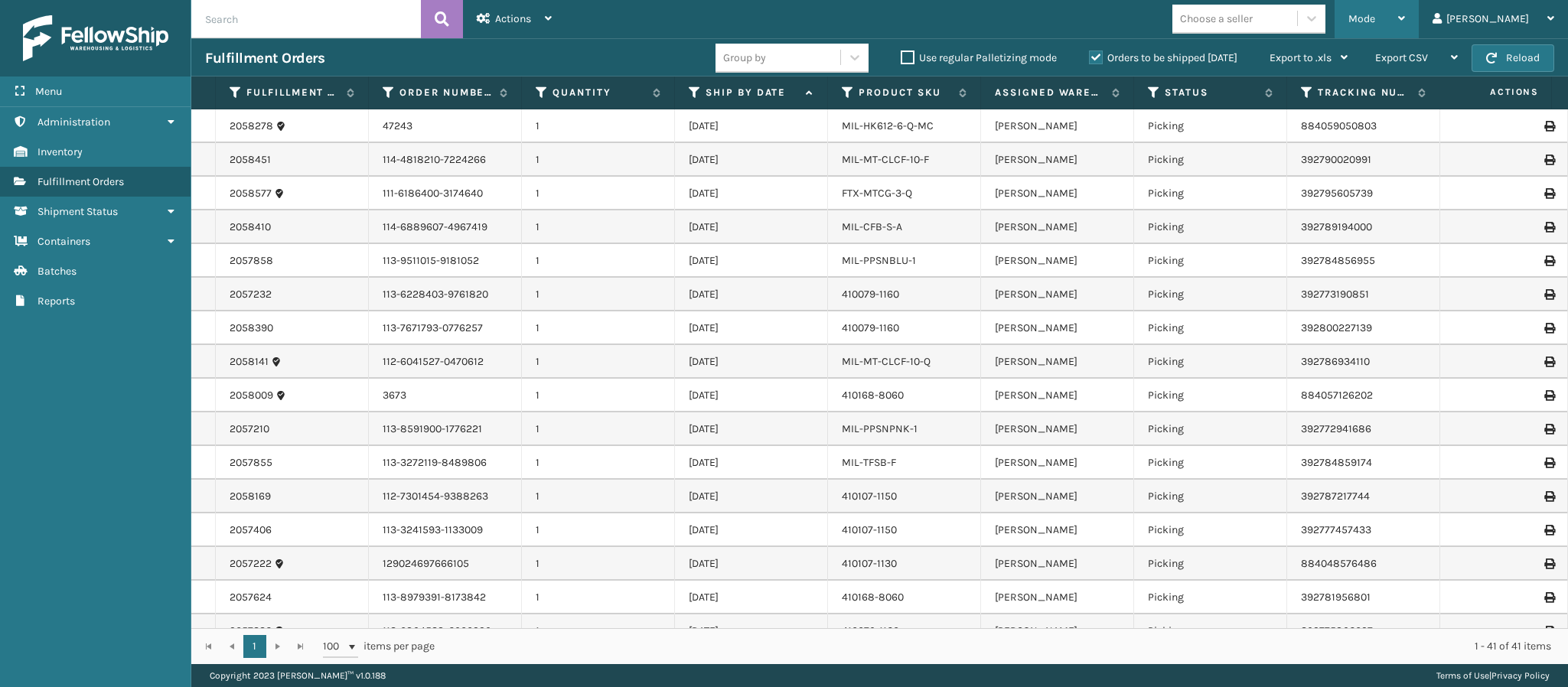
click at [1405, 14] on icon at bounding box center [1401, 18] width 7 height 11
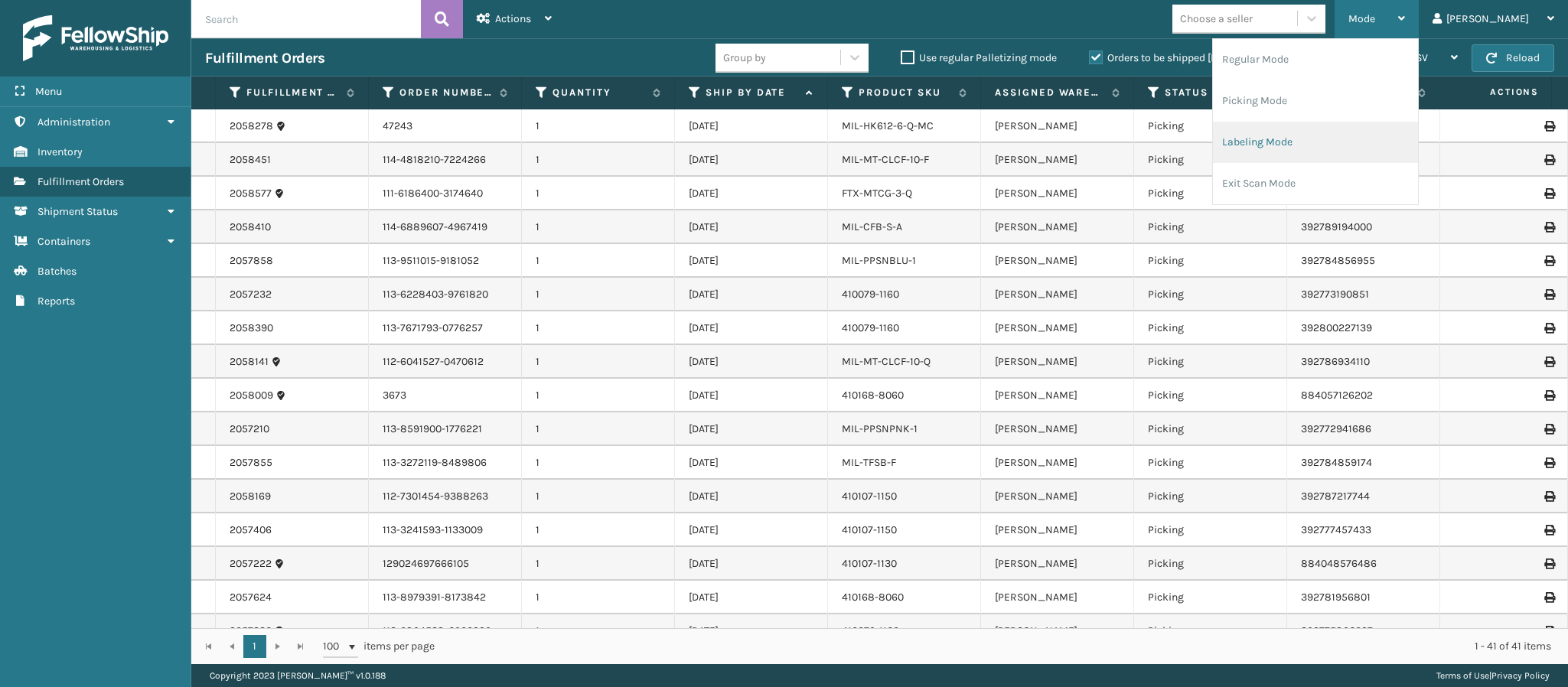
click at [1369, 140] on li "Labeling Mode" at bounding box center [1315, 143] width 205 height 42
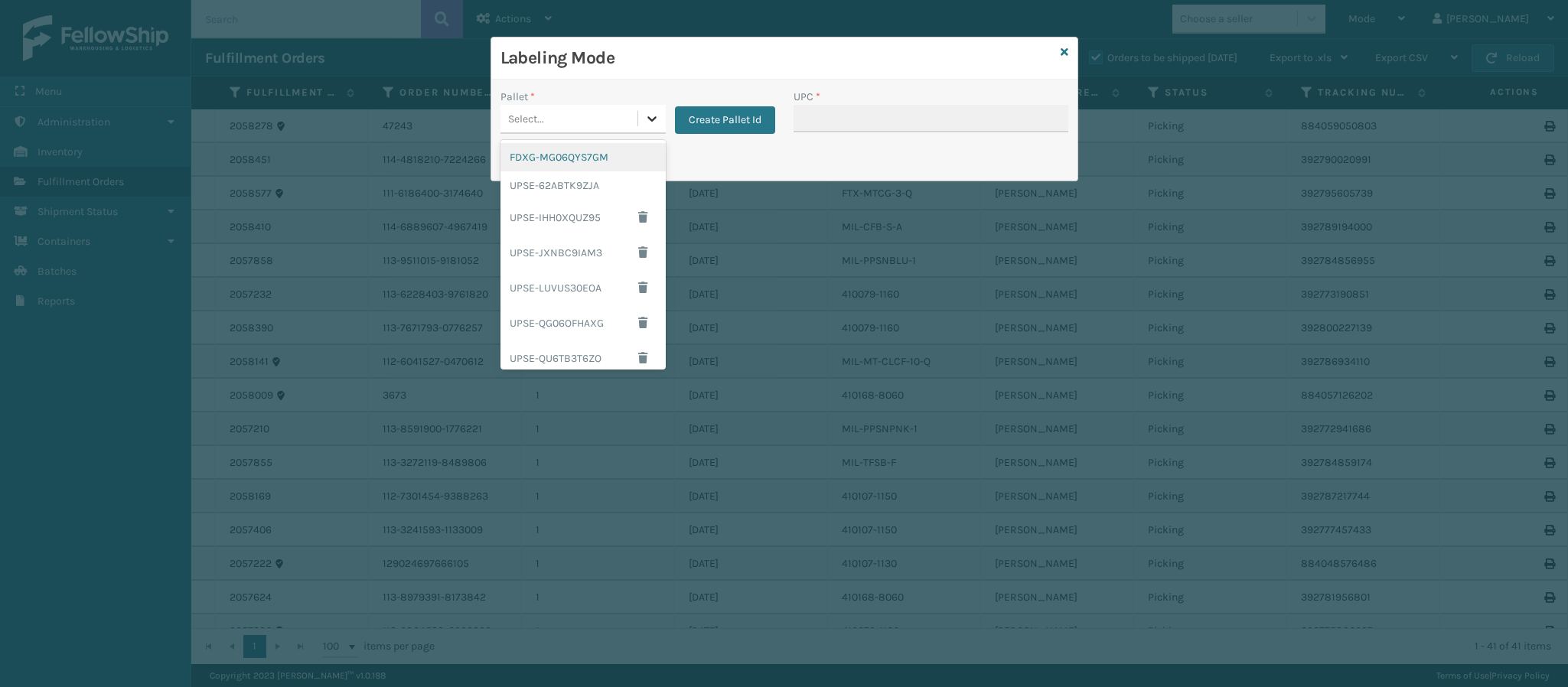
click at [646, 132] on div "Select..." at bounding box center [583, 119] width 165 height 29
click at [570, 168] on div "FDXG-MG06QYS7GM" at bounding box center [583, 158] width 165 height 28
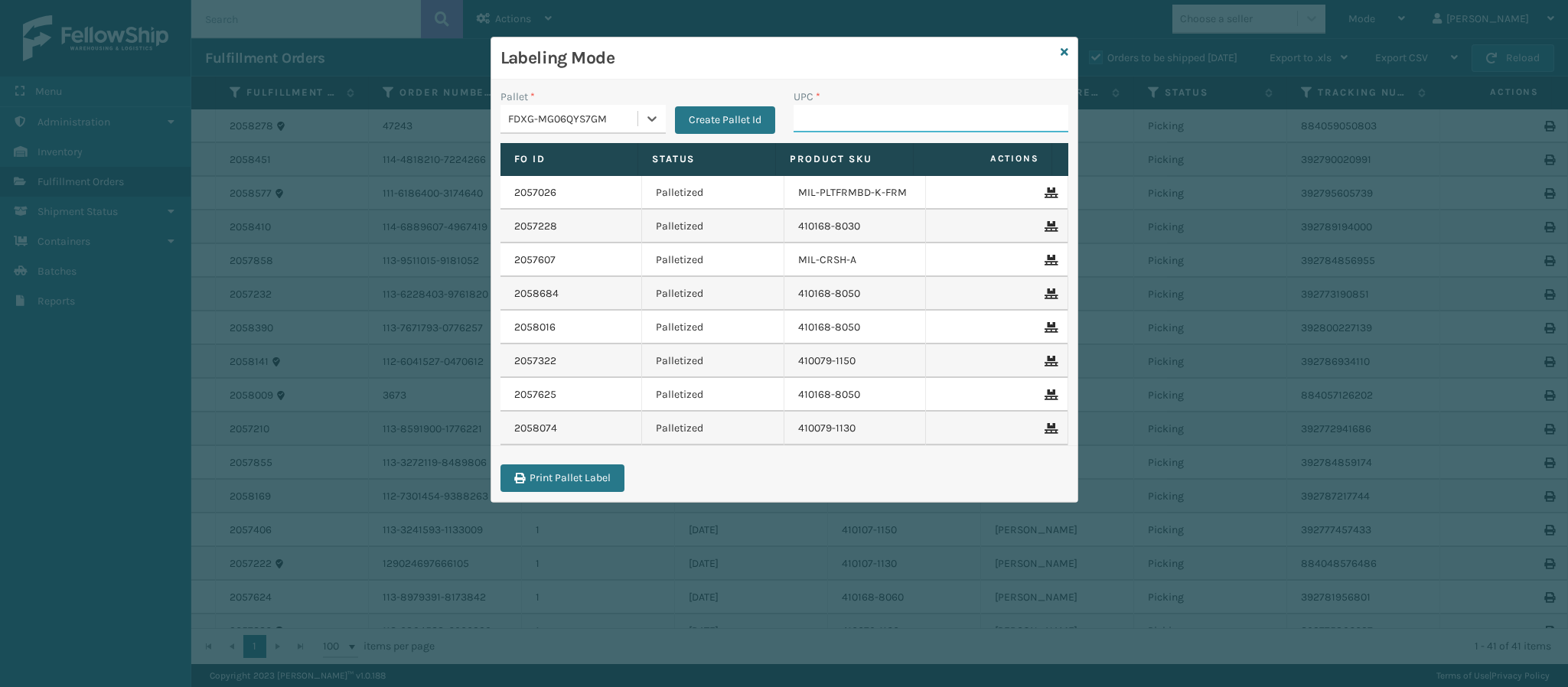
click at [922, 113] on input "UPC *" at bounding box center [930, 118] width 274 height 28
type input "840985120"
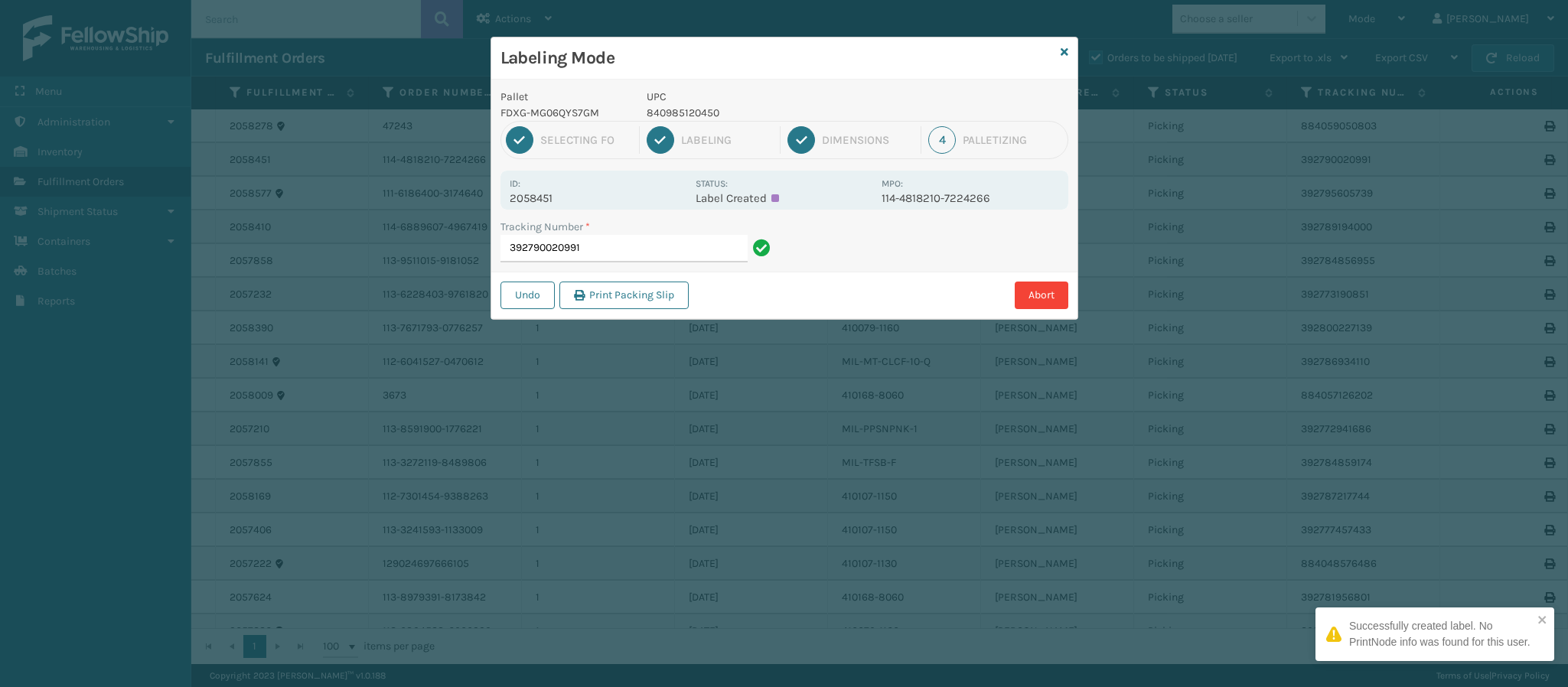
click at [554, 191] on p "2058451" at bounding box center [598, 198] width 177 height 14
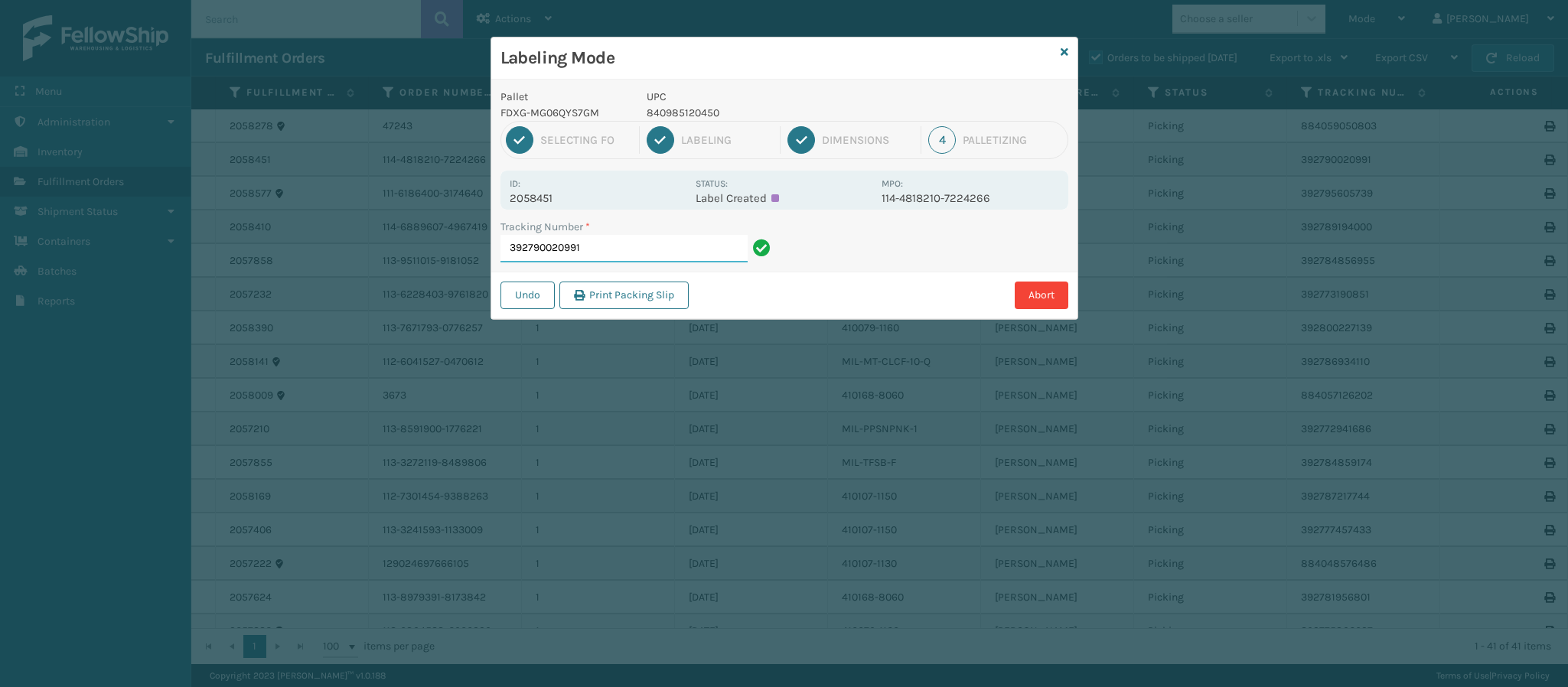
click at [625, 236] on input "392790020991" at bounding box center [624, 248] width 247 height 28
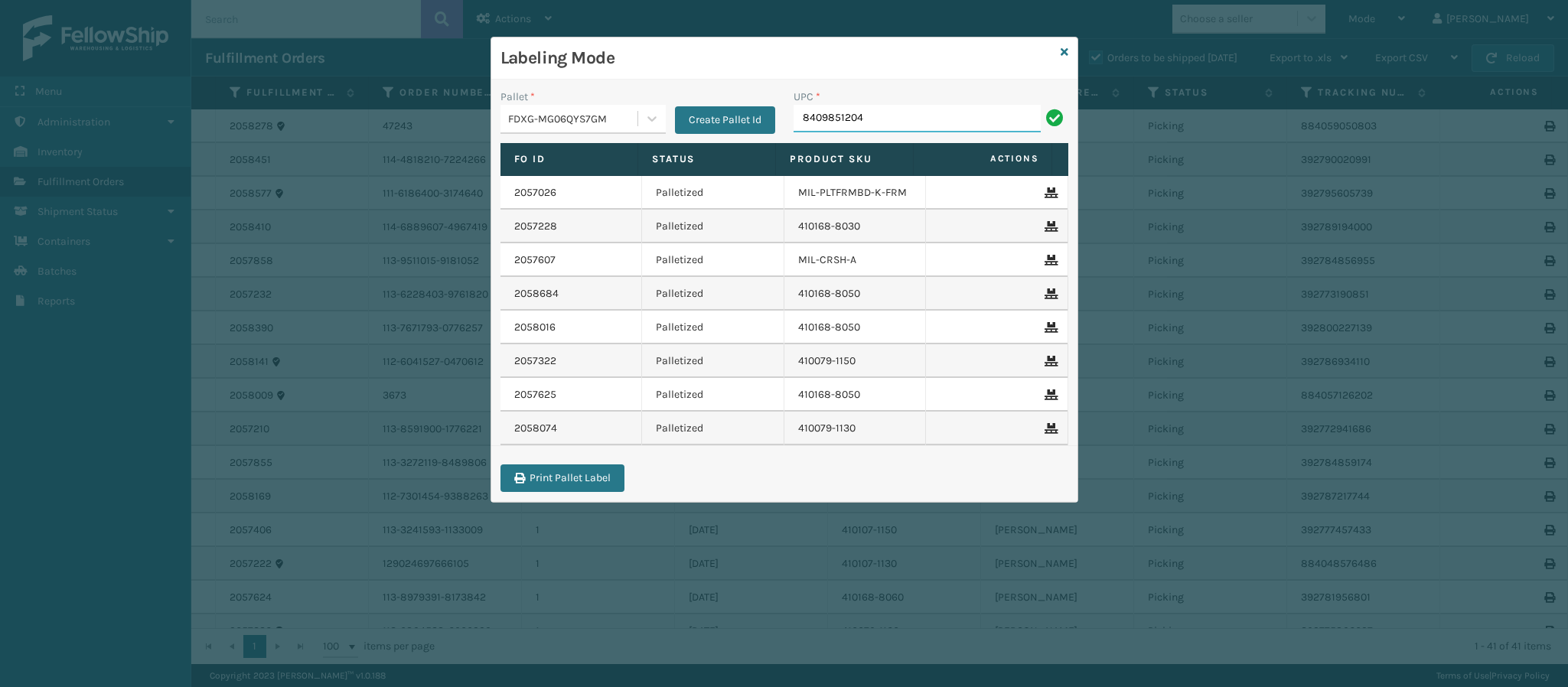
type input "84098512045"
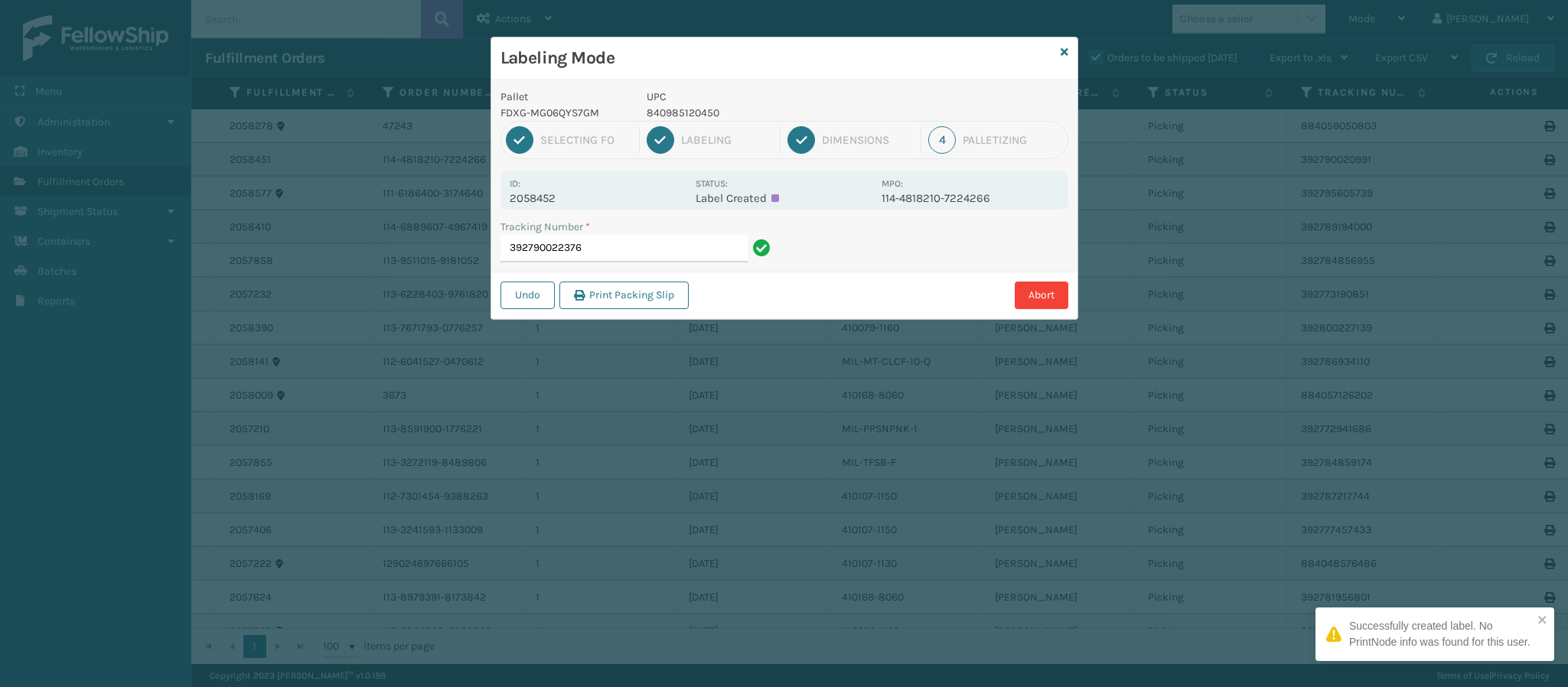
click at [565, 199] on p "2058452" at bounding box center [598, 198] width 177 height 14
click at [630, 255] on input "392790022376" at bounding box center [624, 248] width 247 height 28
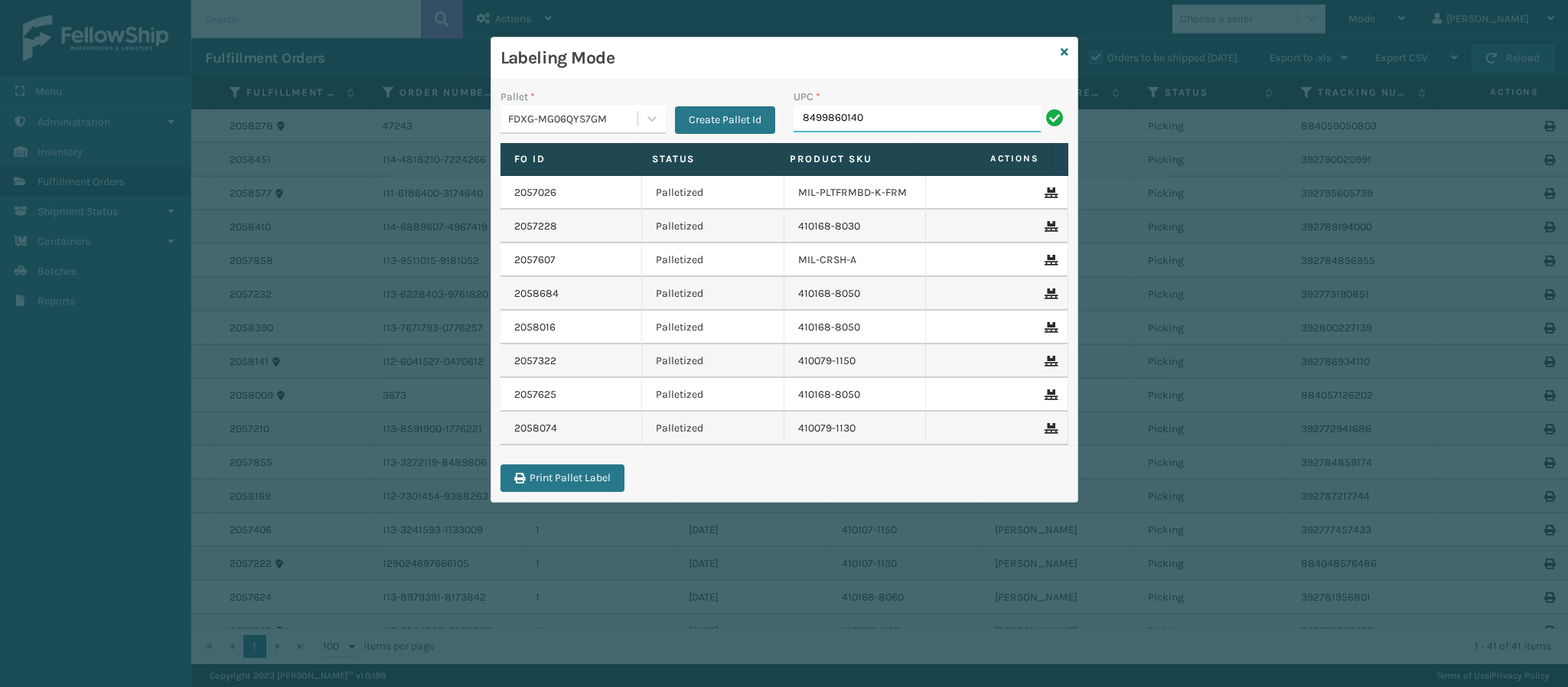
type input "84998601400"
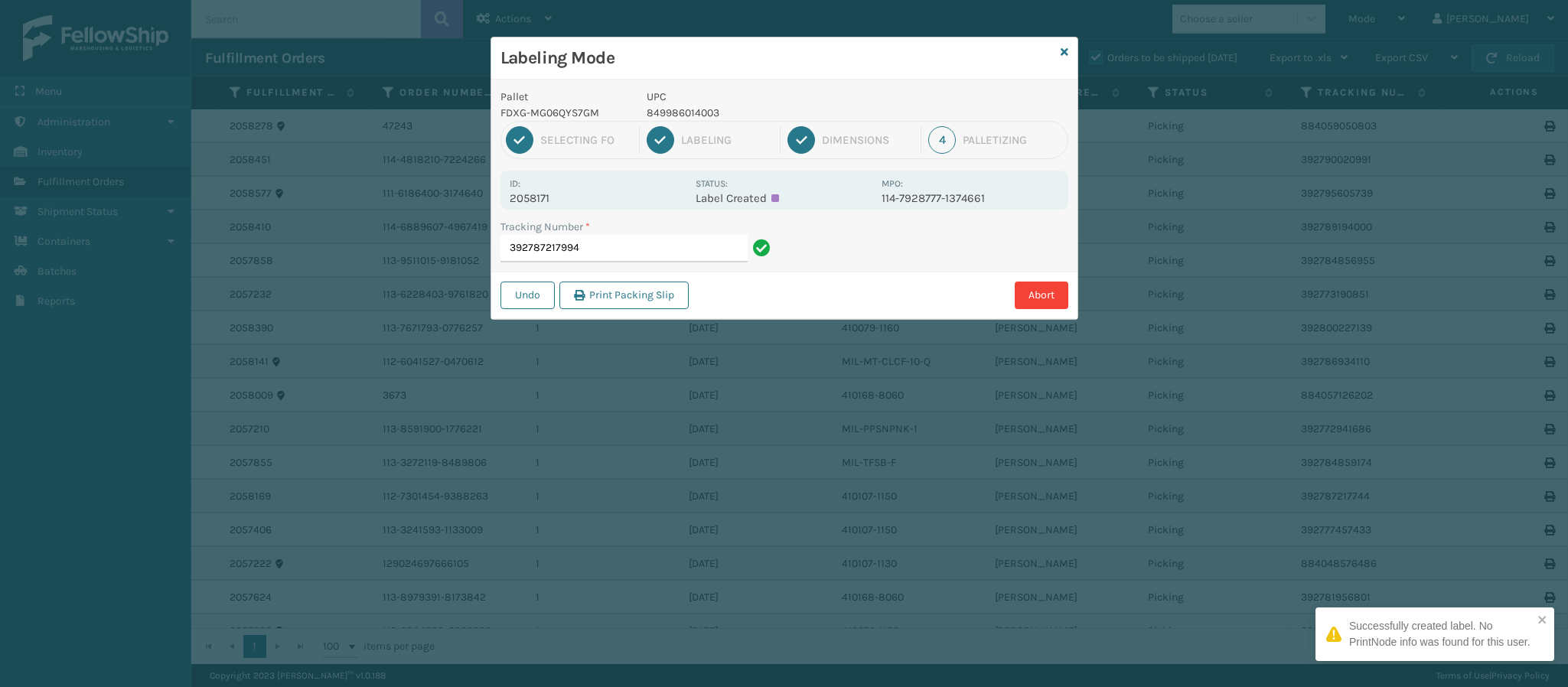
click at [545, 196] on p "2058171" at bounding box center [598, 198] width 177 height 14
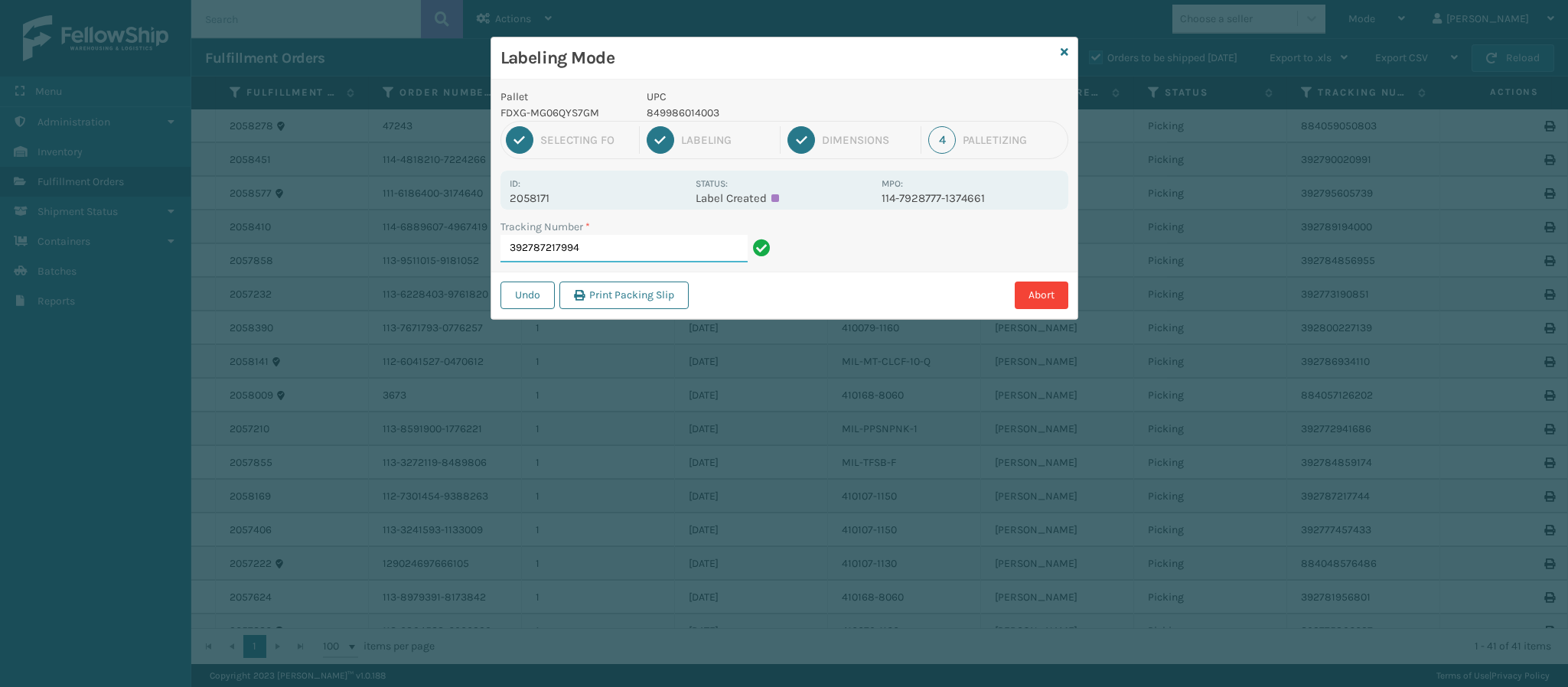
click at [645, 248] on input "392787217994" at bounding box center [624, 248] width 247 height 28
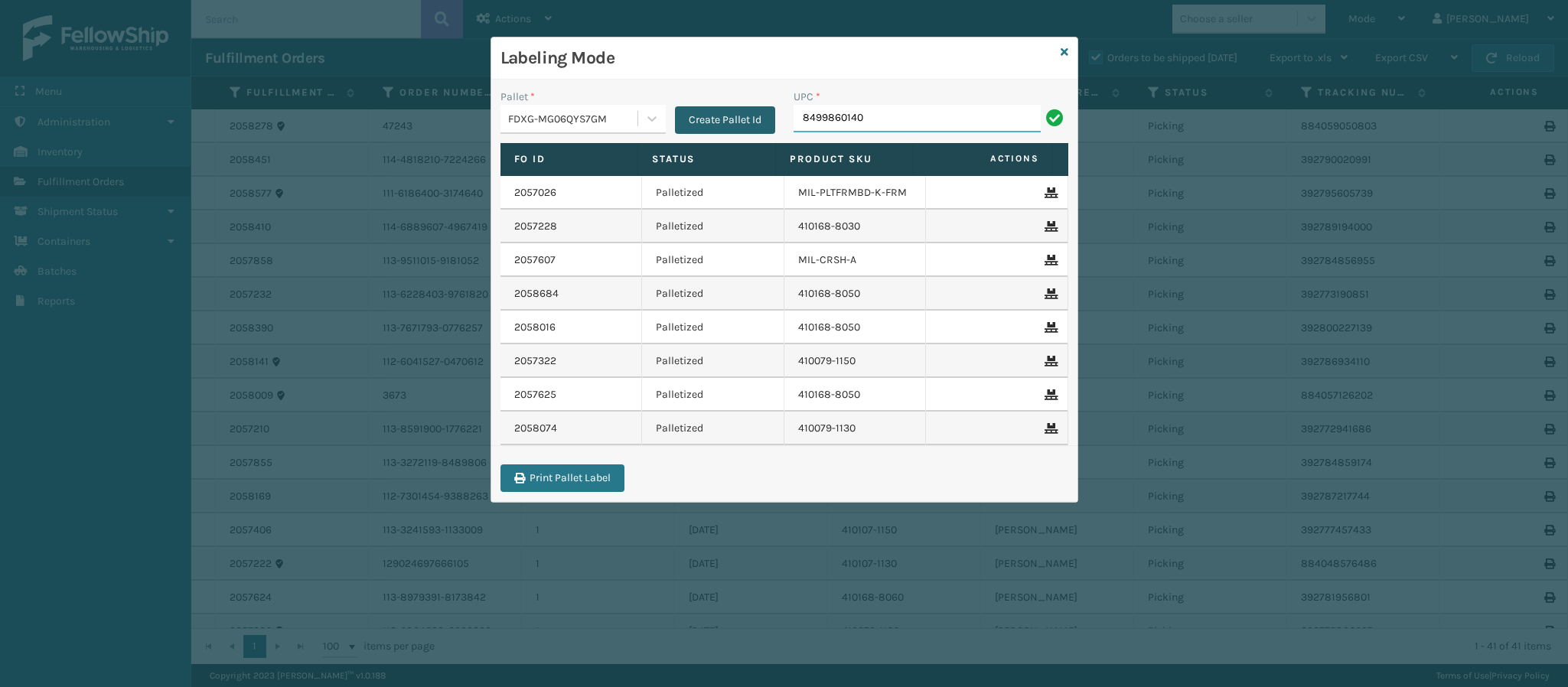
type input "84998601401"
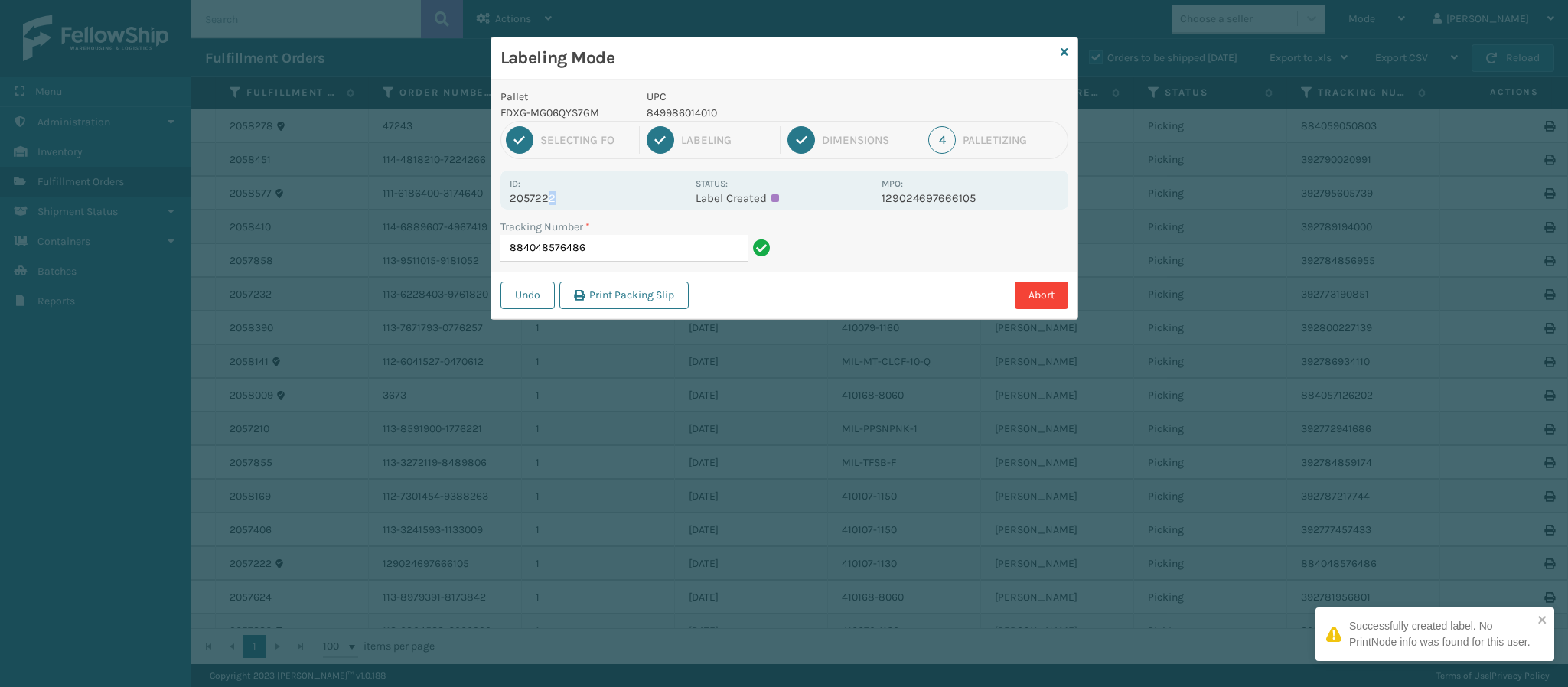
click at [551, 195] on p "2057222" at bounding box center [598, 198] width 177 height 14
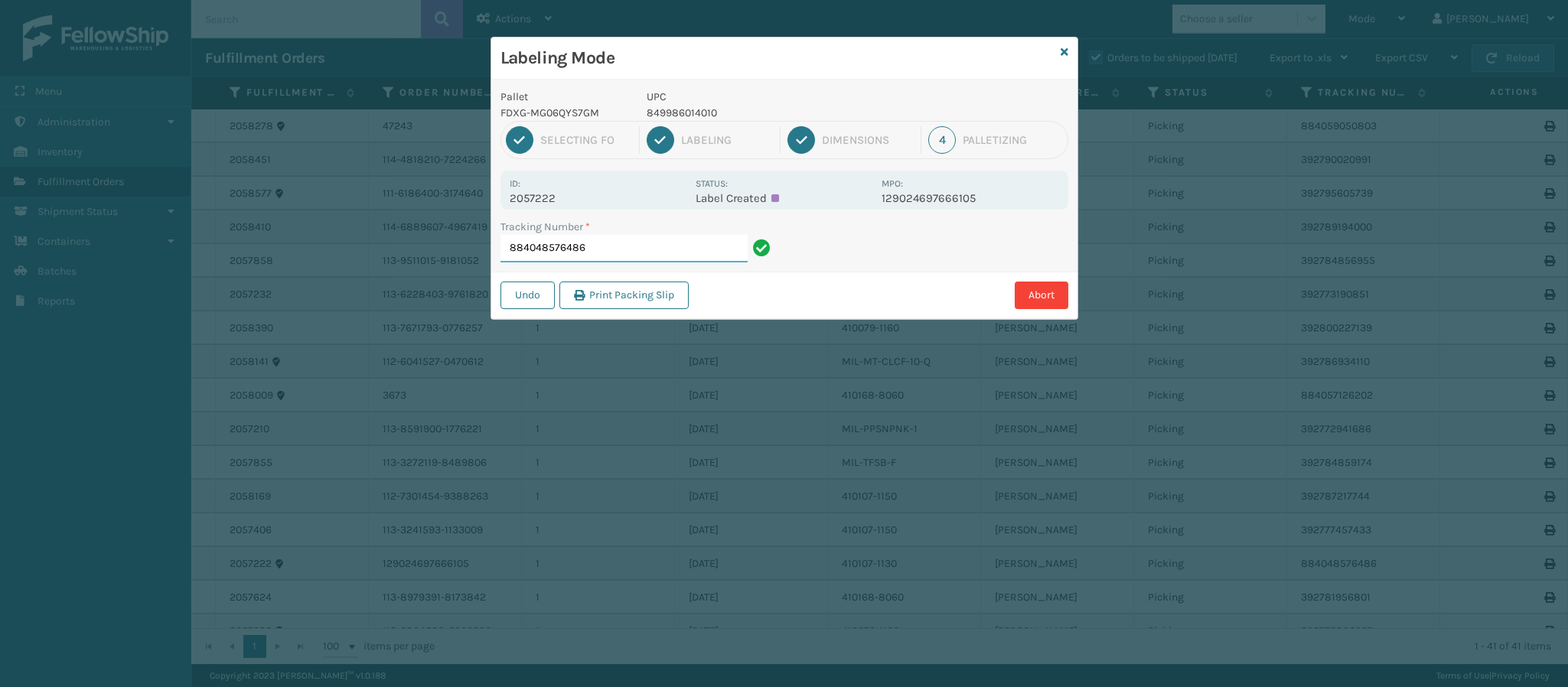
click at [650, 251] on input "884048576486" at bounding box center [624, 248] width 247 height 28
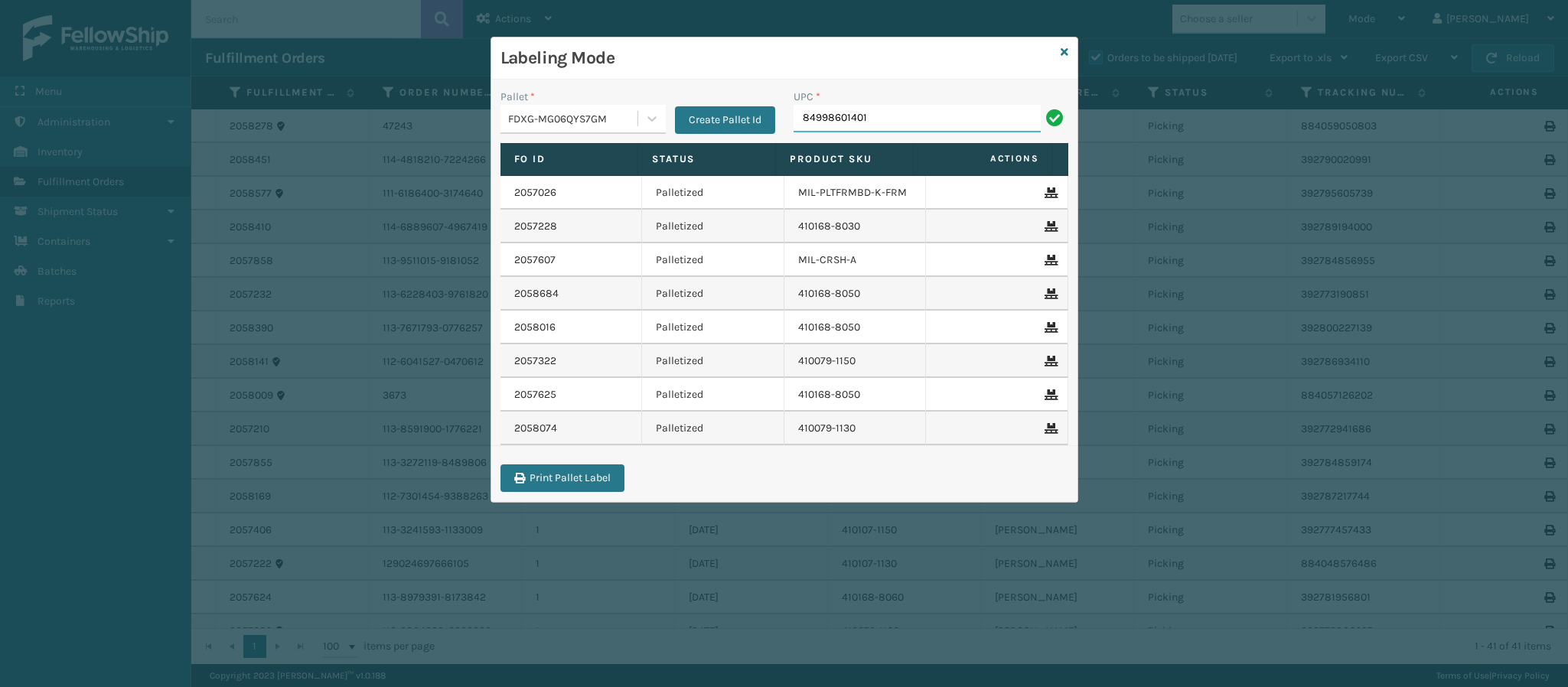
type input "849986014010"
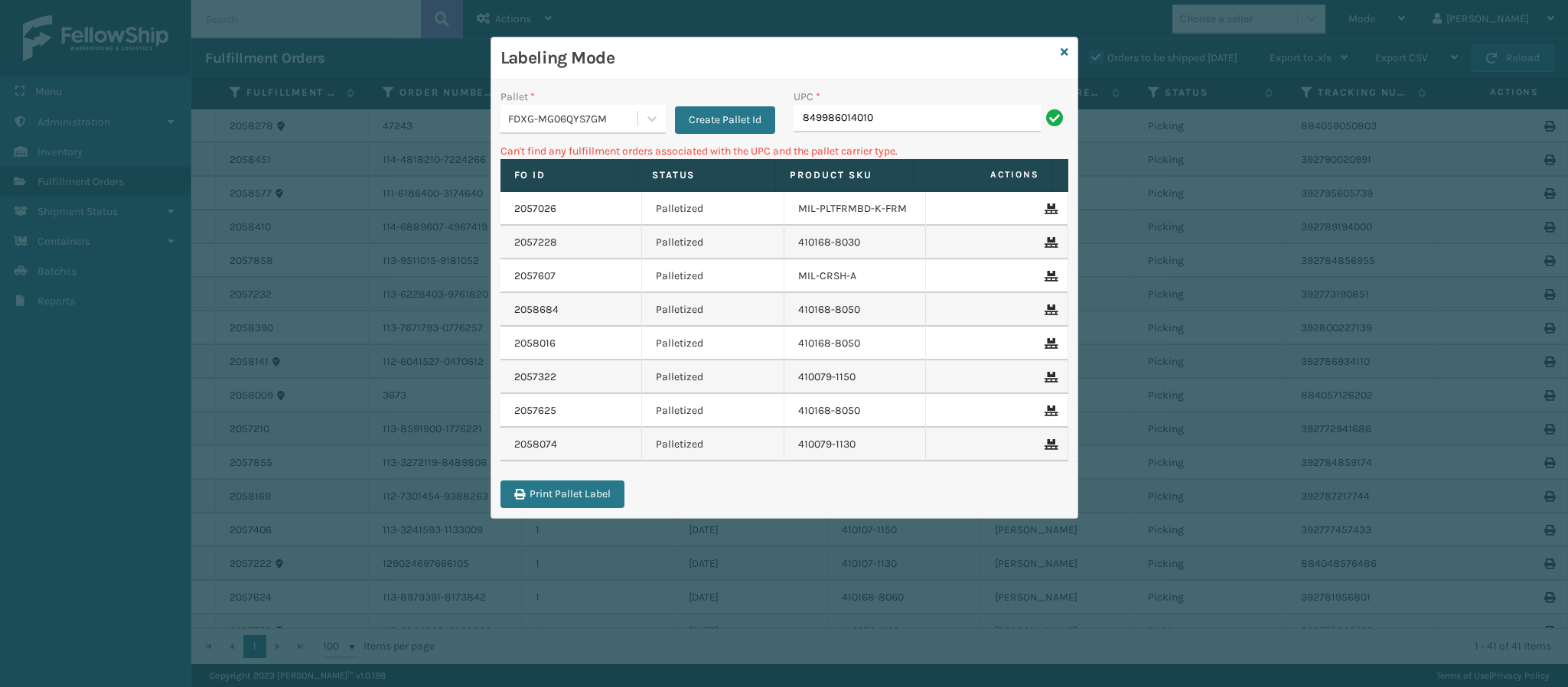
click at [849, 375] on td "410079-1150" at bounding box center [855, 377] width 143 height 33
click at [1063, 51] on icon at bounding box center [1064, 52] width 8 height 11
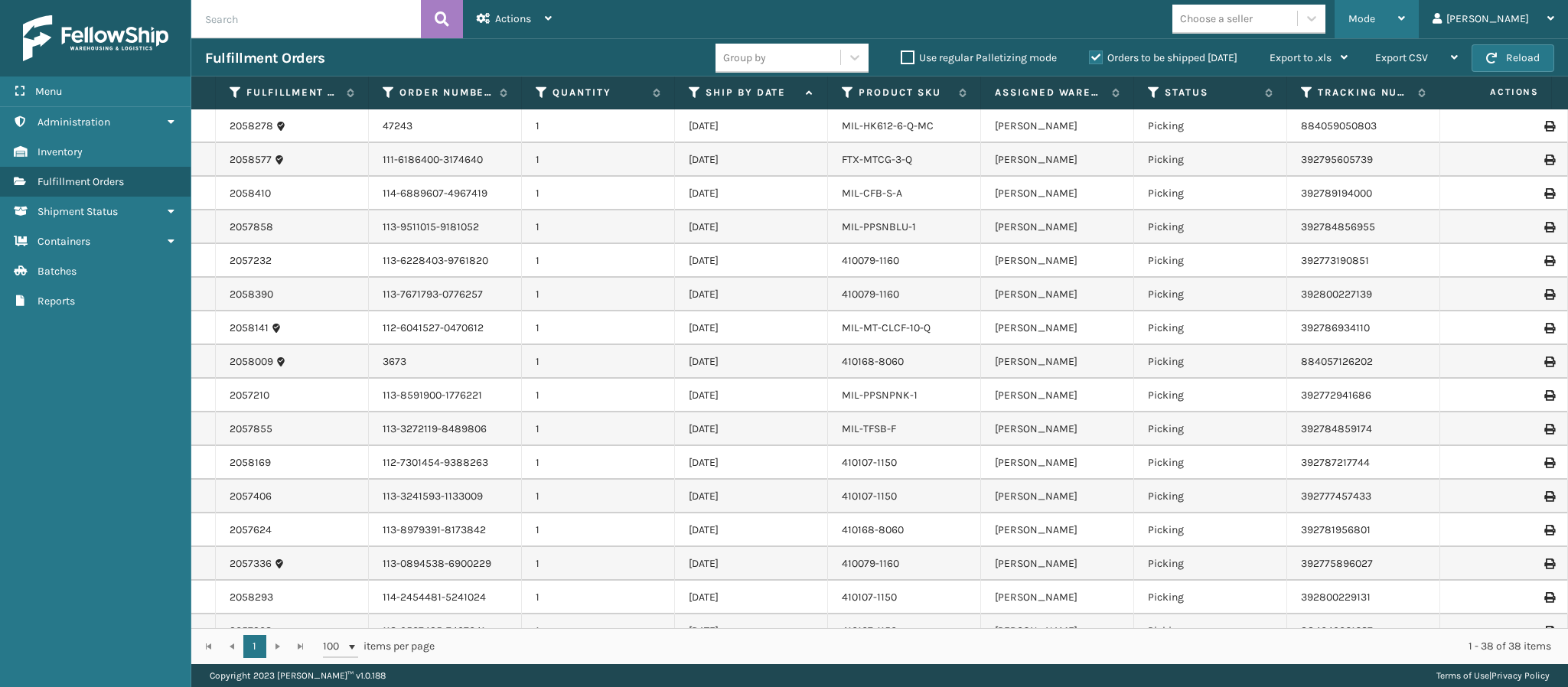
click at [1419, 19] on div "Mode Regular Mode Picking Mode Labeling Mode Exit Scan Mode" at bounding box center [1376, 19] width 84 height 38
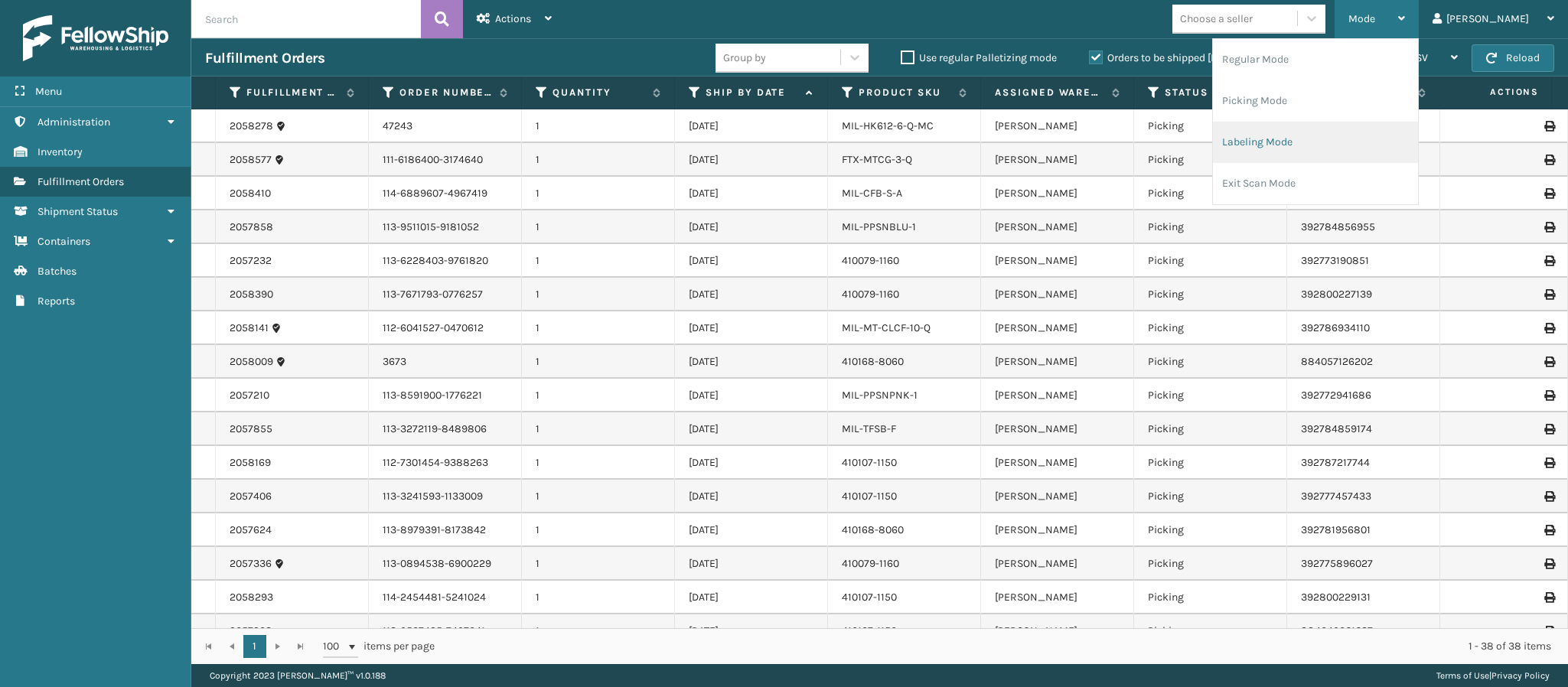
click at [1311, 132] on li "Labeling Mode" at bounding box center [1315, 143] width 205 height 42
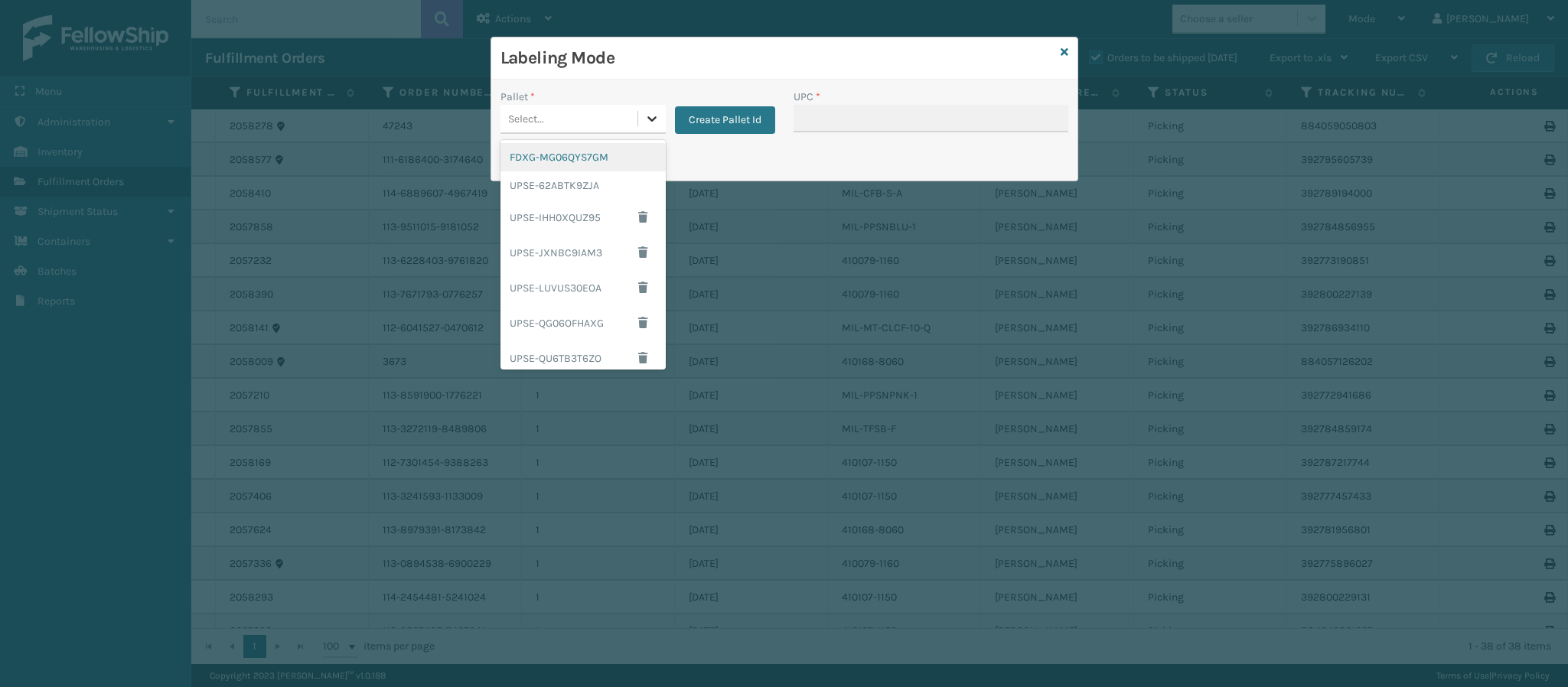
click at [647, 120] on icon at bounding box center [651, 118] width 15 height 15
click at [599, 158] on div "FDXG-MG06QYS7GM" at bounding box center [583, 158] width 165 height 28
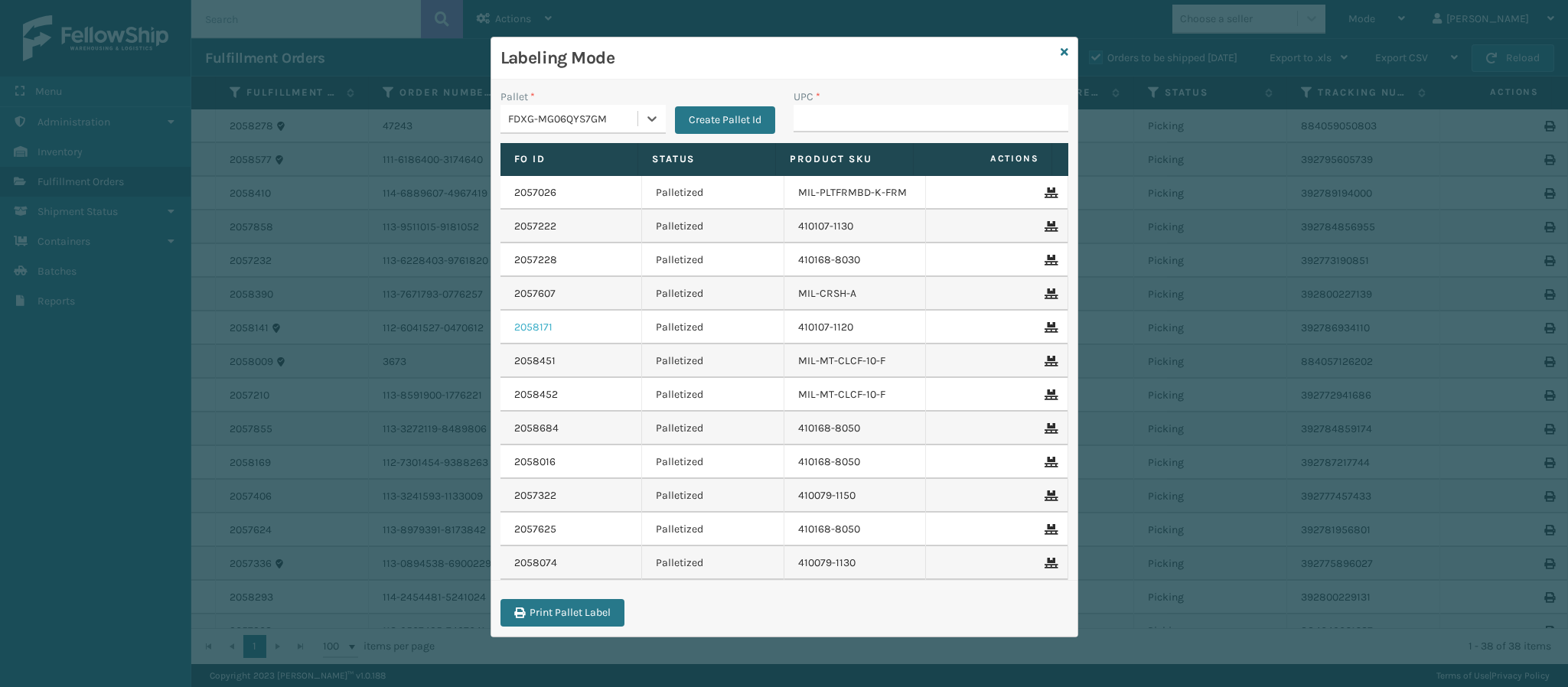
click at [533, 327] on link "2058171" at bounding box center [534, 327] width 38 height 15
